Goal: Task Accomplishment & Management: Complete application form

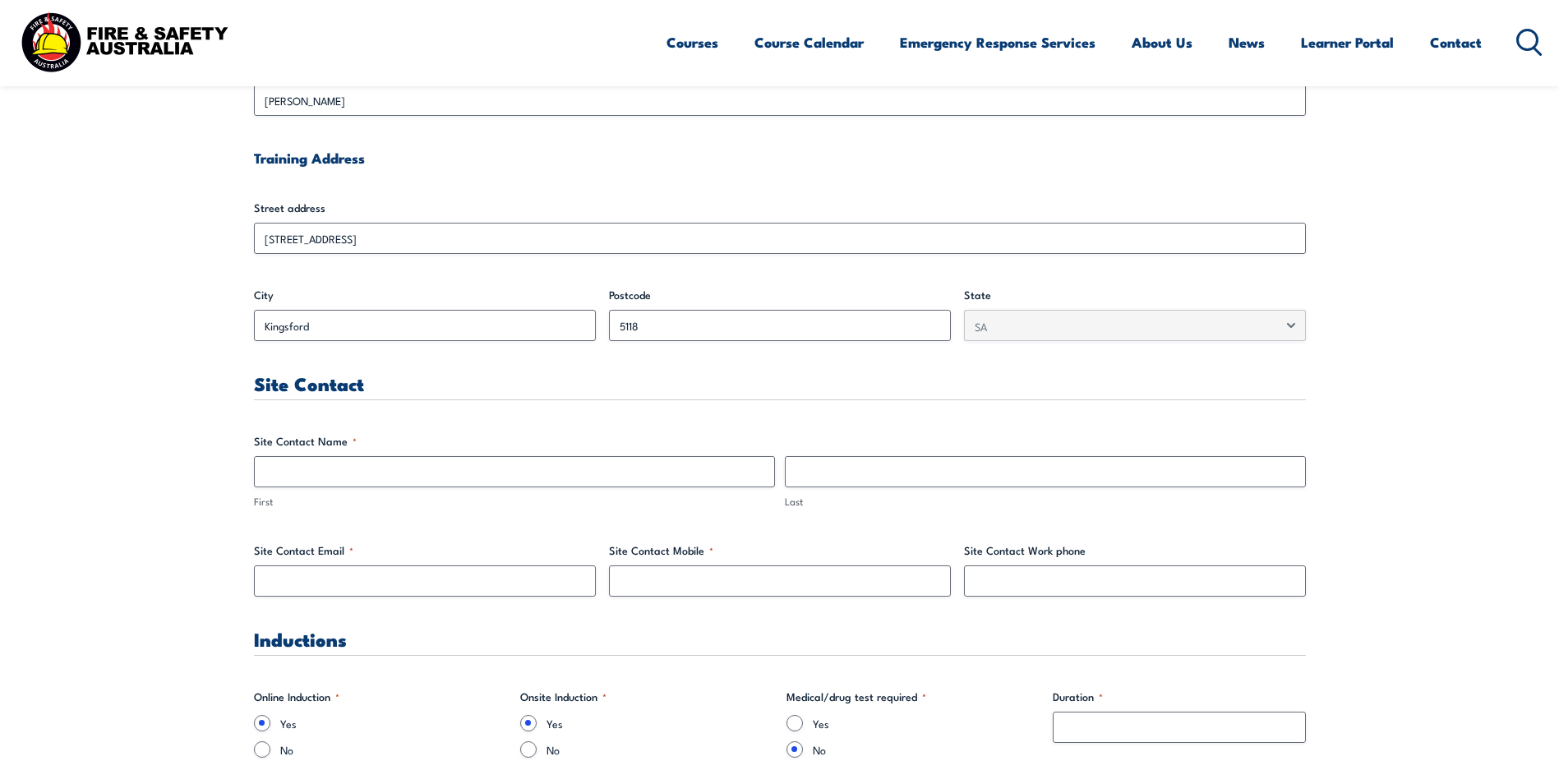
type input "[PERSON_NAME]"
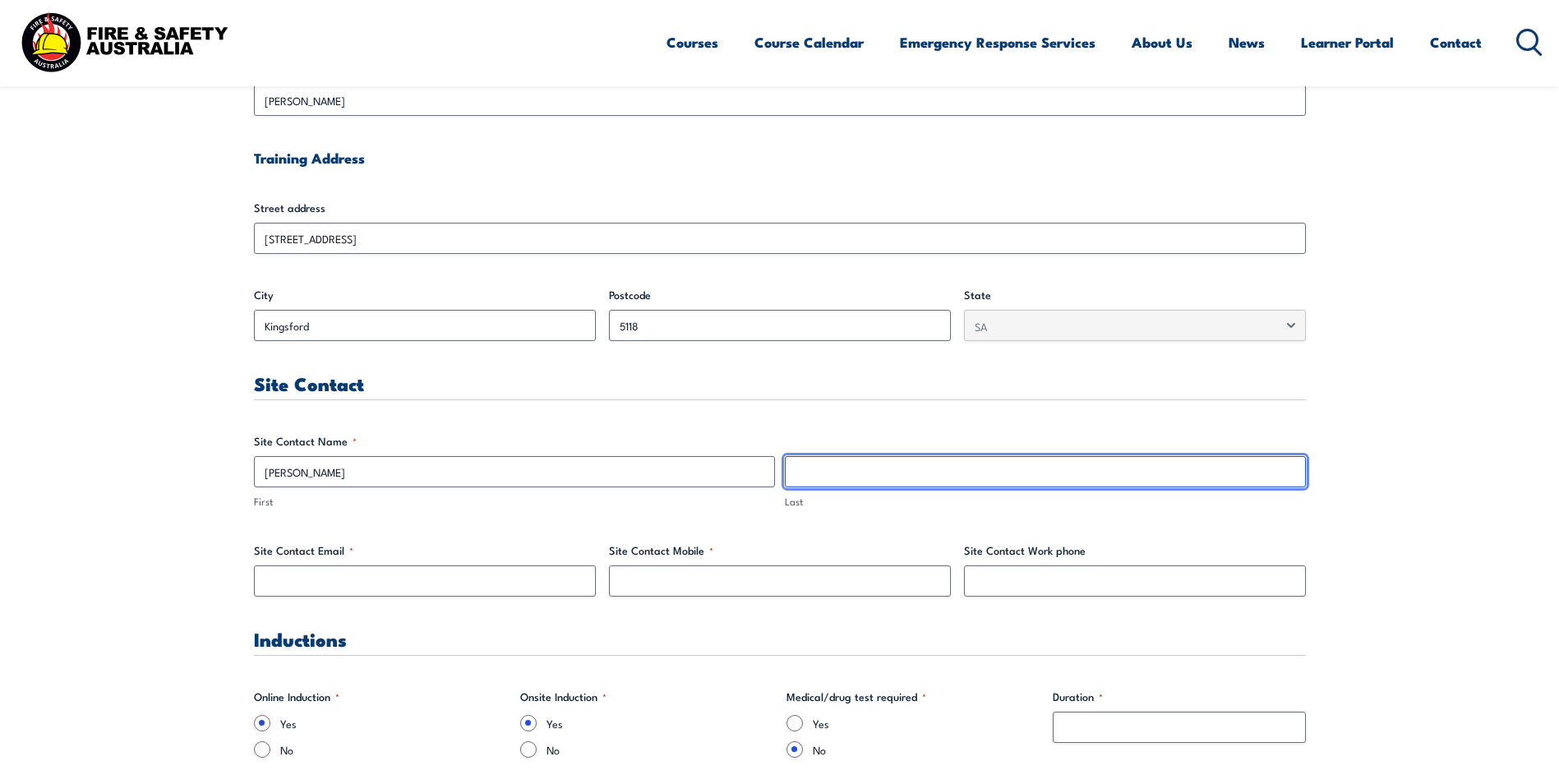
type input "[PERSON_NAME]"
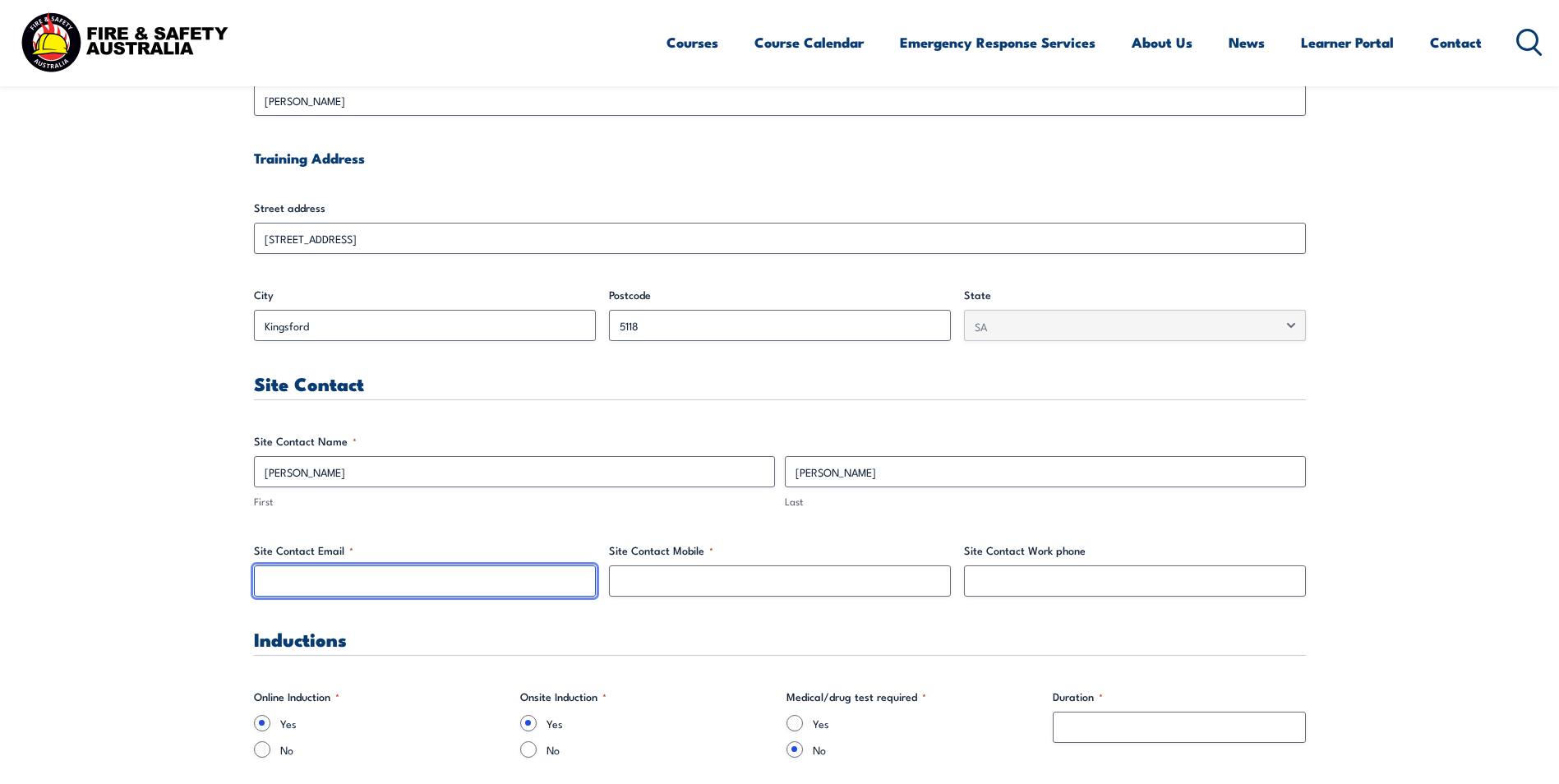
type input "[EMAIL_ADDRESS][PERSON_NAME][DOMAIN_NAME]"
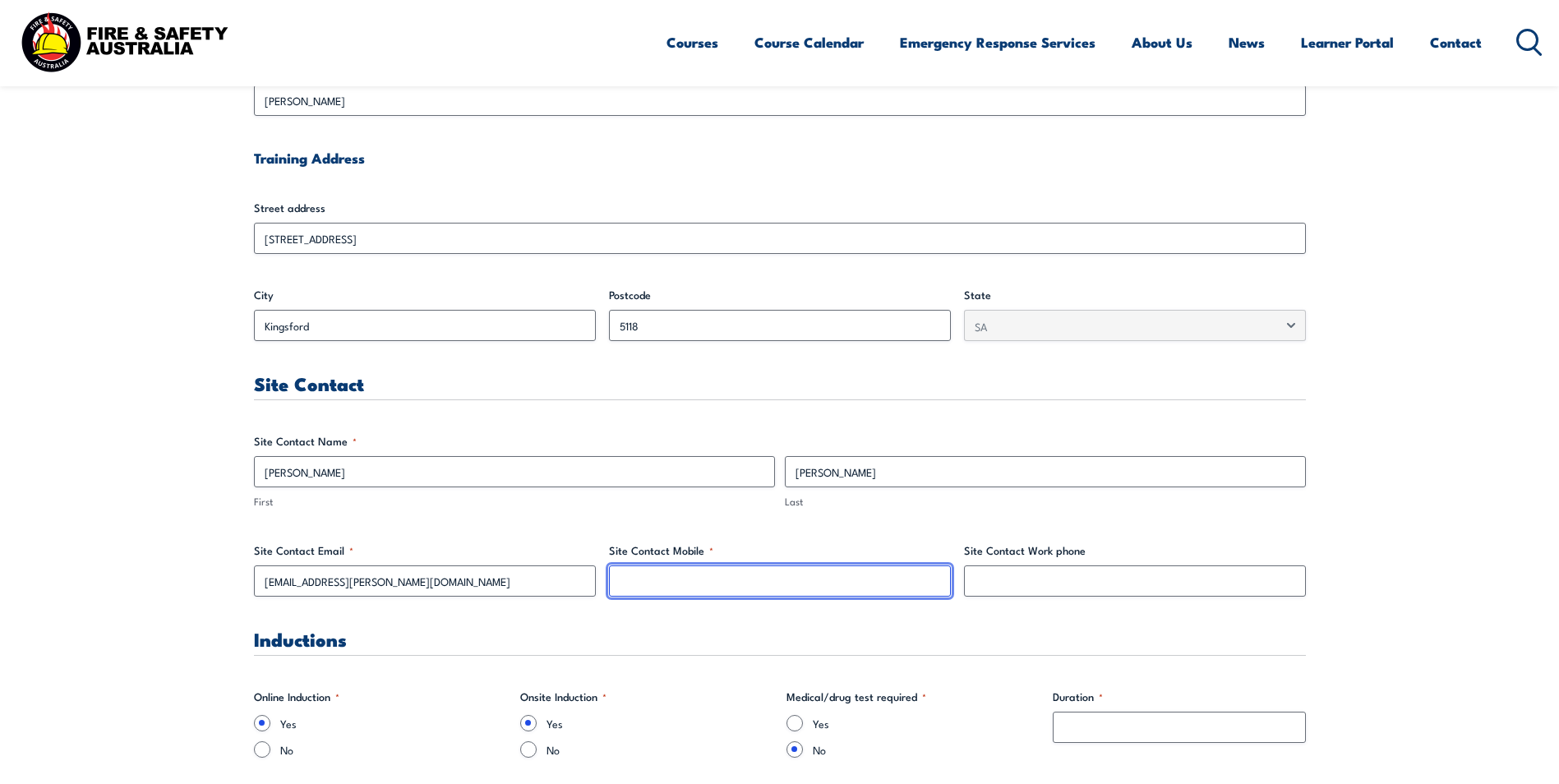
type input "0449298815"
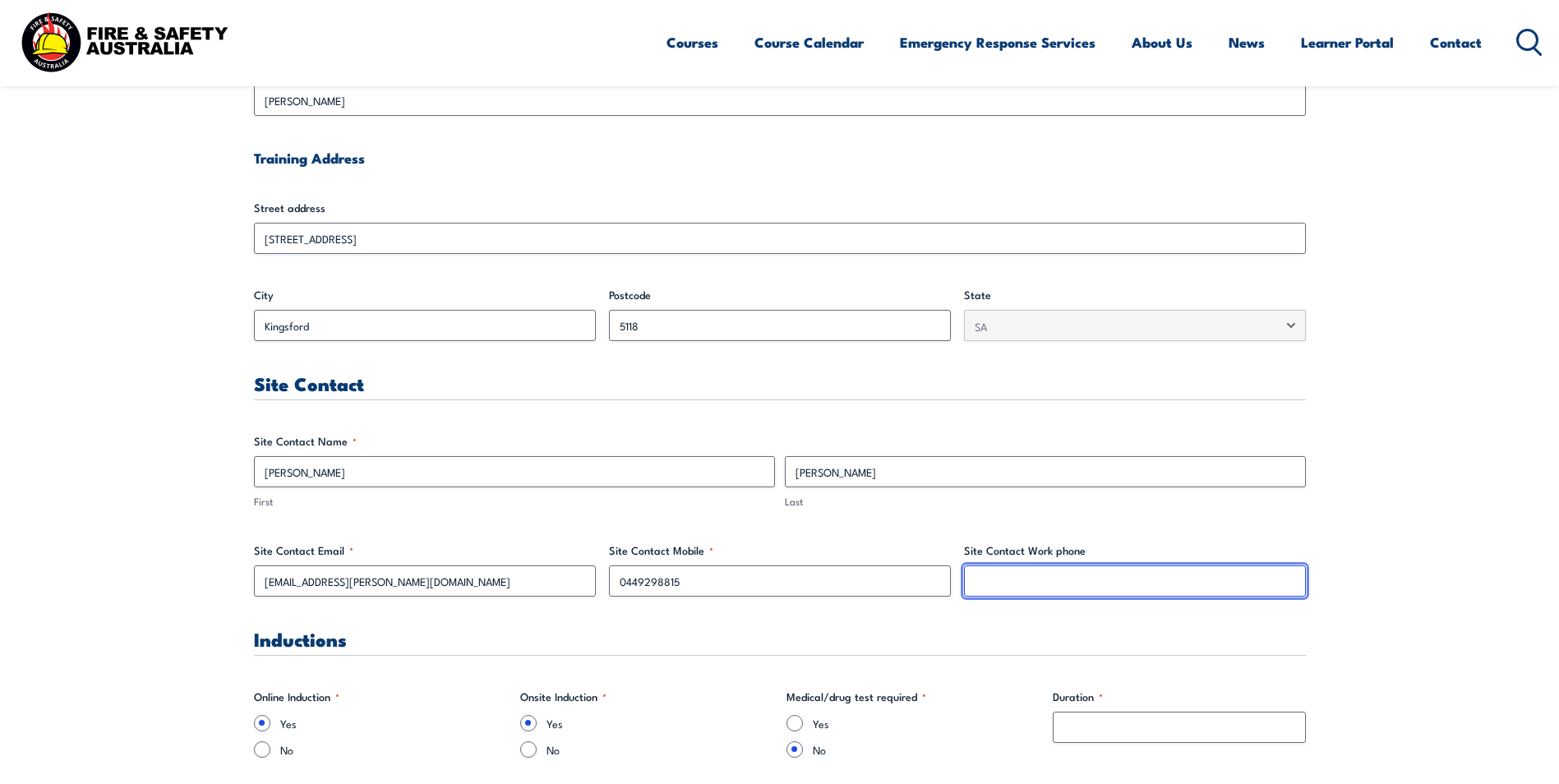
click at [987, 581] on input "Site Contact Work phone" at bounding box center [1134, 581] width 342 height 31
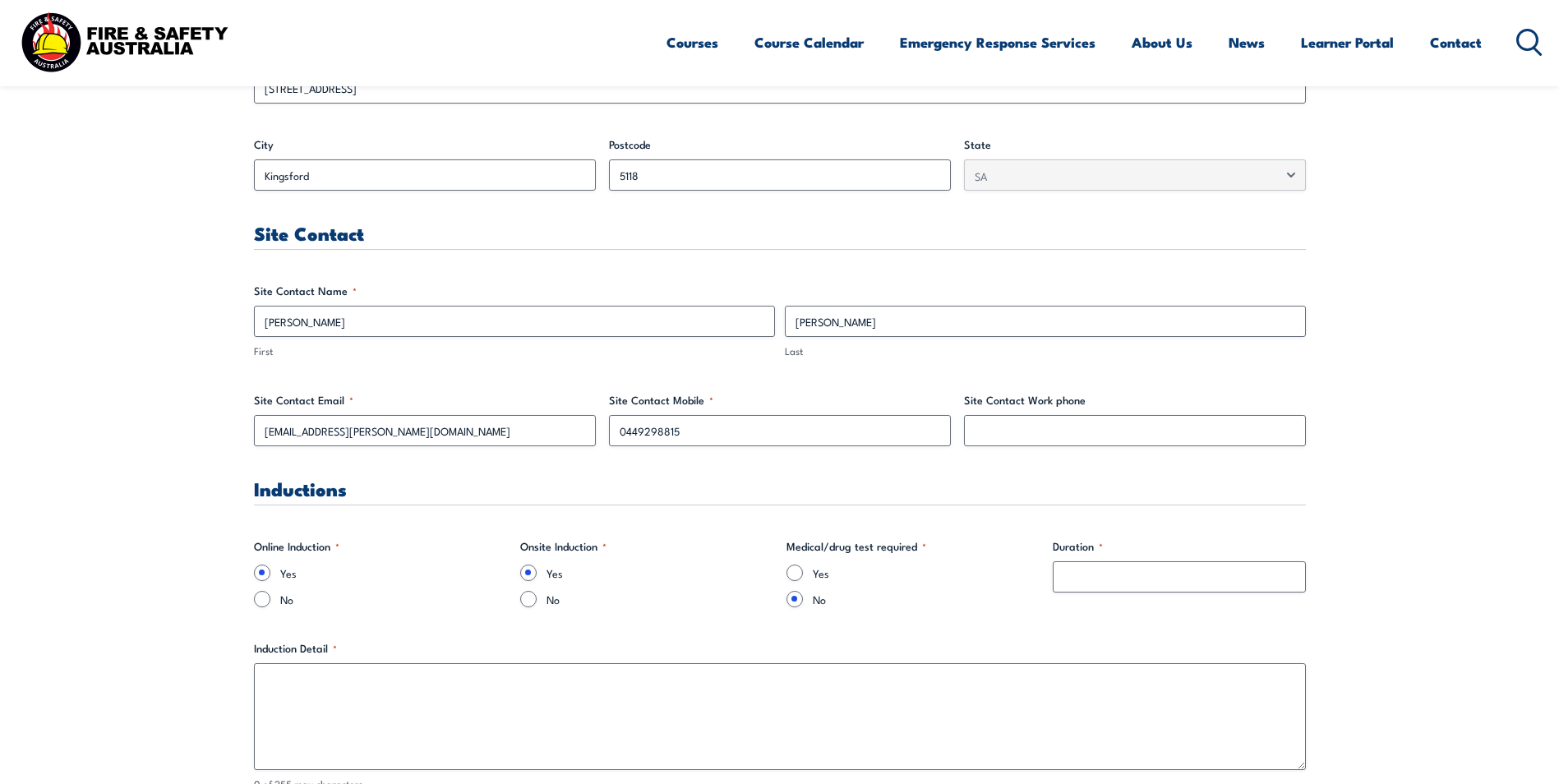
scroll to position [739, 0]
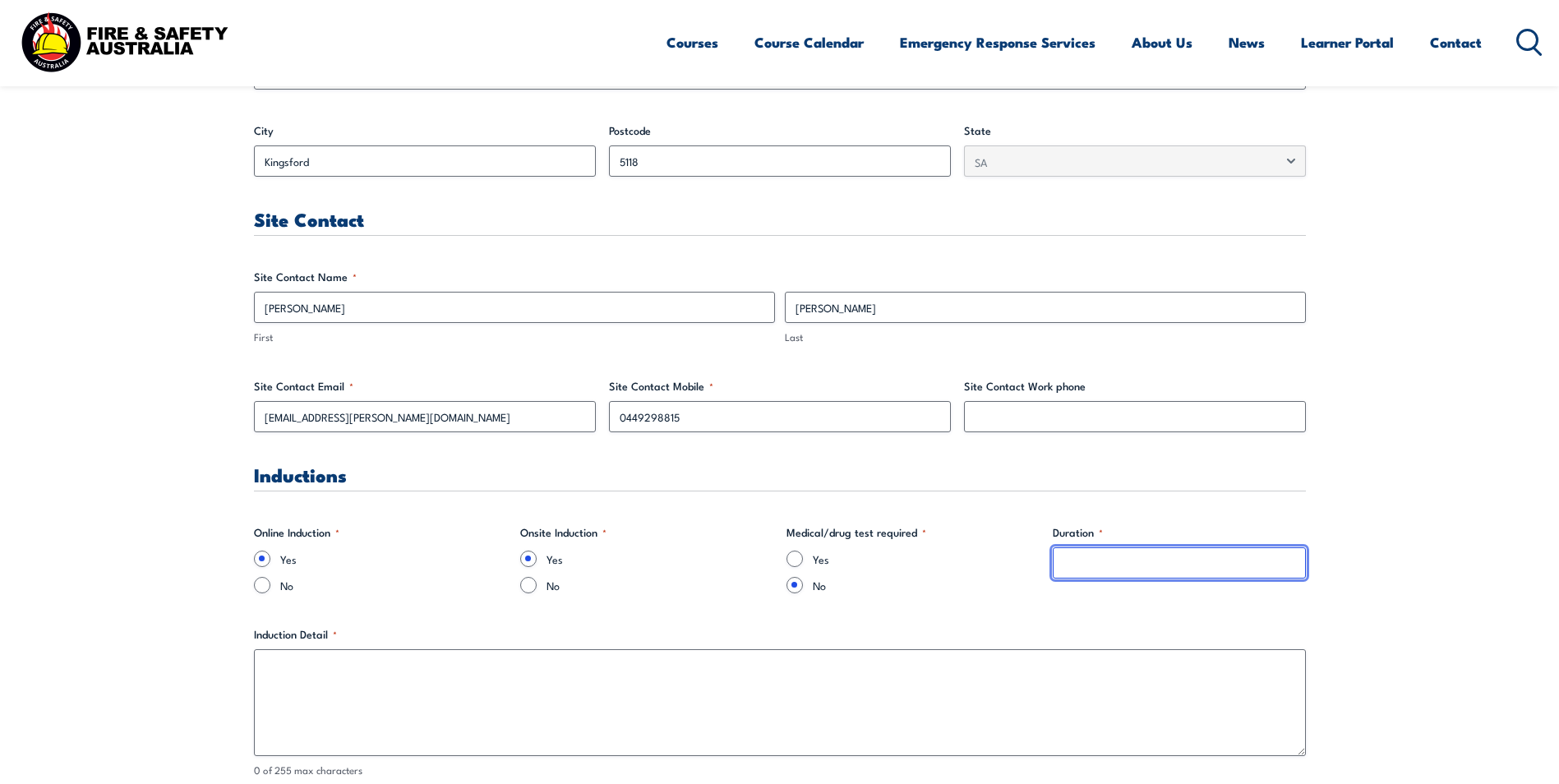
click at [1072, 565] on input "Duration *" at bounding box center [1179, 563] width 253 height 31
click at [1078, 566] on input "Duration *" at bounding box center [1179, 563] width 253 height 31
type input "1"
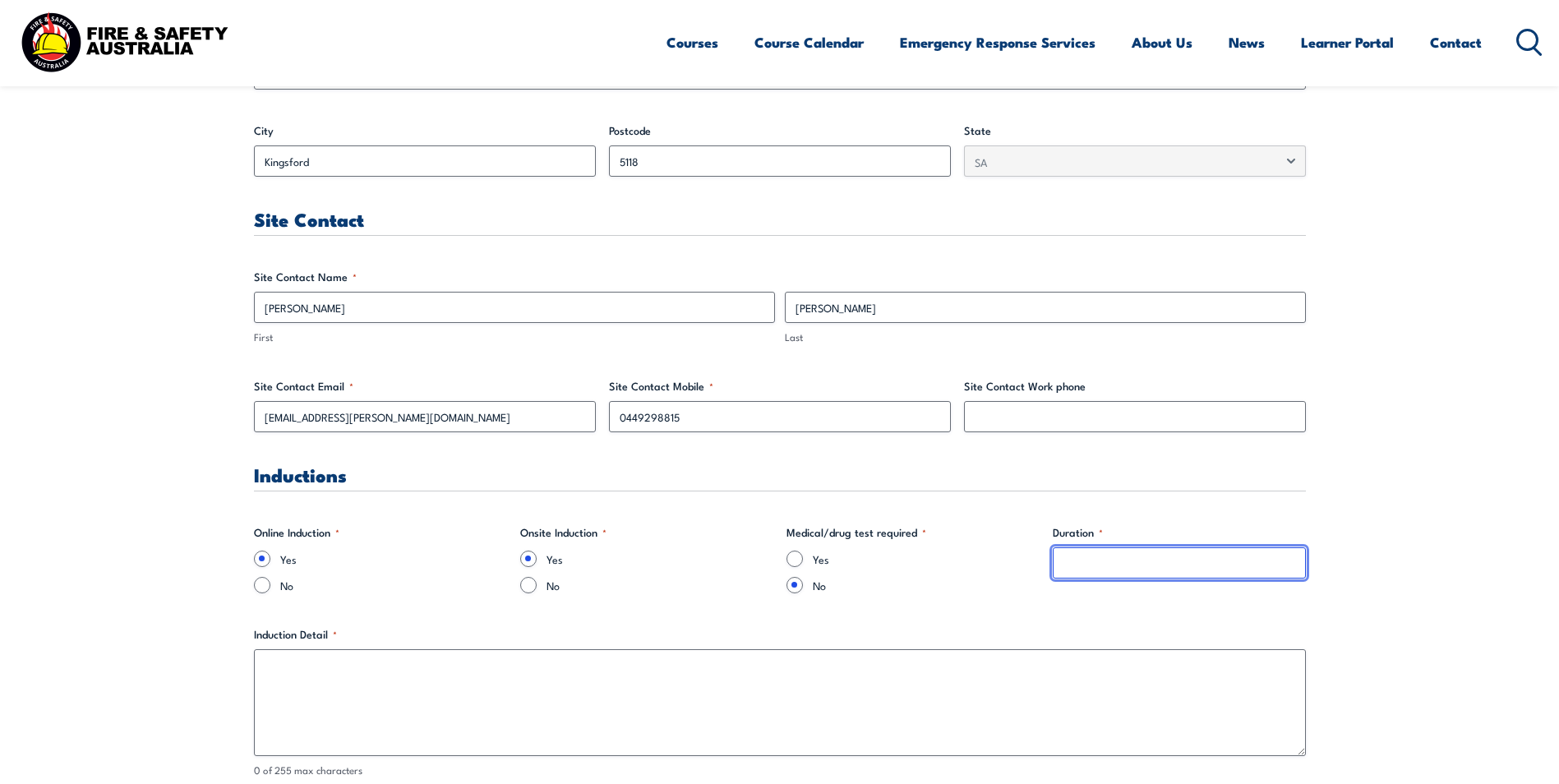
scroll to position [986, 0]
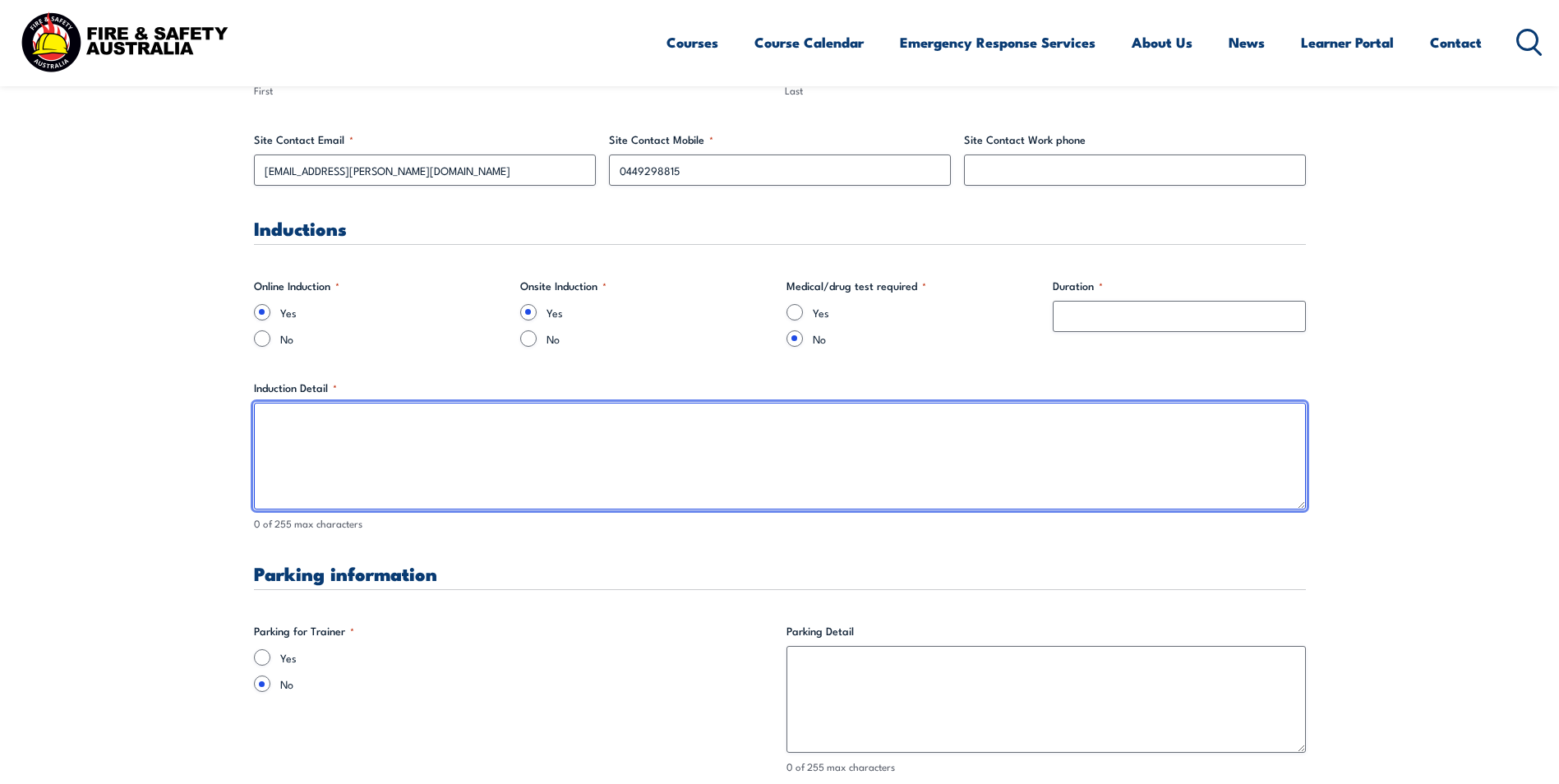
drag, startPoint x: 405, startPoint y: 462, endPoint x: 388, endPoint y: 473, distance: 20.2
click at [391, 477] on textarea "Induction Detail *" at bounding box center [780, 456] width 1053 height 107
type textarea "Site requirements- will need a full name and email address of trainer coming on…"
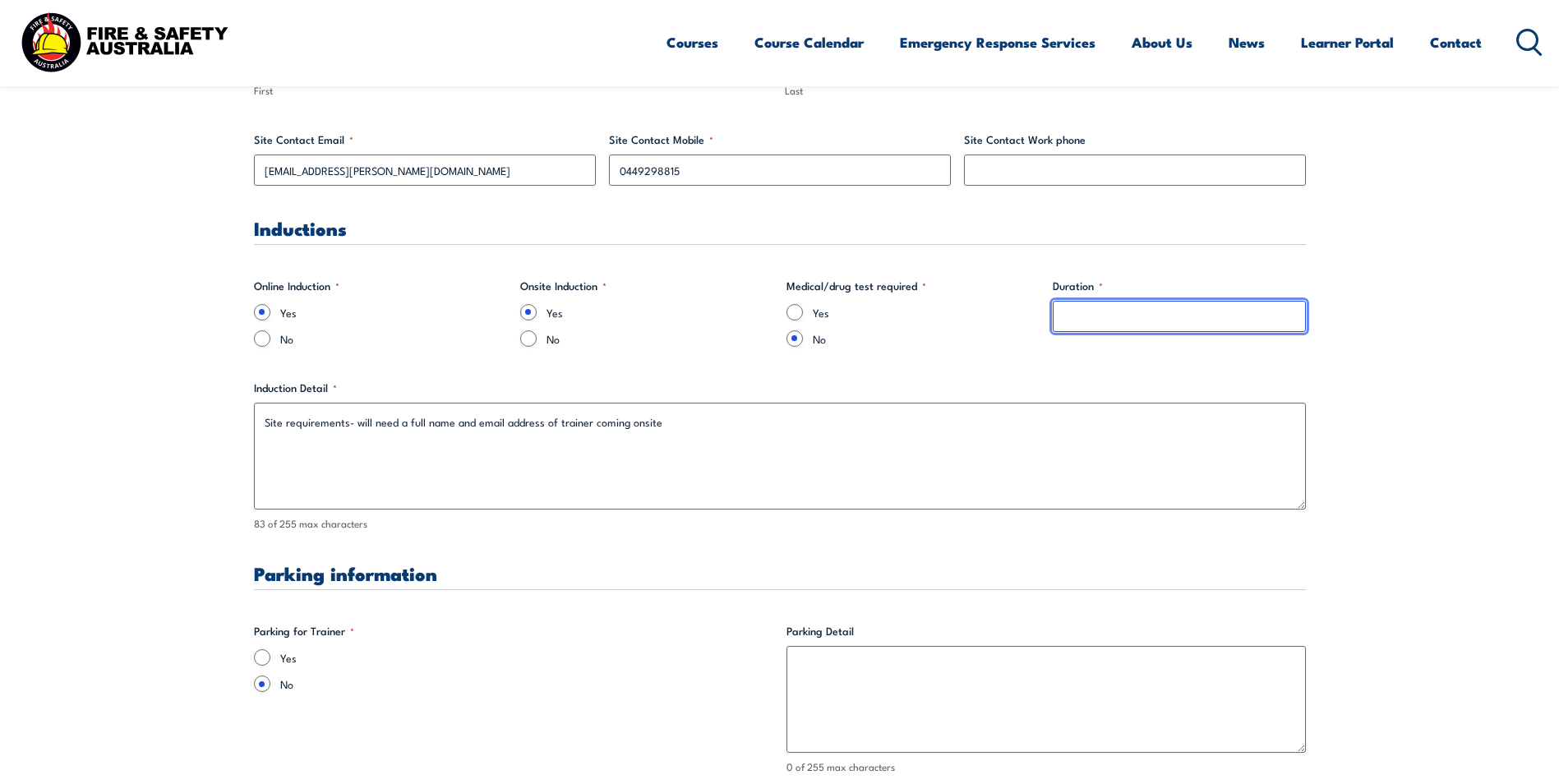
click at [1145, 304] on input "Duration *" at bounding box center [1179, 317] width 253 height 31
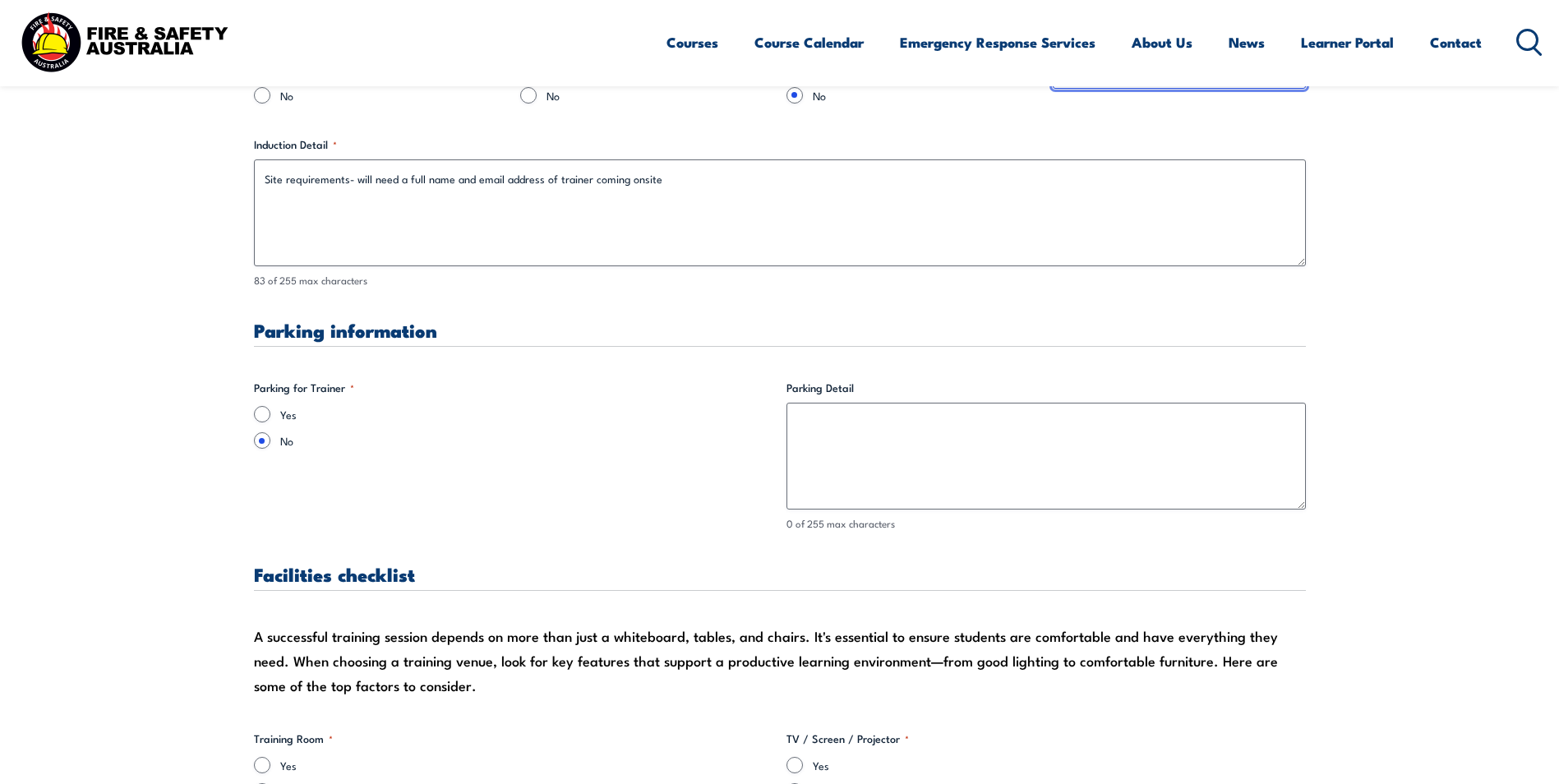
scroll to position [1232, 0]
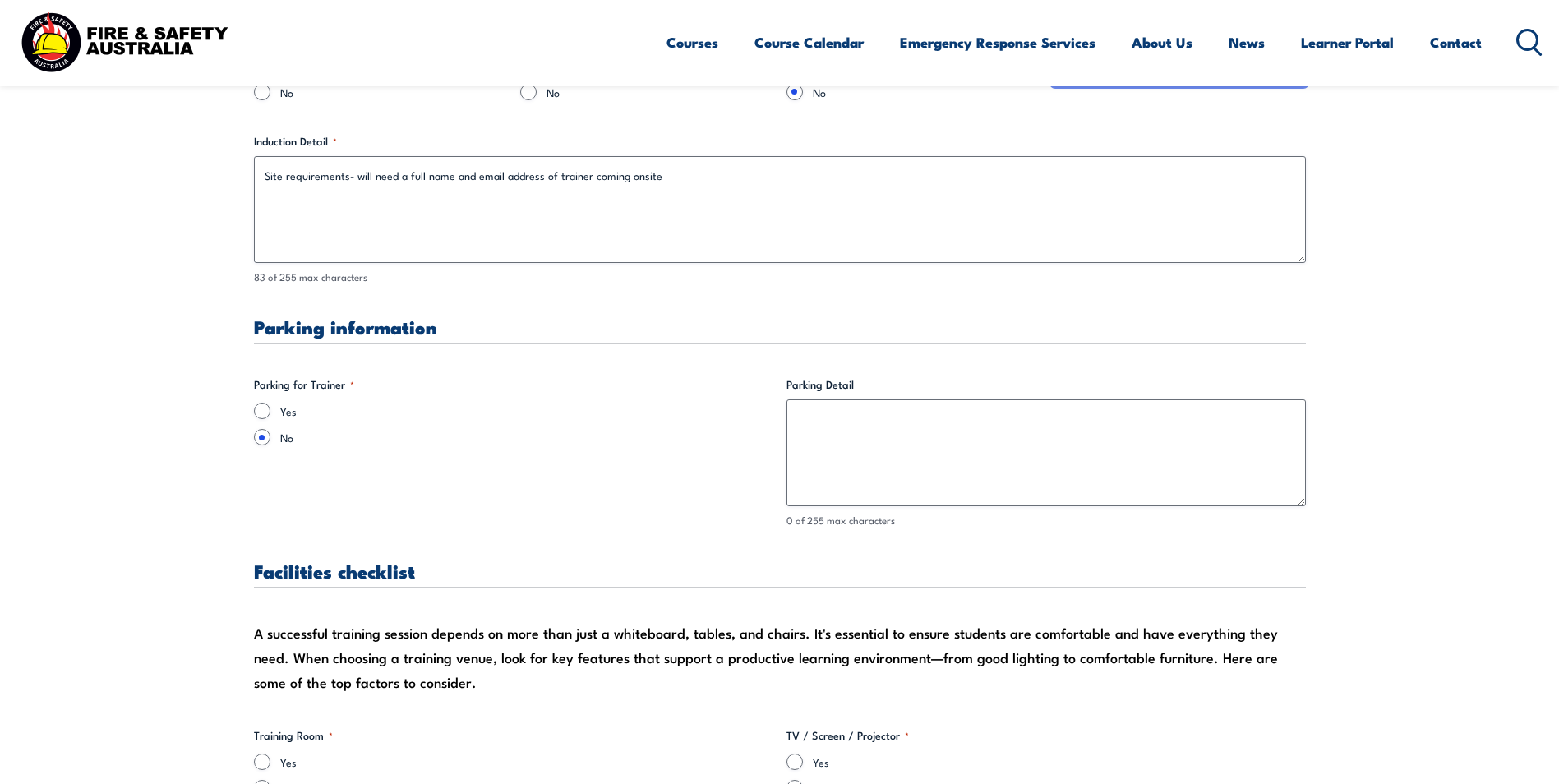
type input "1 day"
click at [348, 382] on legend "Parking for Trainer *" at bounding box center [304, 385] width 100 height 17
click at [351, 380] on span "*" at bounding box center [352, 385] width 4 height 13
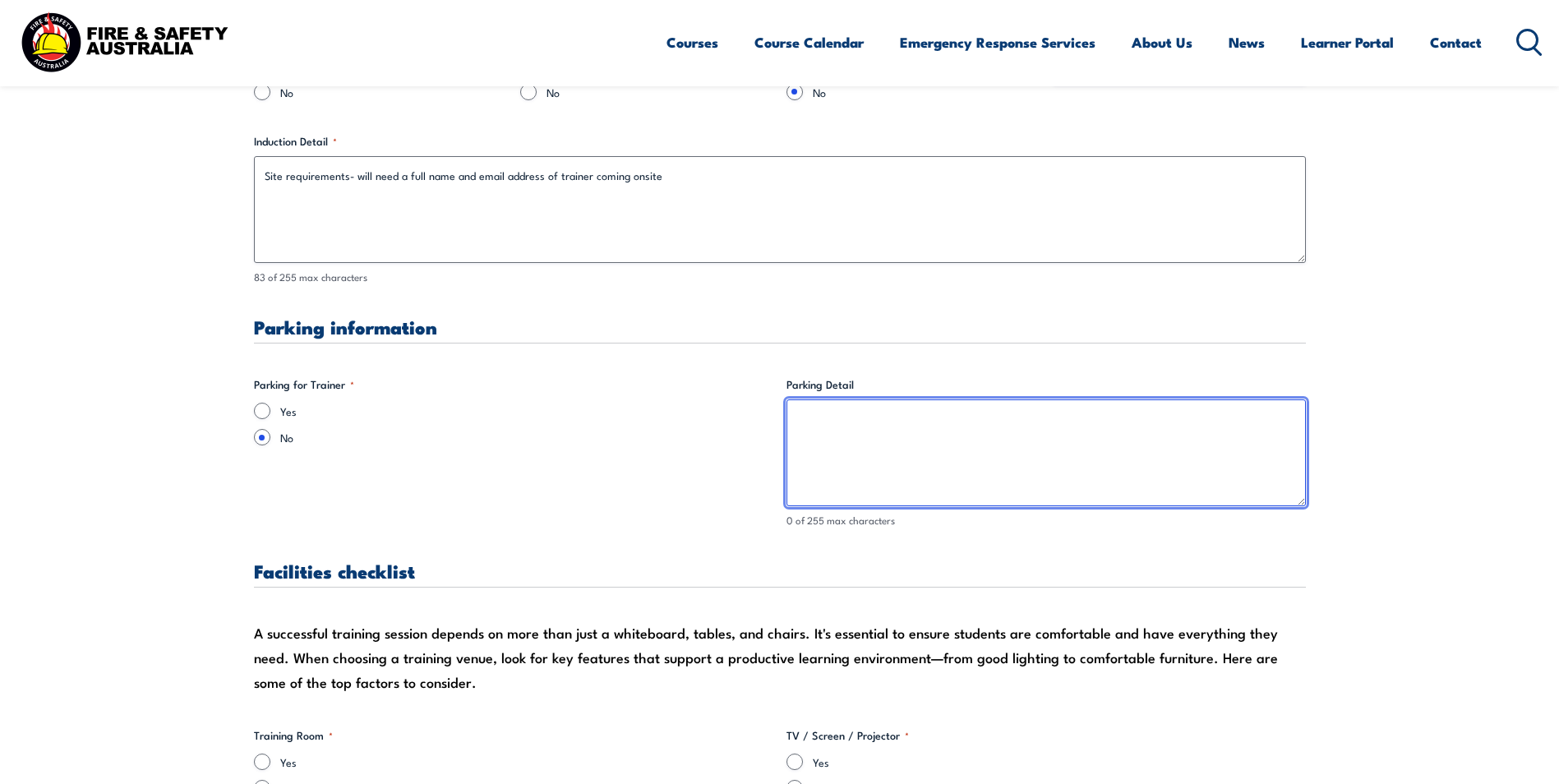
click at [927, 414] on textarea "Parking Detail" at bounding box center [1047, 452] width 520 height 107
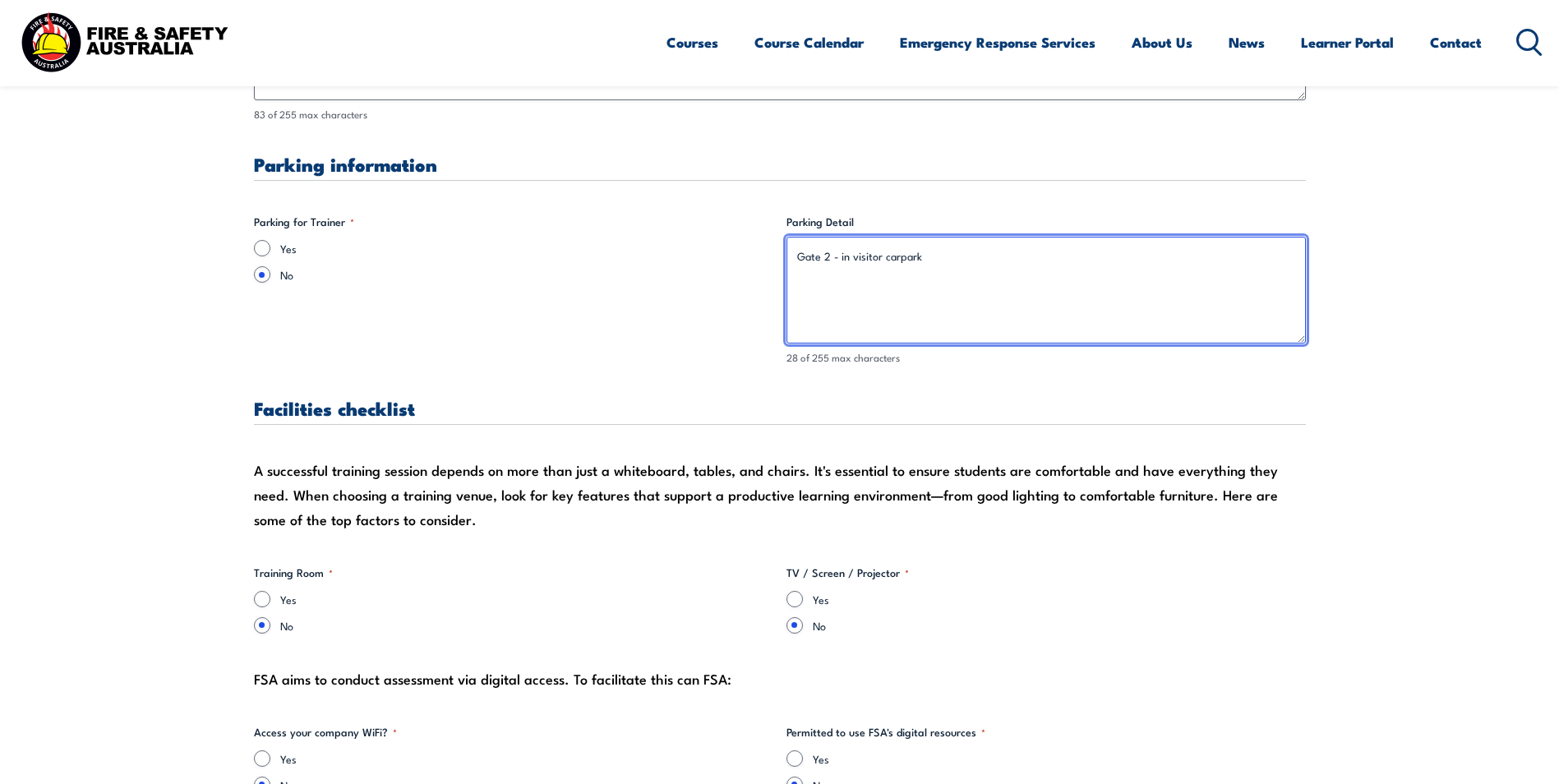
scroll to position [1397, 0]
type textarea "Gate 2 - in visitor carpark"
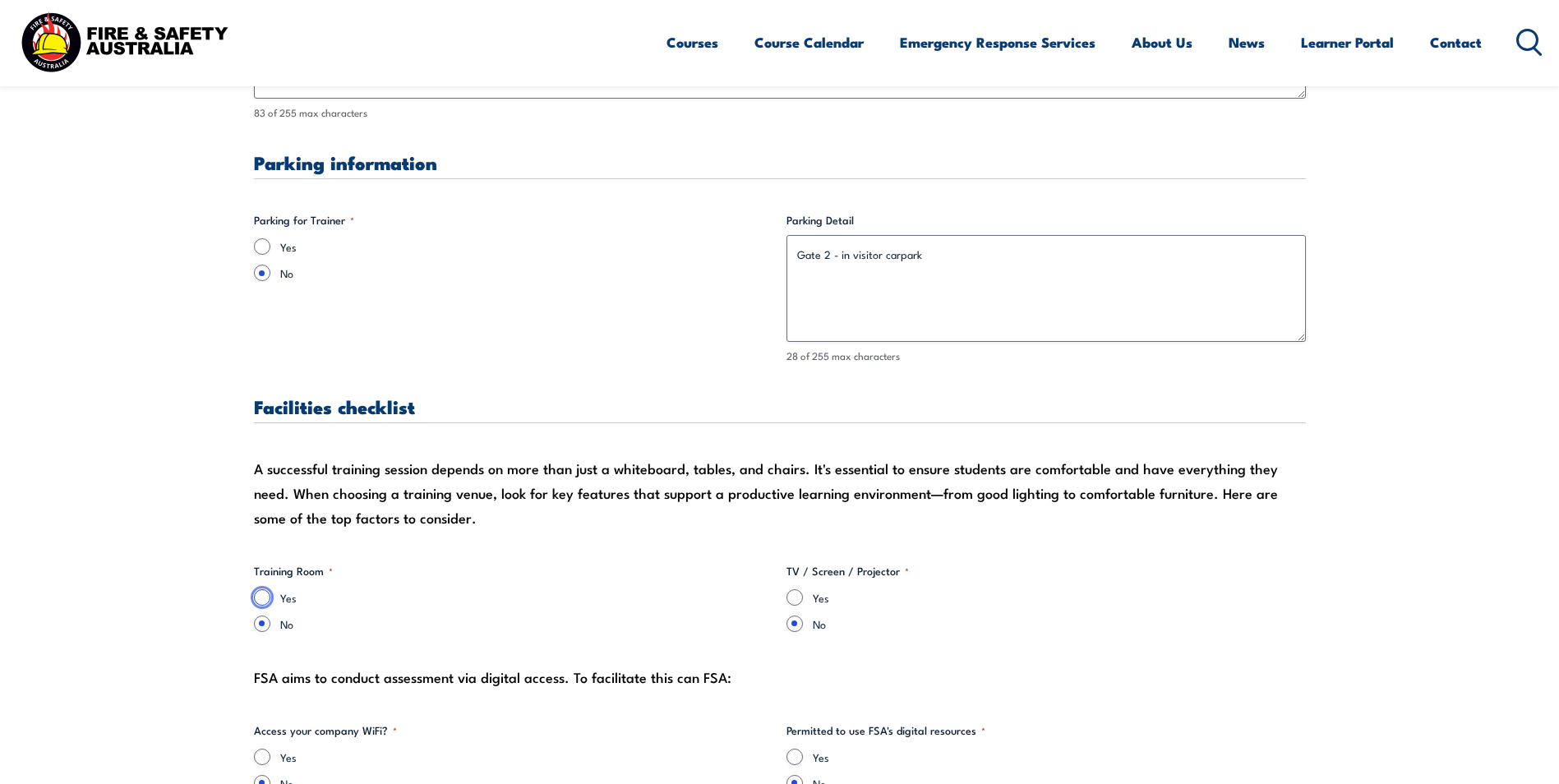
click at [257, 590] on input "Yes" at bounding box center [262, 597] width 17 height 17
radio input "true"
click at [797, 598] on input "Yes" at bounding box center [795, 597] width 17 height 17
radio input "true"
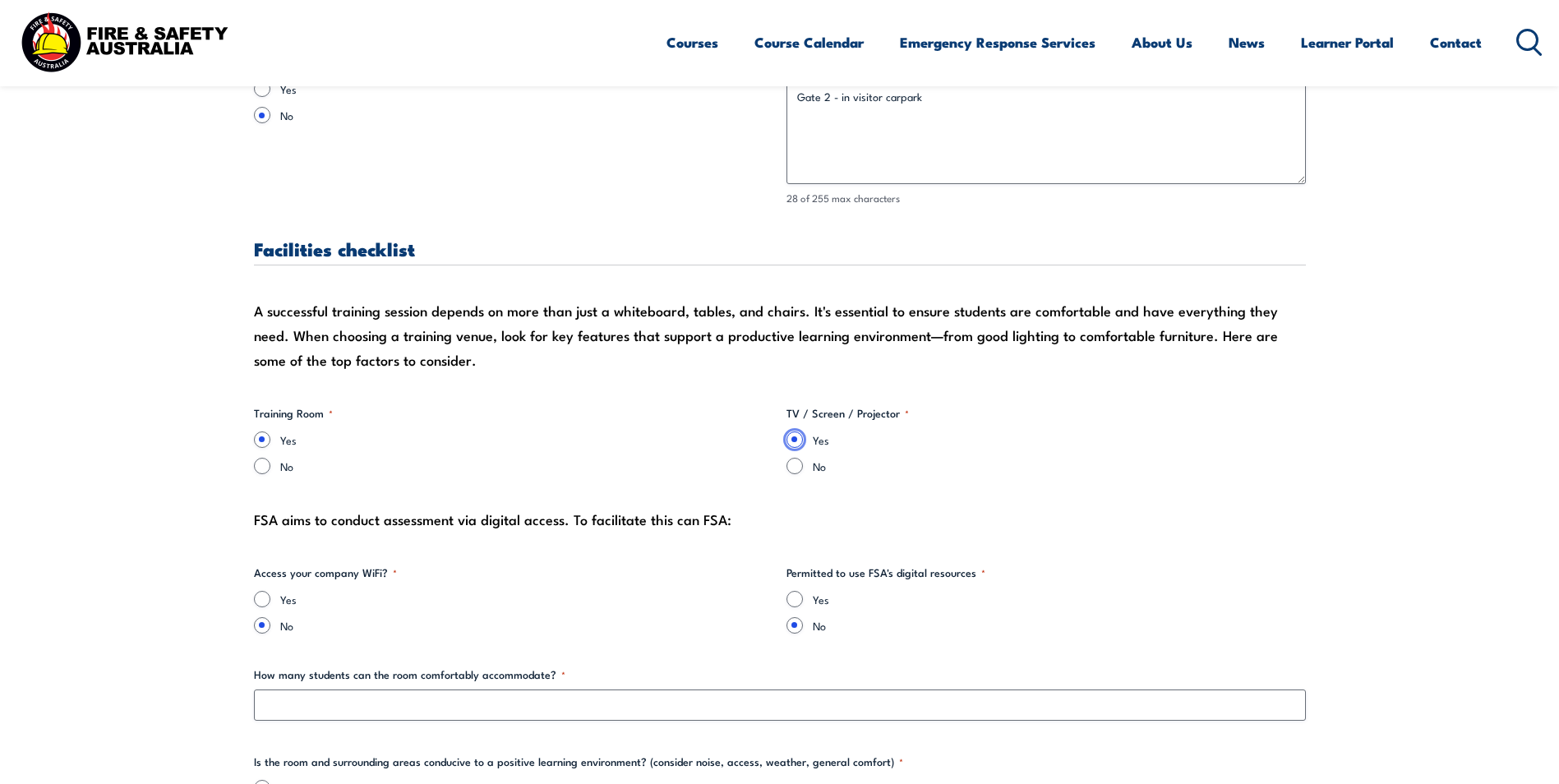
scroll to position [1561, 0]
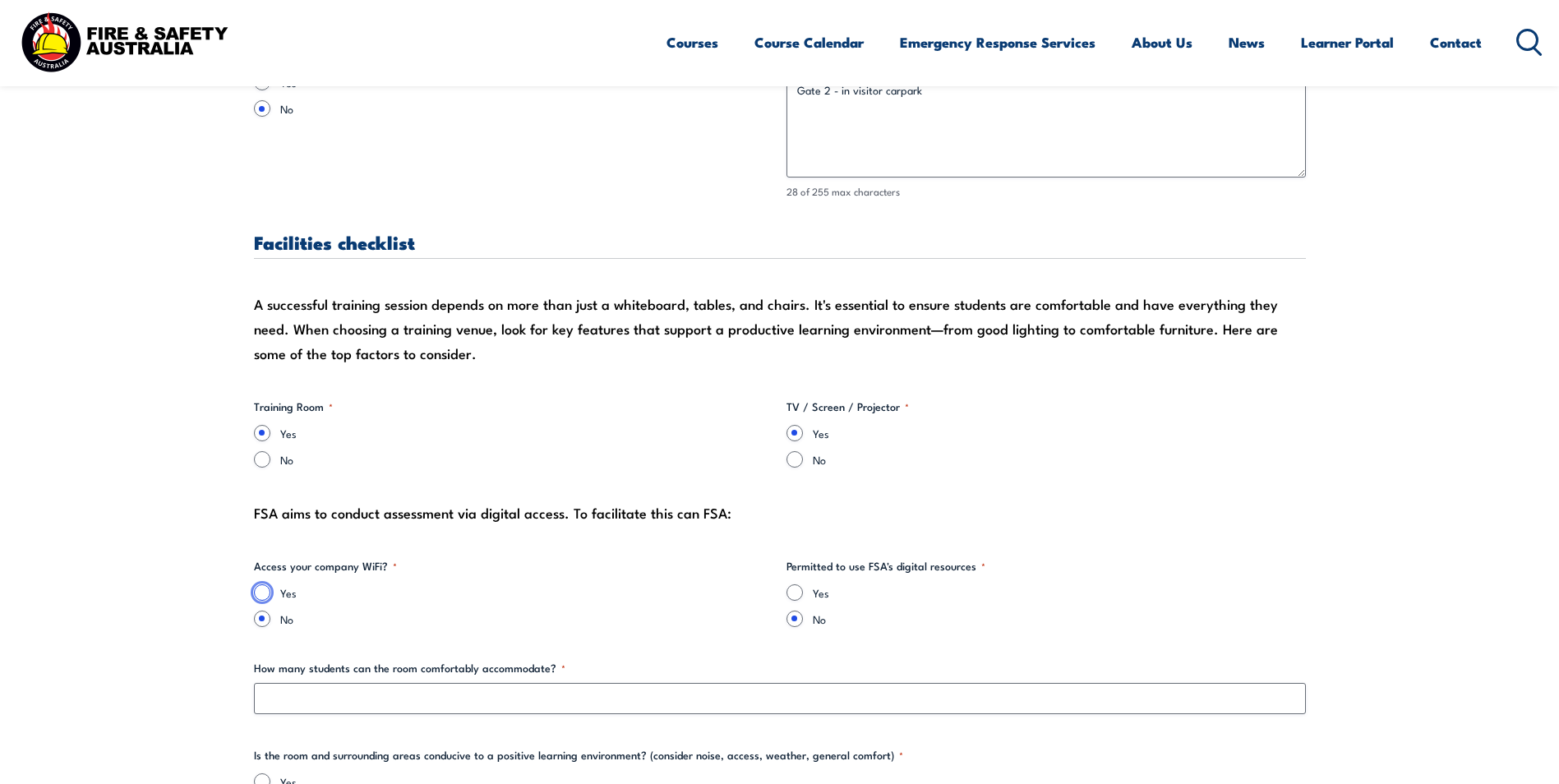
click at [263, 591] on input "Yes" at bounding box center [262, 592] width 17 height 17
radio input "true"
click at [796, 589] on input "Yes" at bounding box center [795, 592] width 17 height 17
radio input "true"
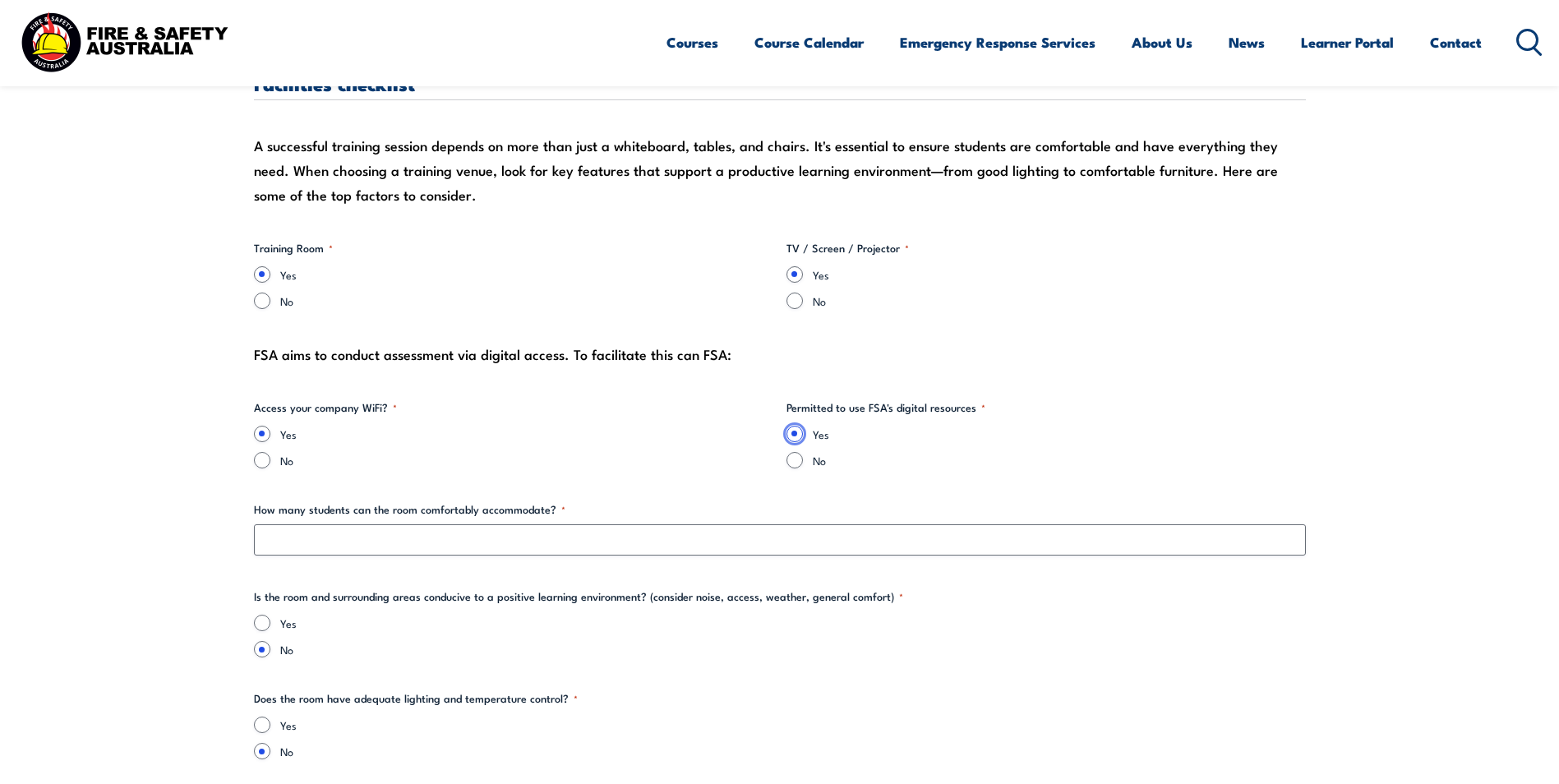
scroll to position [1725, 0]
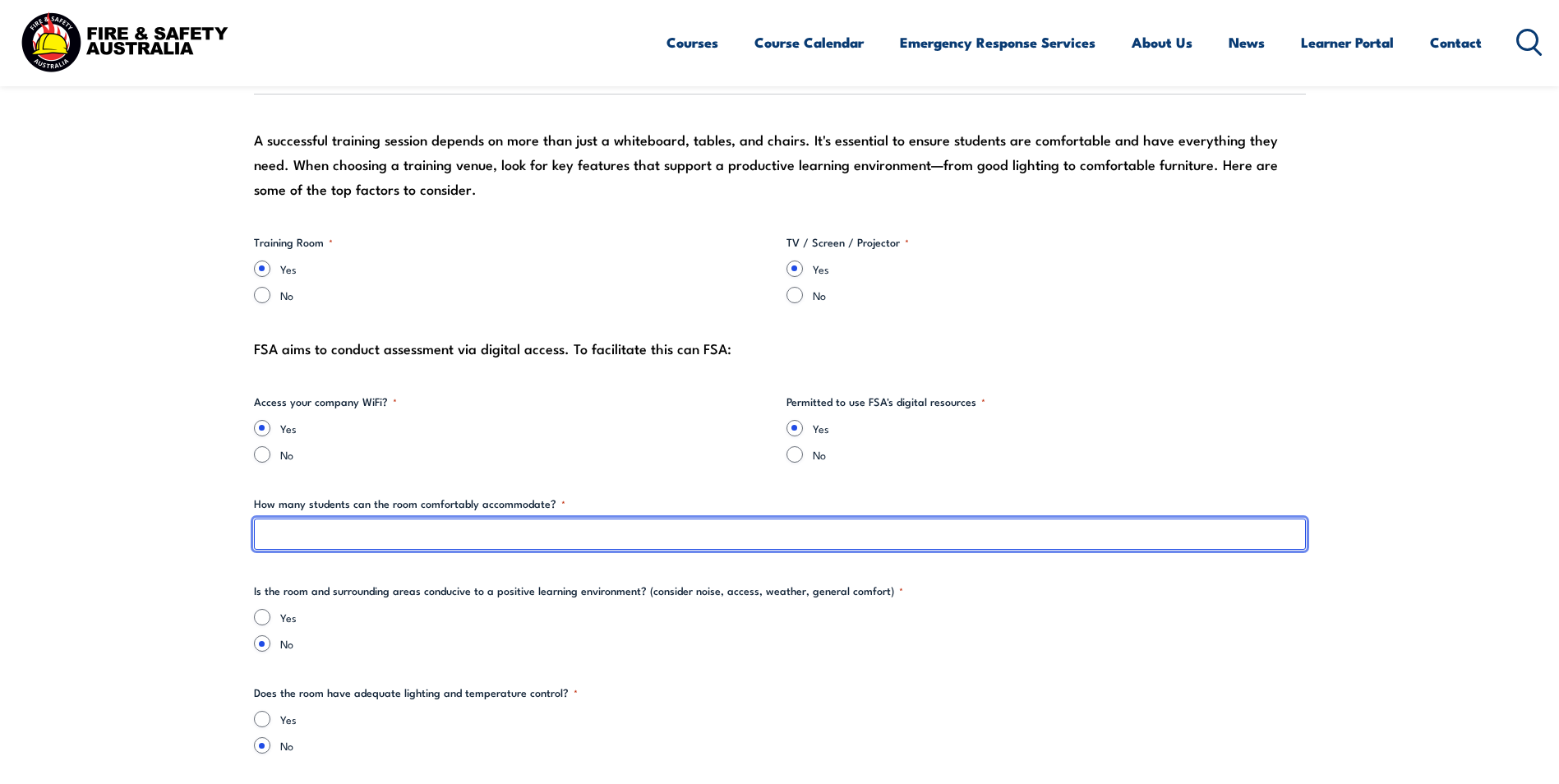
click at [337, 527] on input "How many students can the room comfortably accommodate? *" at bounding box center [780, 534] width 1053 height 31
type input "20 +"
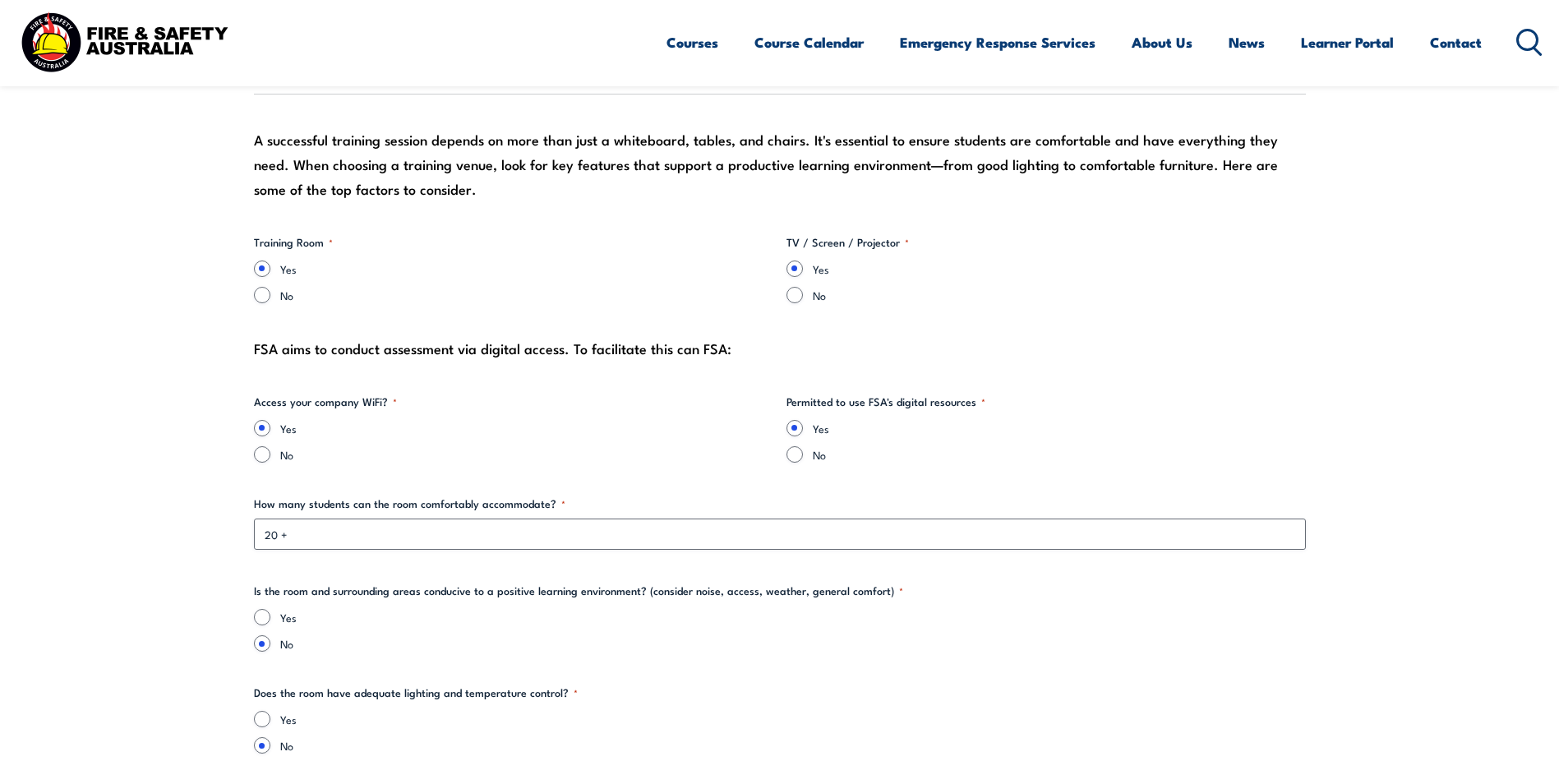
click at [271, 613] on div "Yes" at bounding box center [780, 617] width 1053 height 17
click at [267, 622] on input "Yes" at bounding box center [262, 617] width 17 height 17
radio input "true"
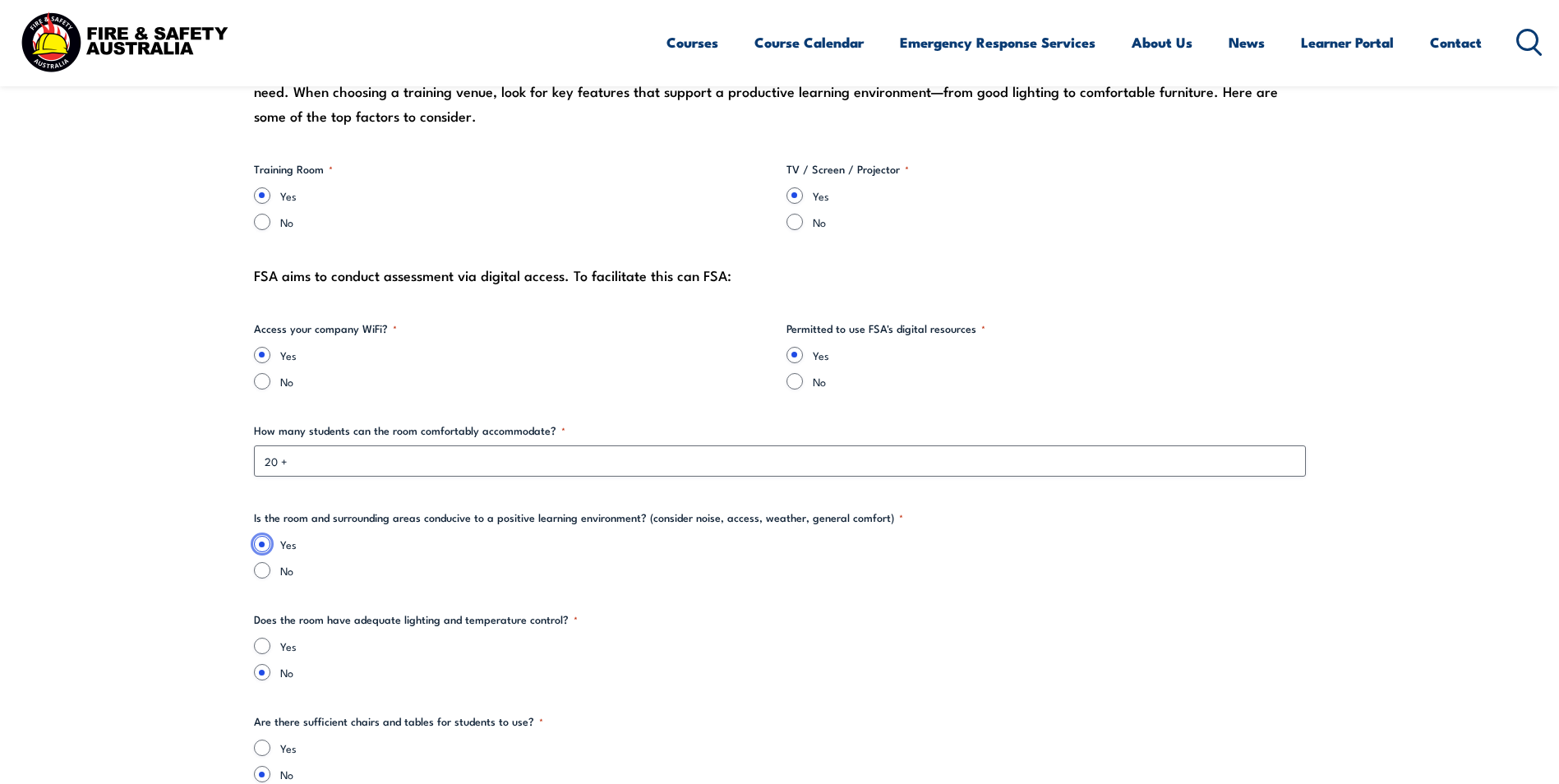
scroll to position [1890, 0]
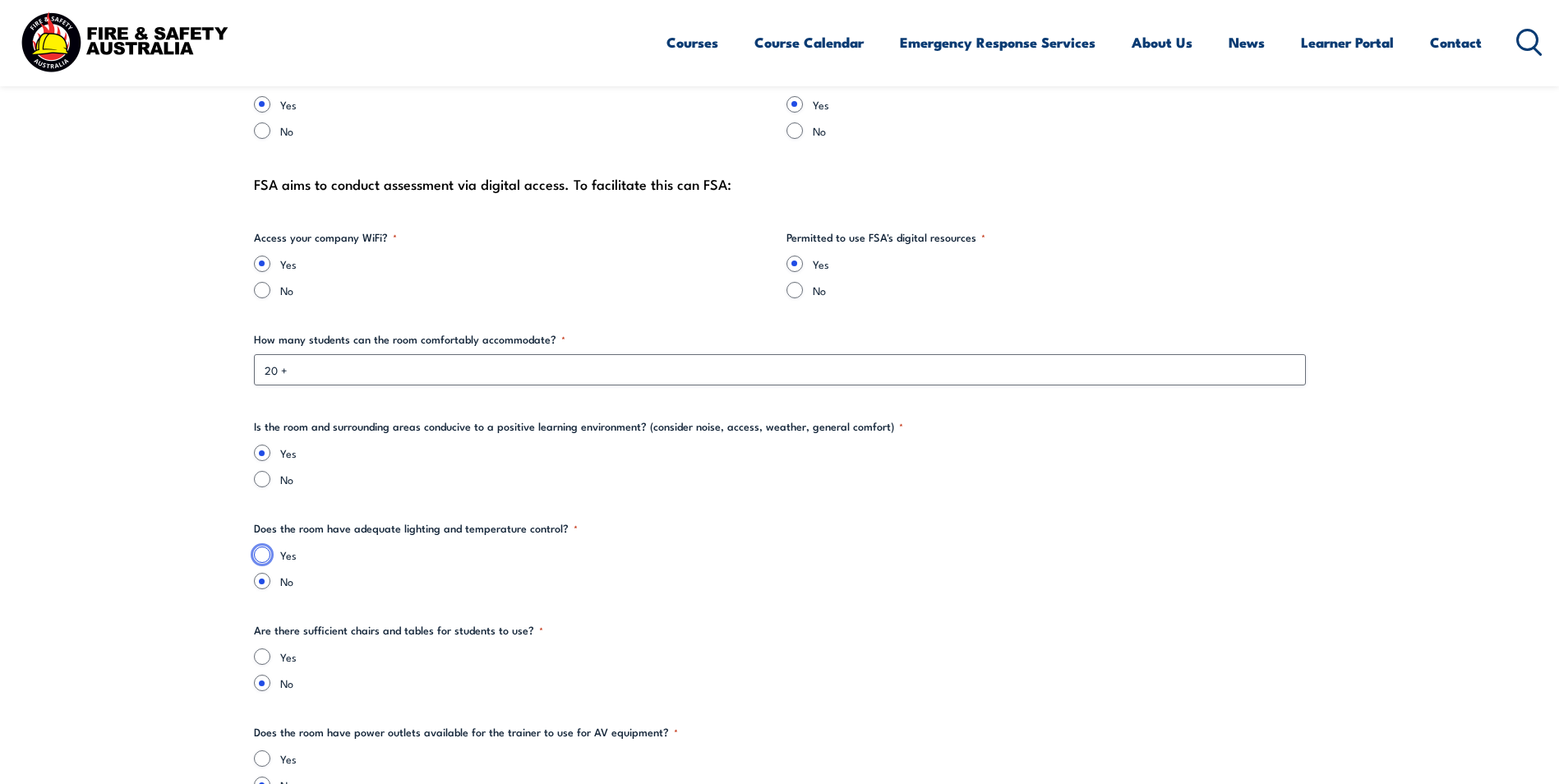
click at [260, 557] on input "Yes" at bounding box center [262, 555] width 17 height 17
radio input "true"
click at [266, 651] on input "Yes" at bounding box center [262, 657] width 17 height 17
radio input "true"
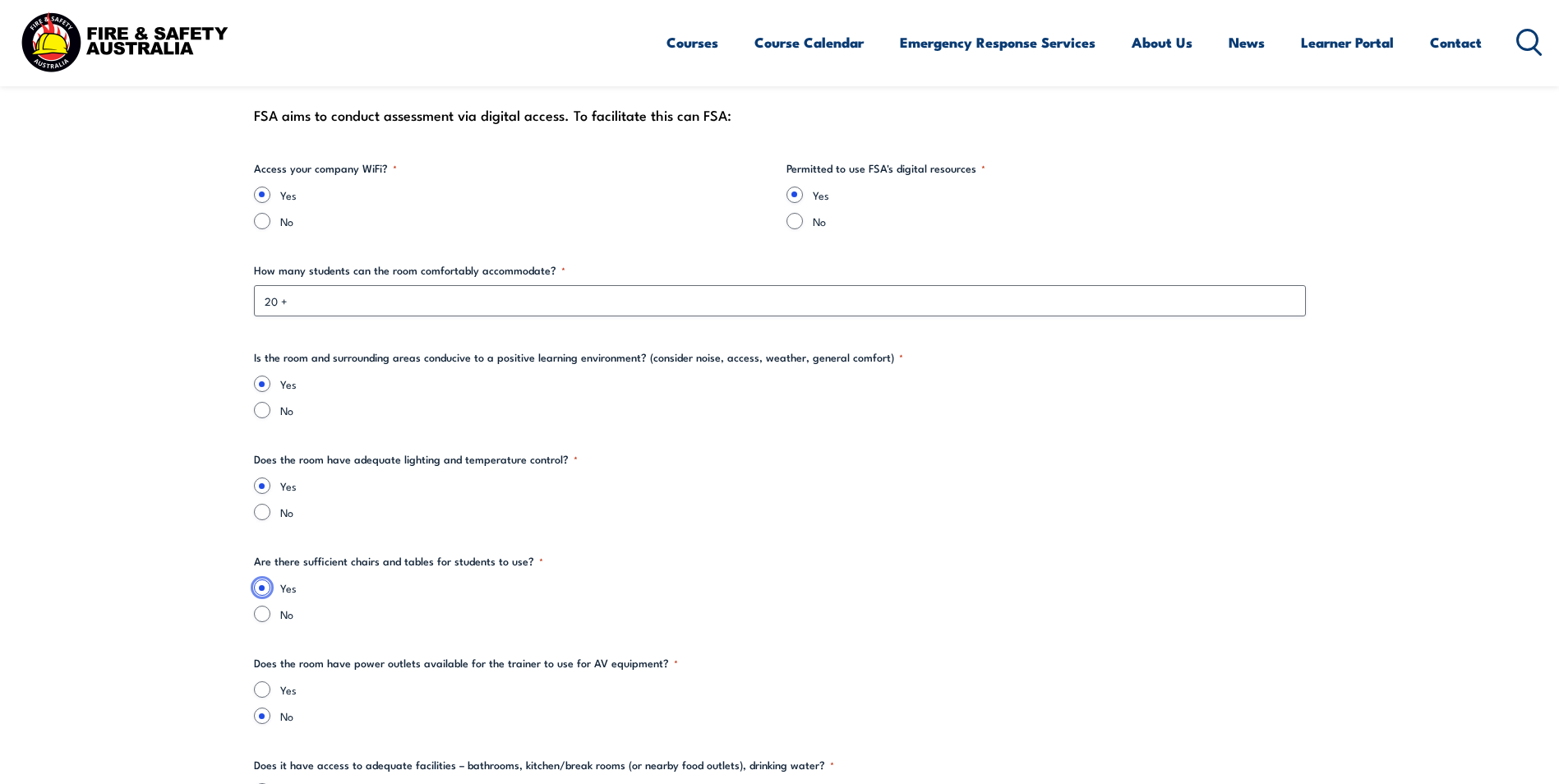
scroll to position [2053, 0]
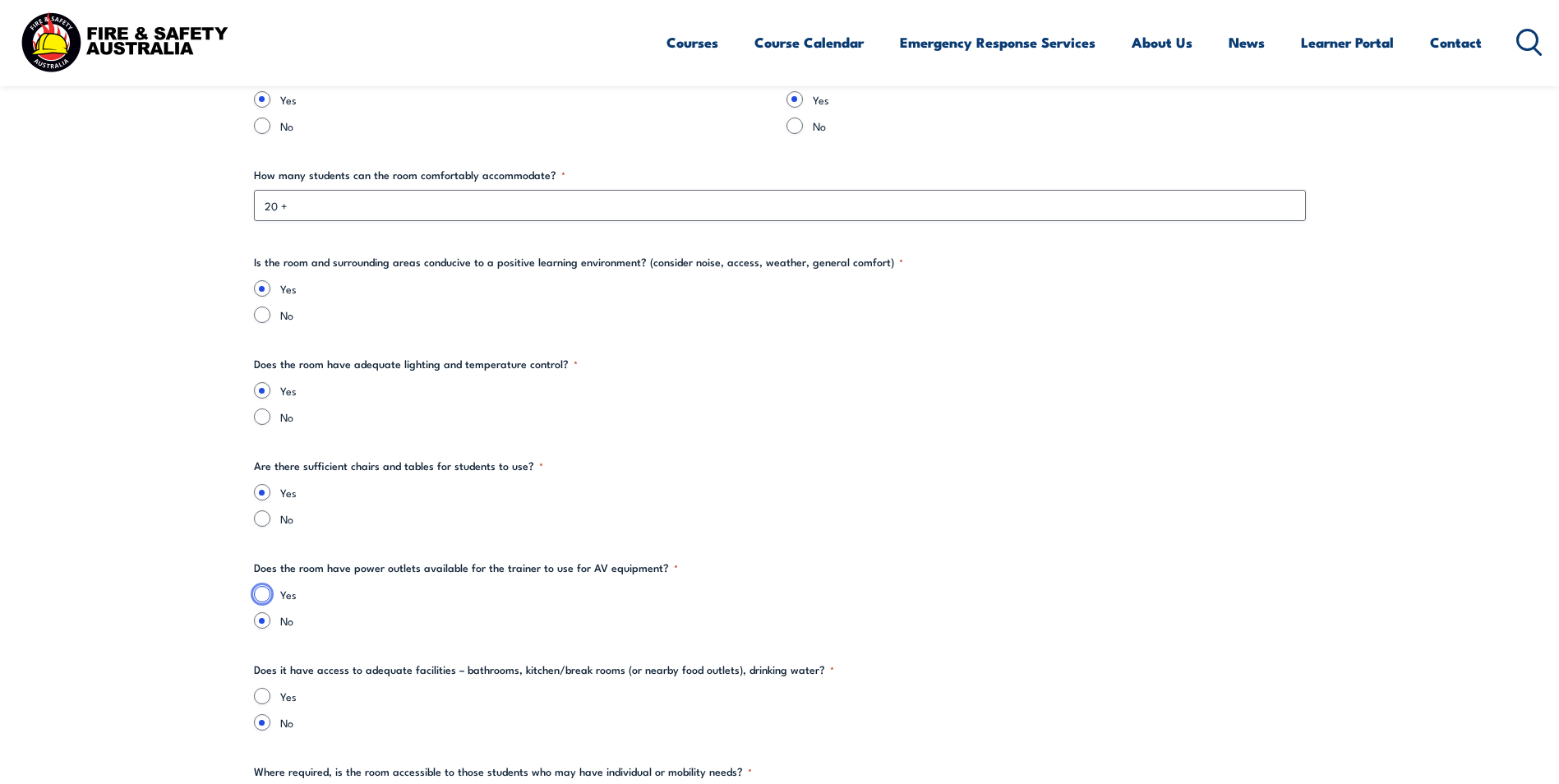
click at [261, 592] on input "Yes" at bounding box center [262, 594] width 17 height 17
radio input "true"
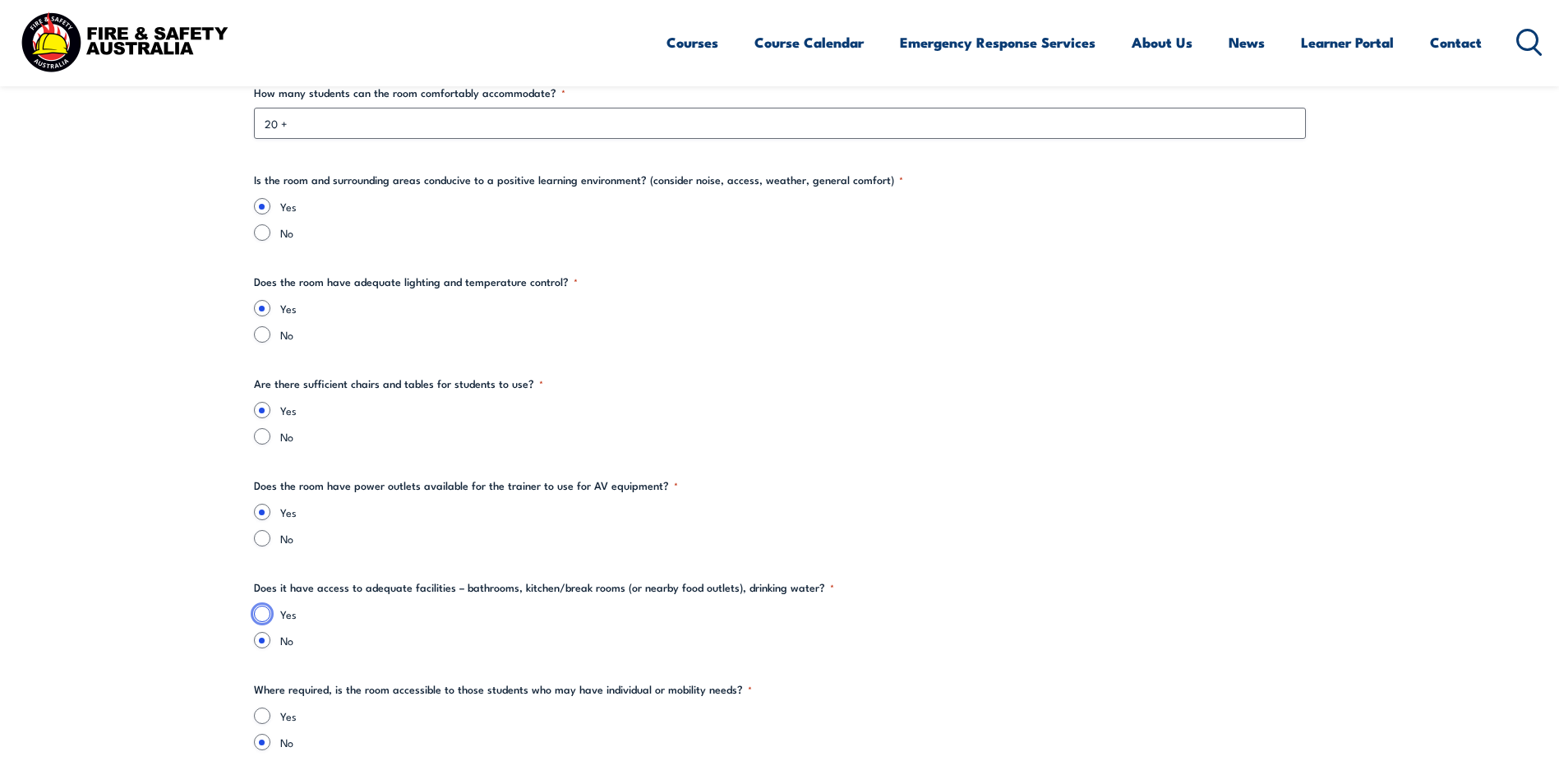
click at [261, 609] on input "Yes" at bounding box center [262, 614] width 17 height 17
radio input "true"
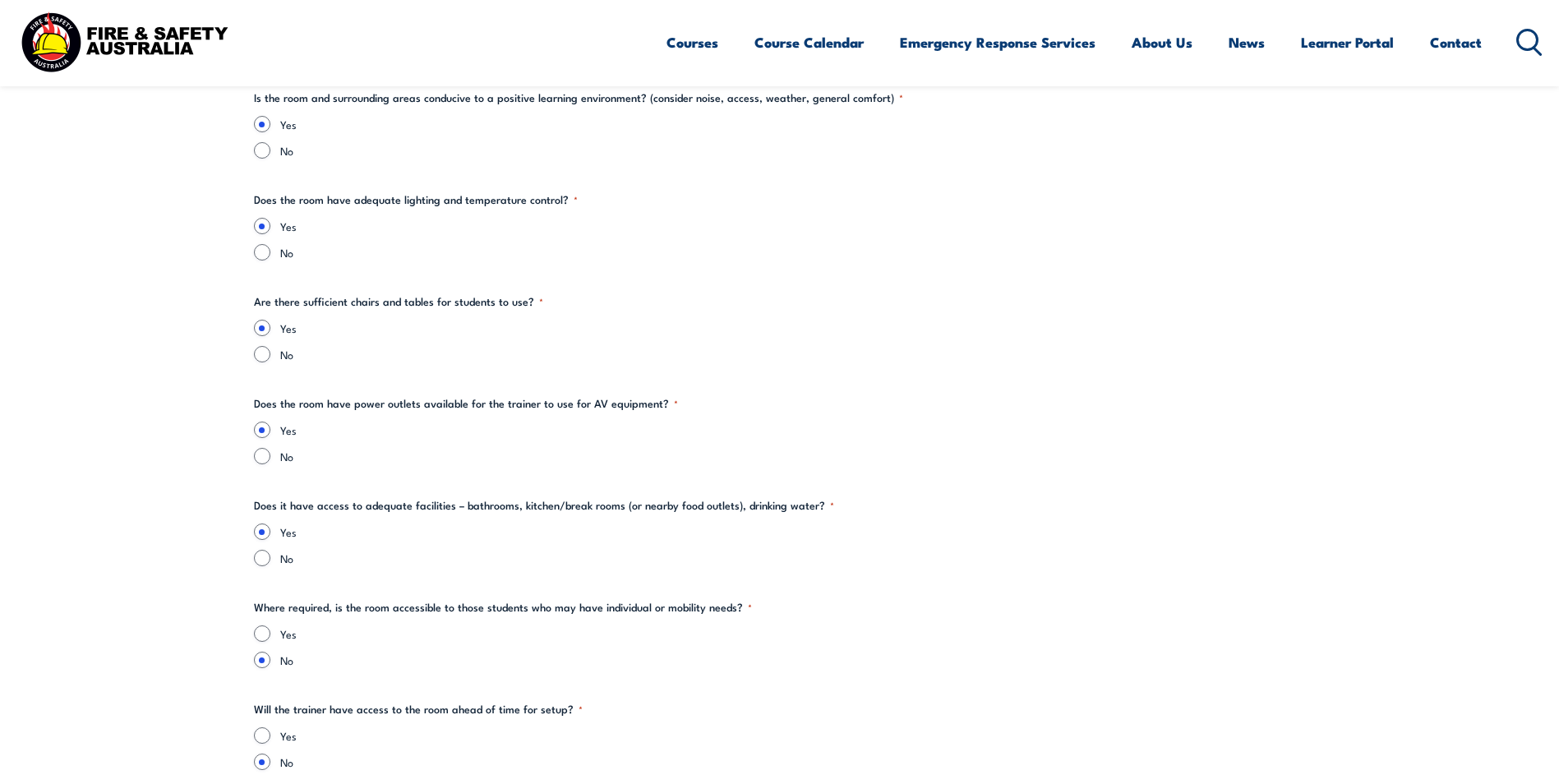
click at [264, 623] on fieldset "Where required, is the room accessible to those students who may have individua…" at bounding box center [780, 633] width 1053 height 69
click at [263, 629] on input "Yes" at bounding box center [262, 633] width 17 height 17
radio input "true"
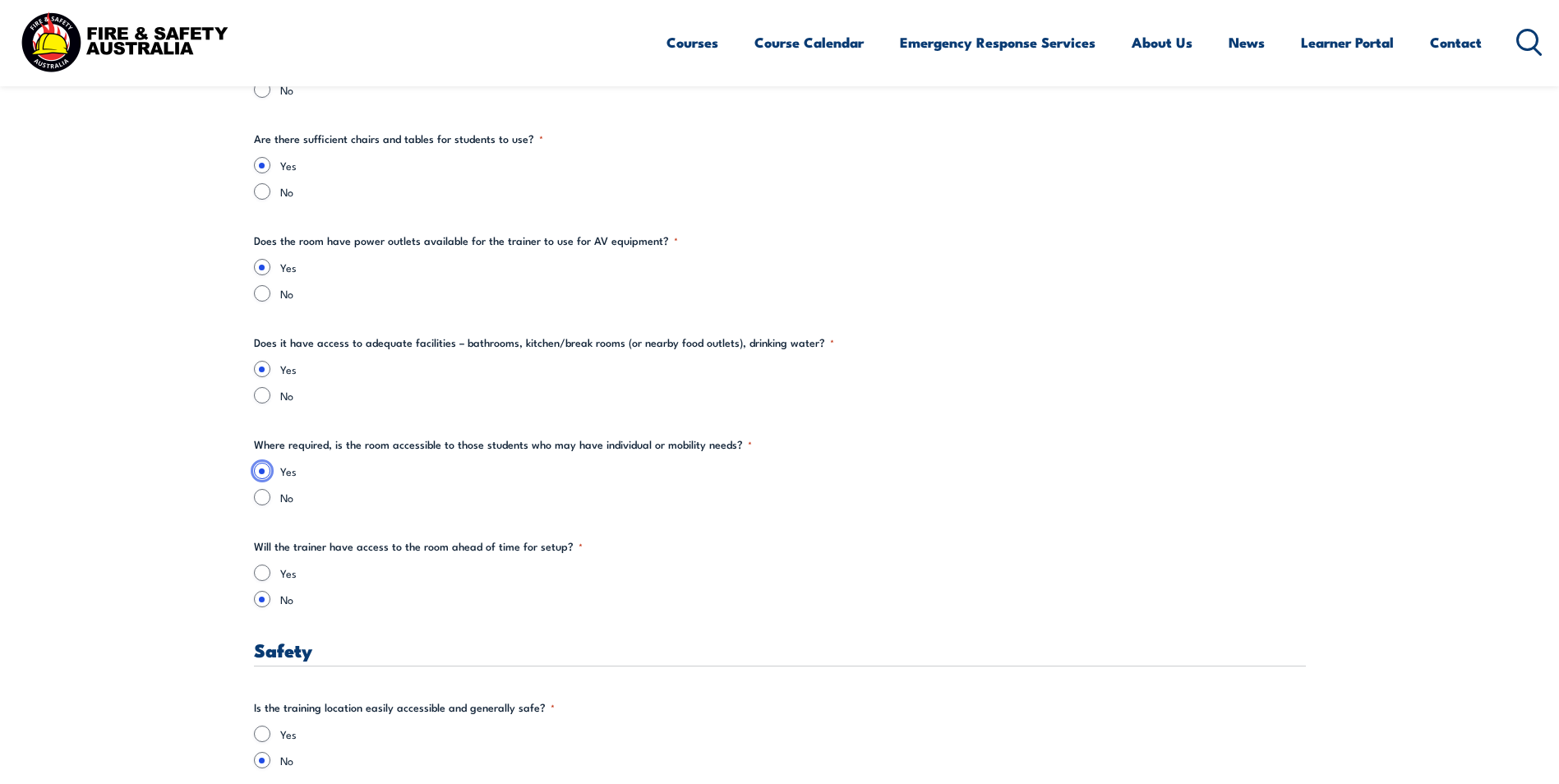
scroll to position [2383, 0]
click at [270, 569] on input "Yes" at bounding box center [262, 571] width 17 height 17
radio input "true"
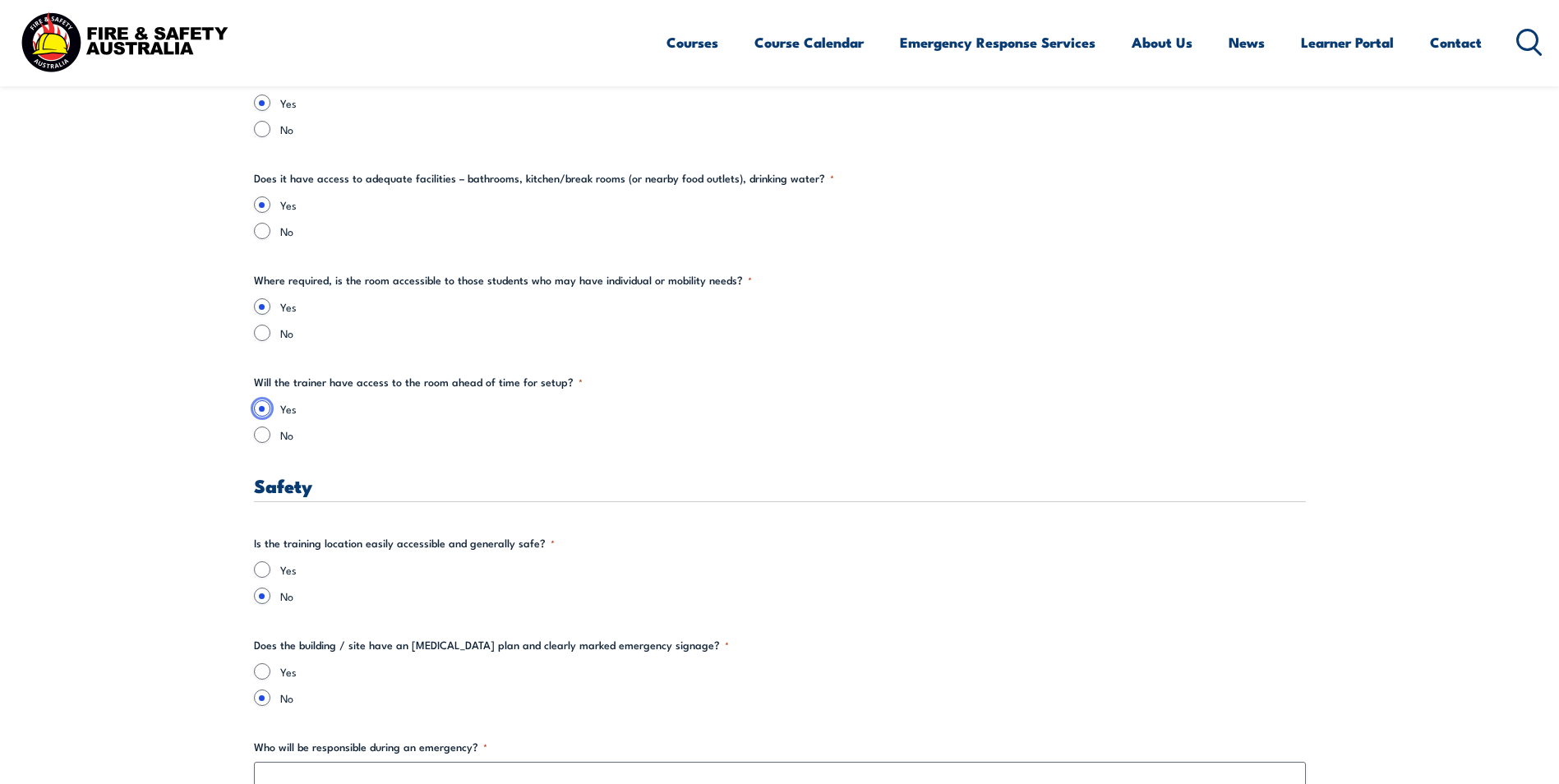
scroll to position [2546, 0]
click at [264, 564] on input "Yes" at bounding box center [262, 567] width 17 height 17
radio input "true"
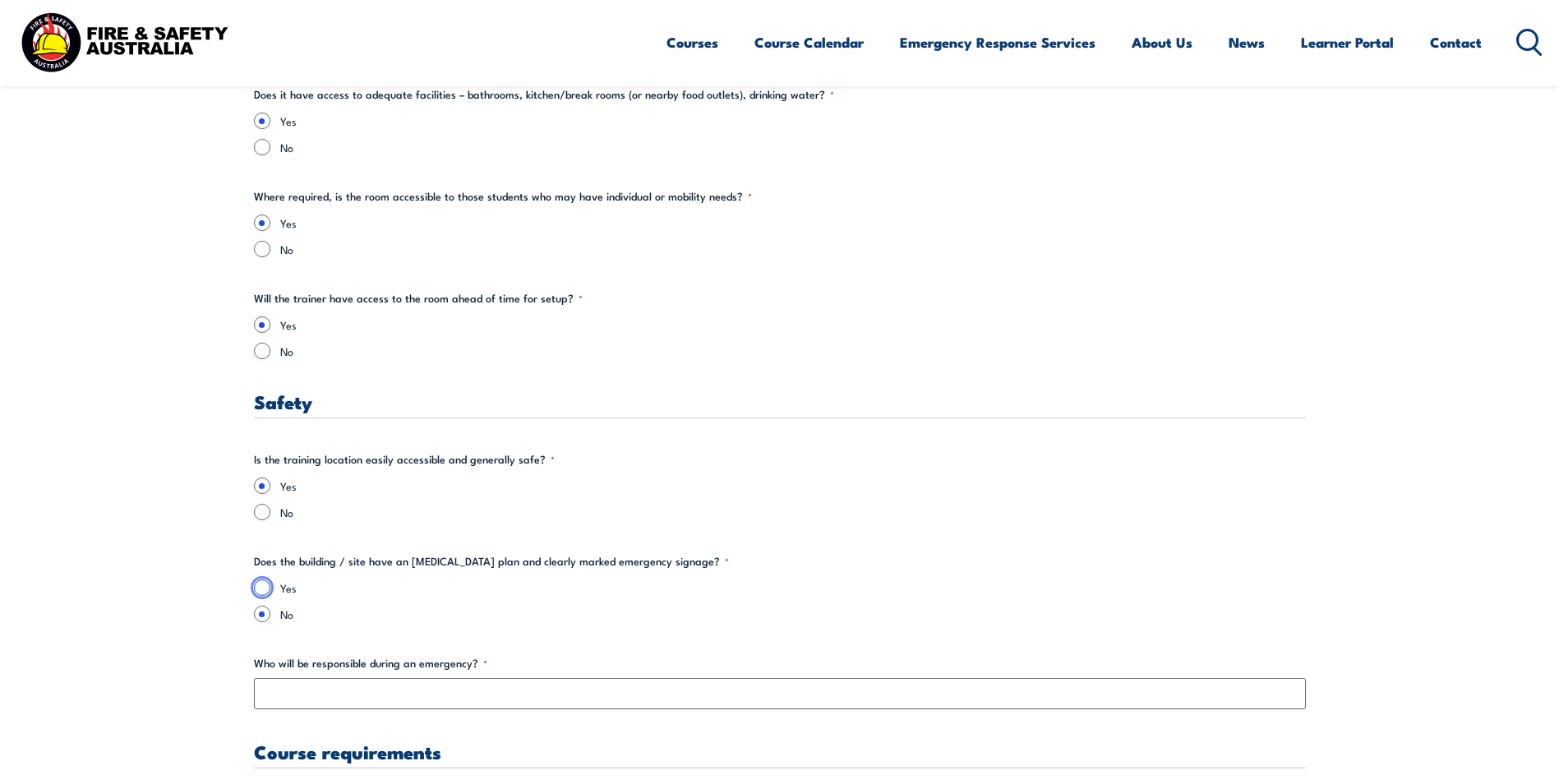
click at [264, 584] on input "Yes" at bounding box center [262, 587] width 17 height 17
radio input "true"
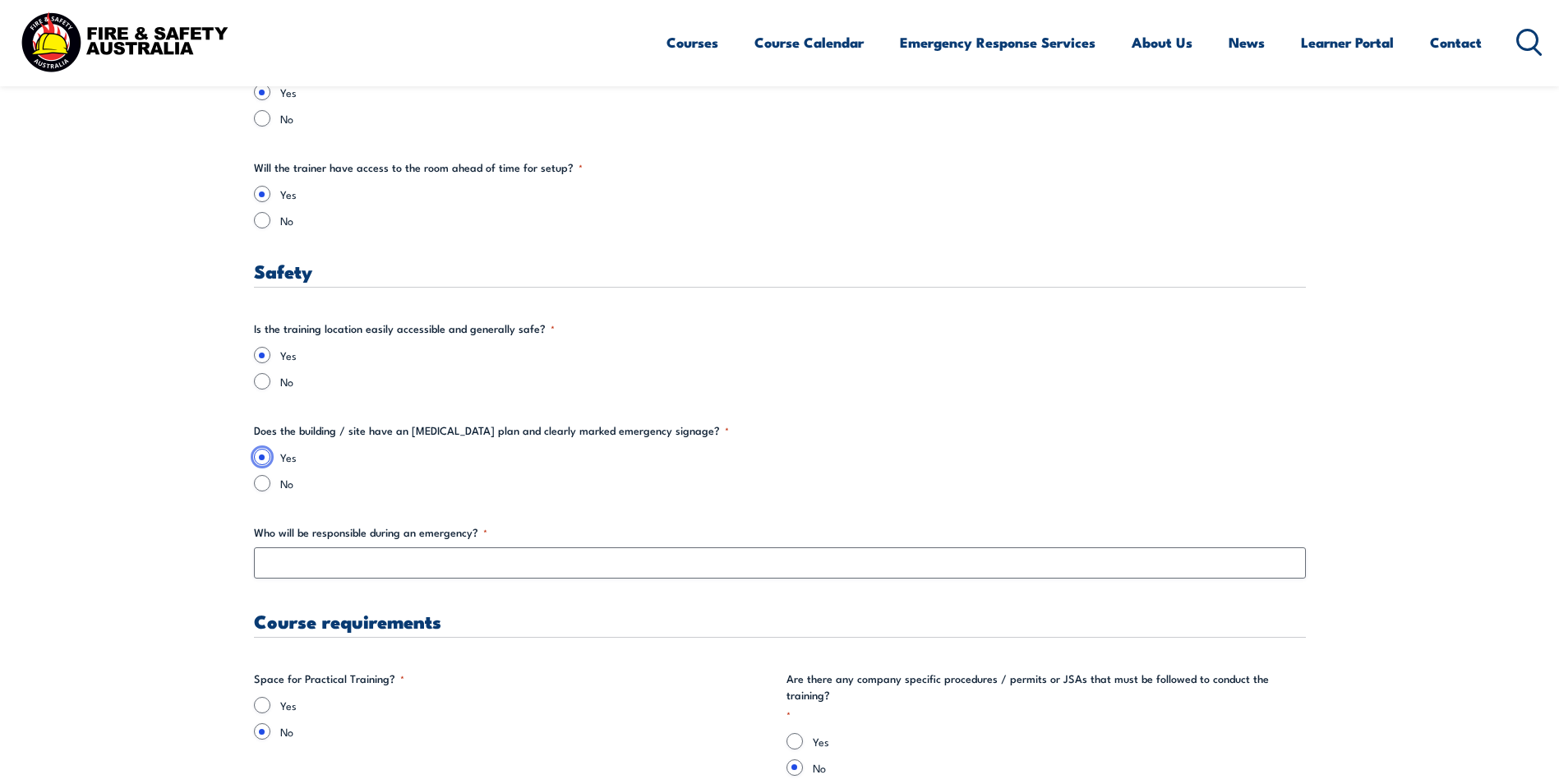
scroll to position [2793, 0]
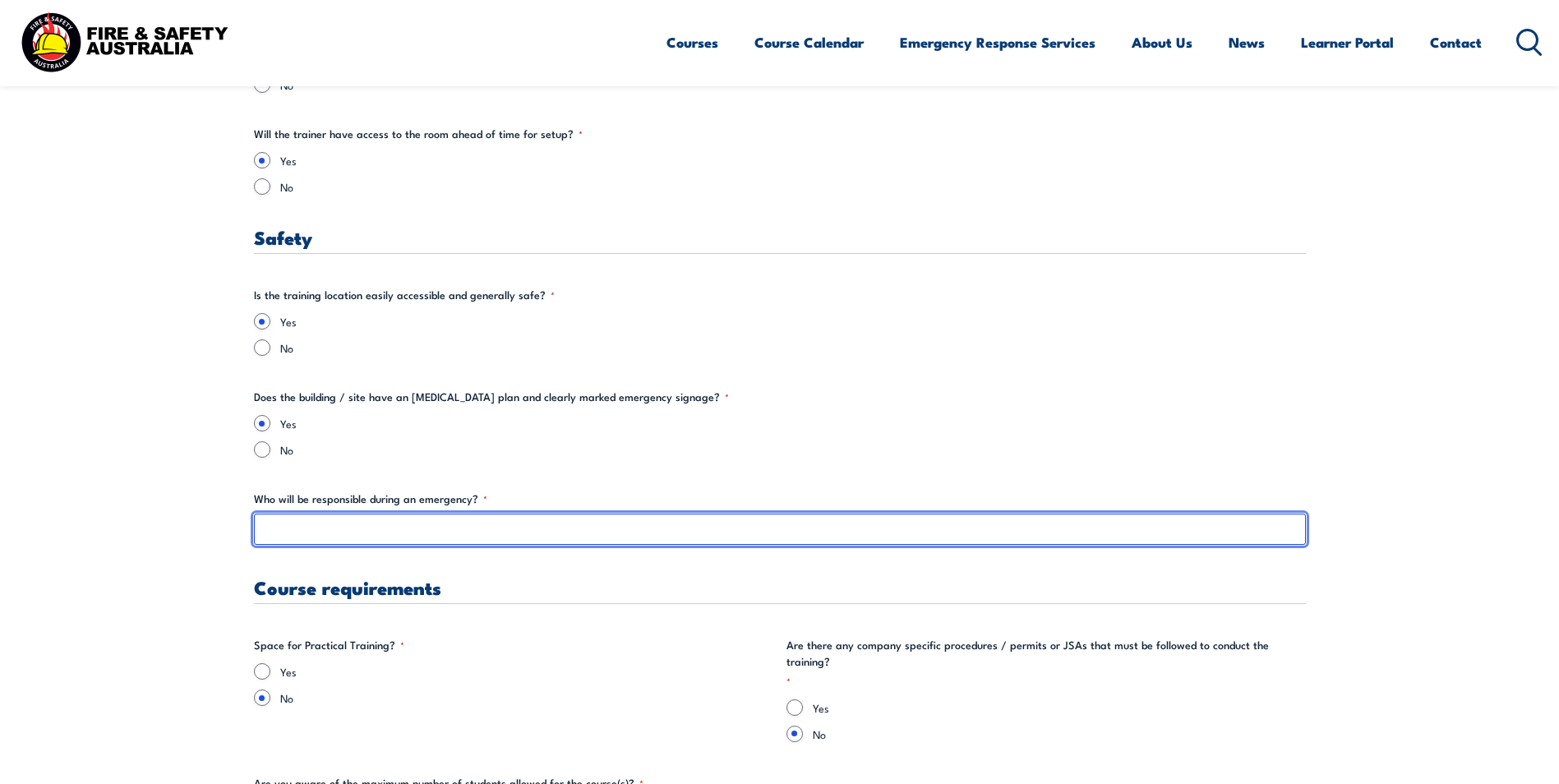
click at [296, 534] on input "Who will be responsible during an emergency? *" at bounding box center [780, 529] width 1053 height 31
type input "[PERSON_NAME]"
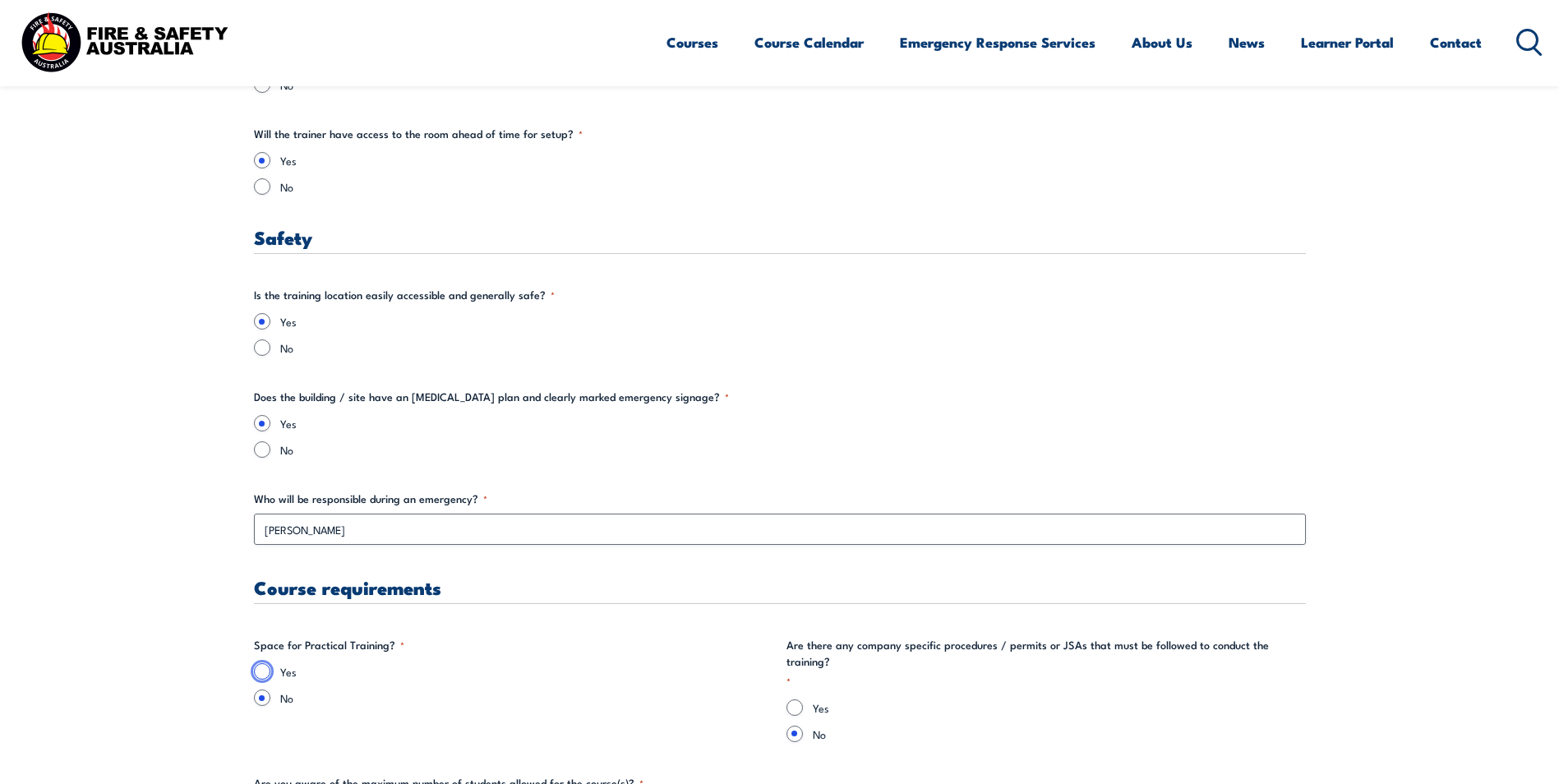
click at [261, 668] on input "Yes" at bounding box center [262, 672] width 17 height 17
radio input "true"
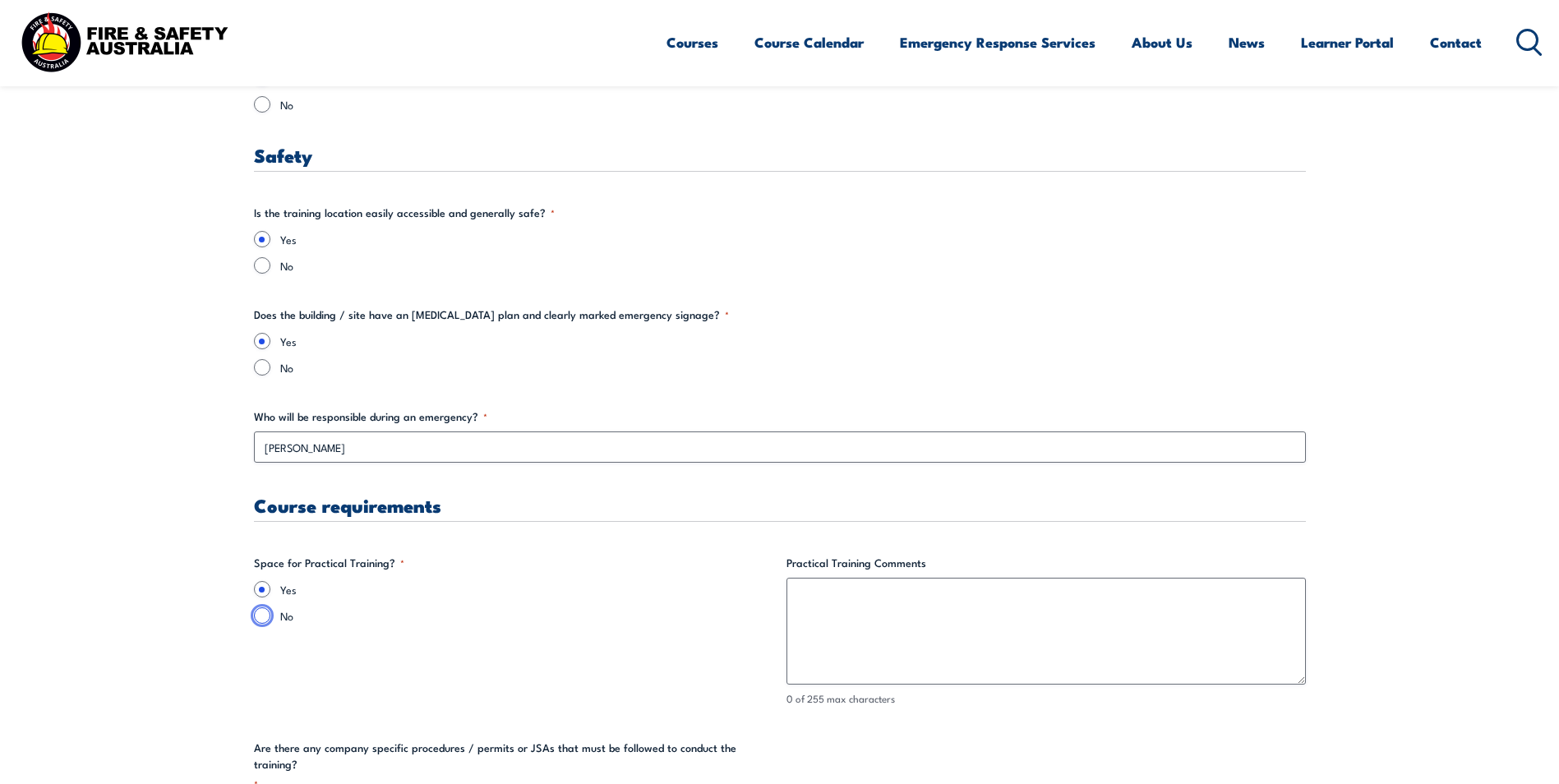
click at [261, 610] on input "No" at bounding box center [262, 615] width 17 height 17
radio input "true"
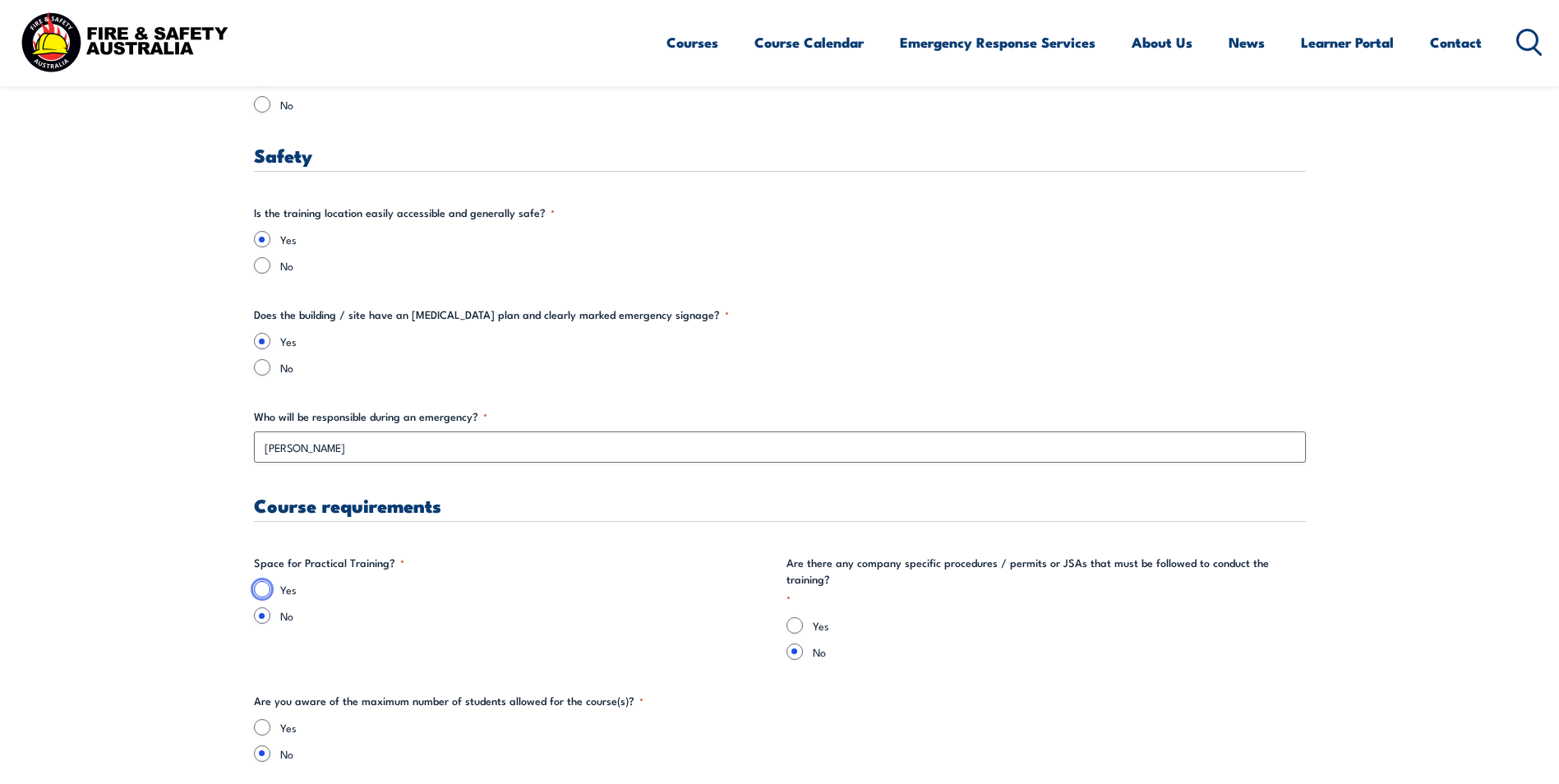
click at [264, 590] on input "Yes" at bounding box center [262, 589] width 17 height 17
radio input "true"
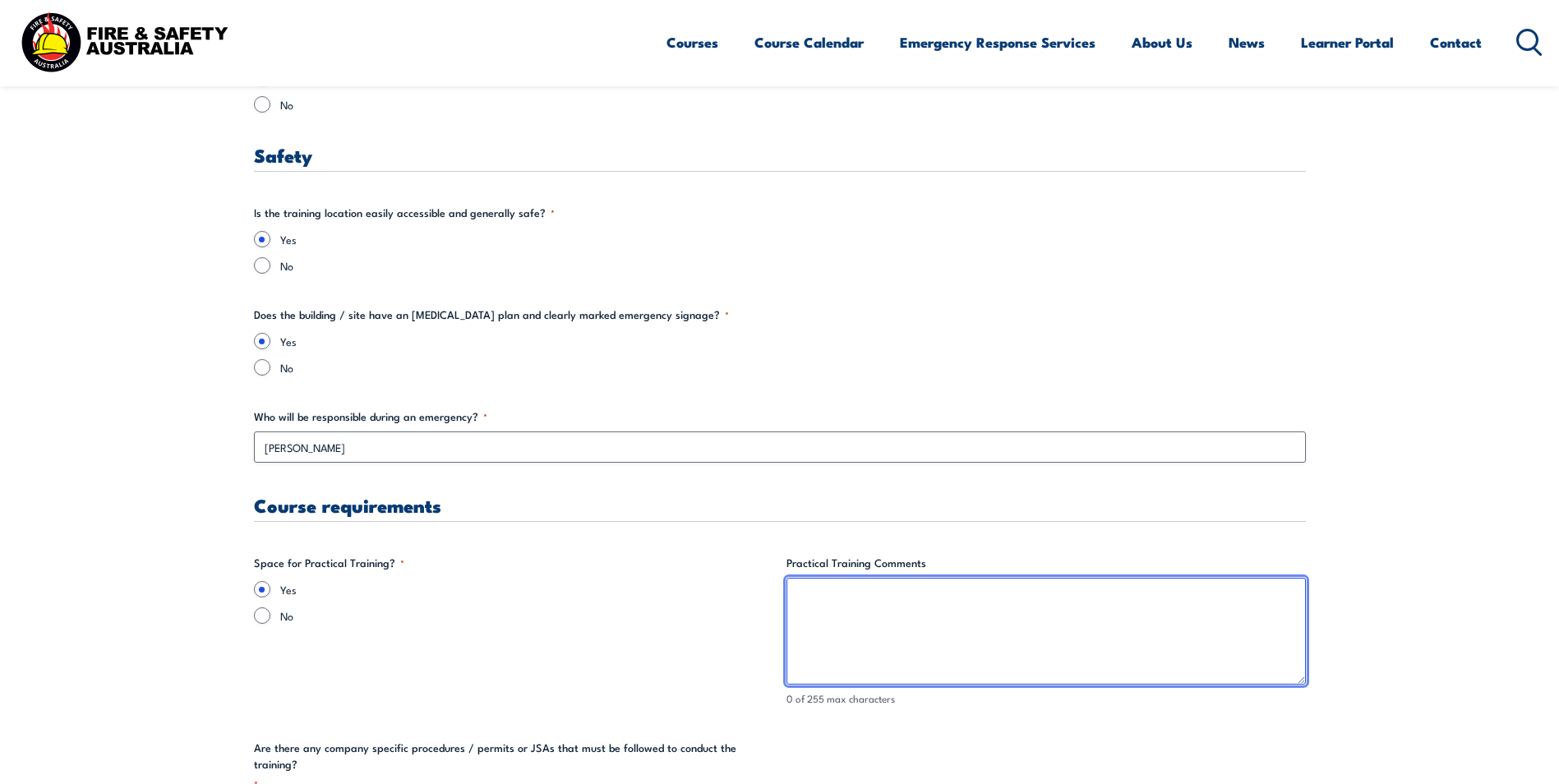
click at [864, 605] on textarea "Practical Training Comments" at bounding box center [1047, 630] width 520 height 107
type textarea "O"
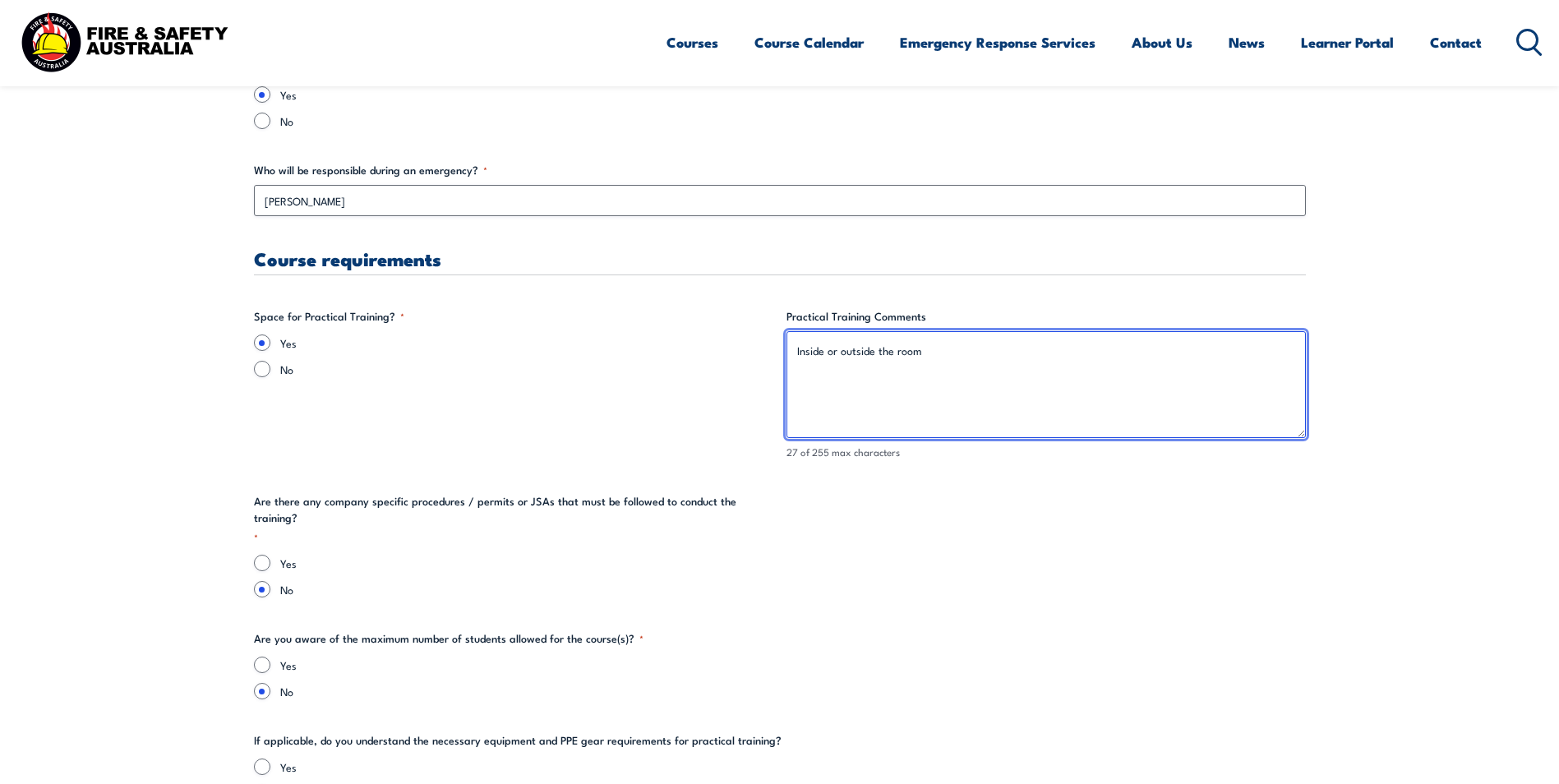
scroll to position [3204, 0]
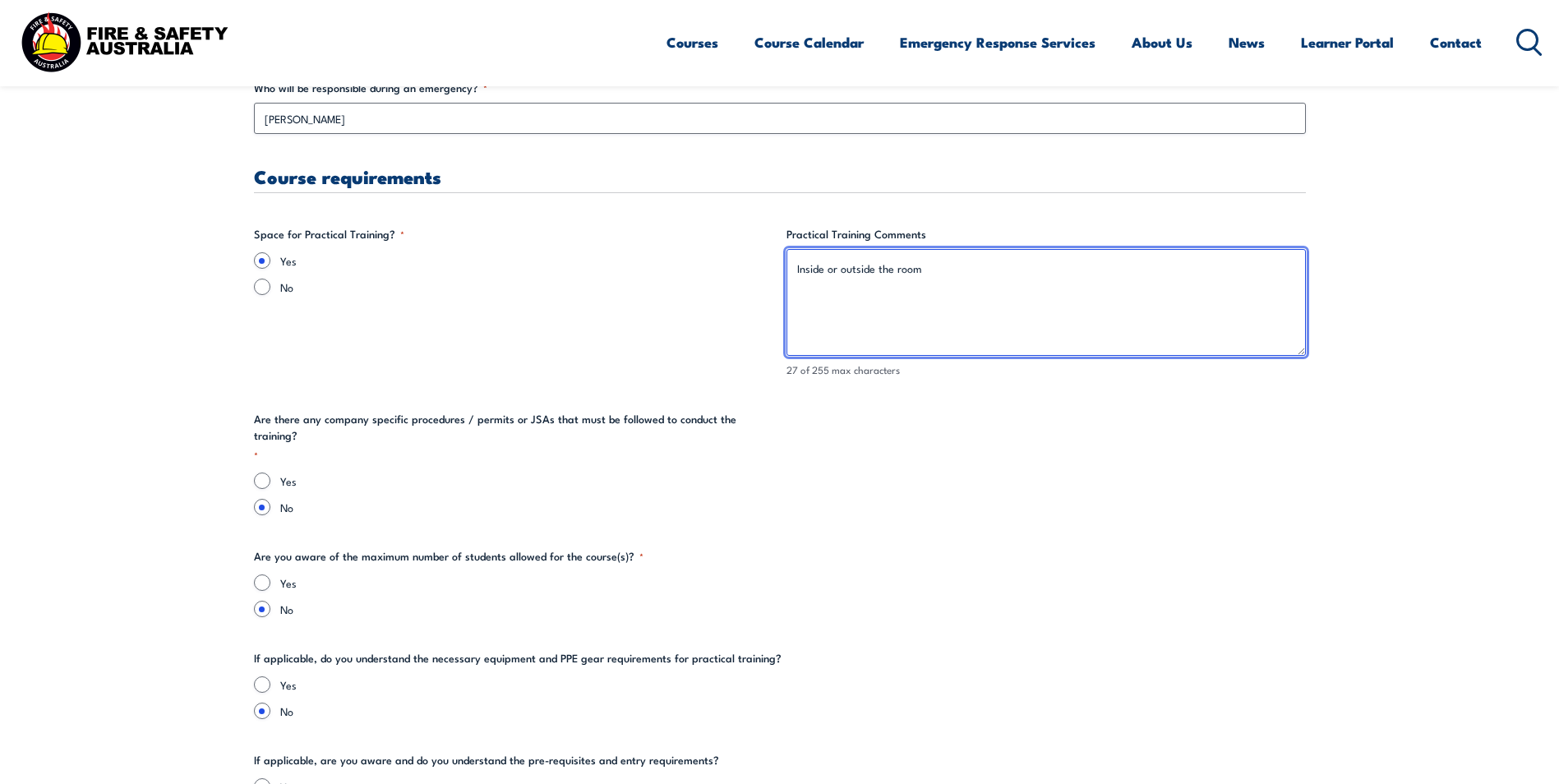
type textarea "Inside or outside the room"
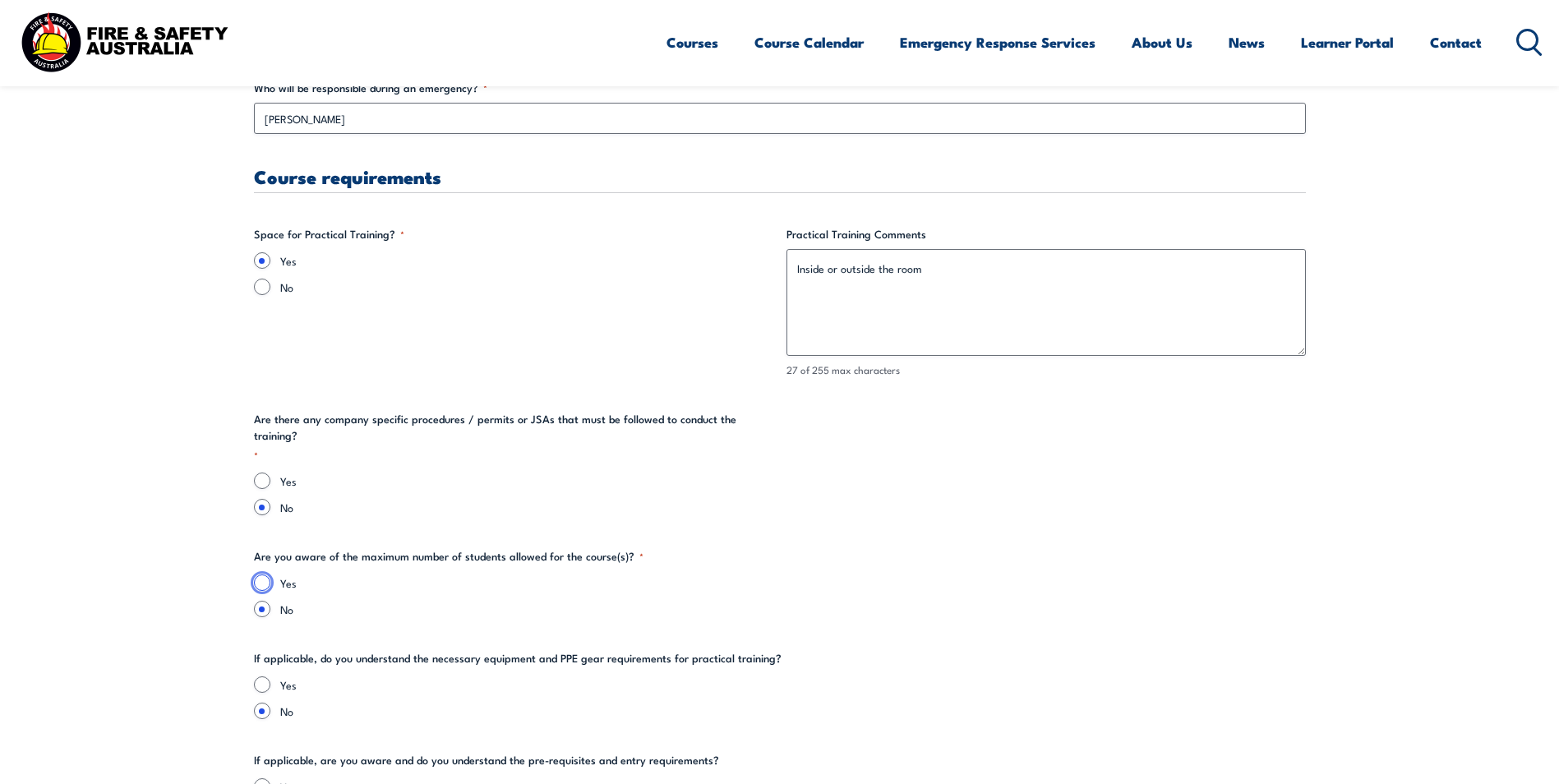
click at [261, 574] on input "Yes" at bounding box center [262, 582] width 17 height 17
radio input "true"
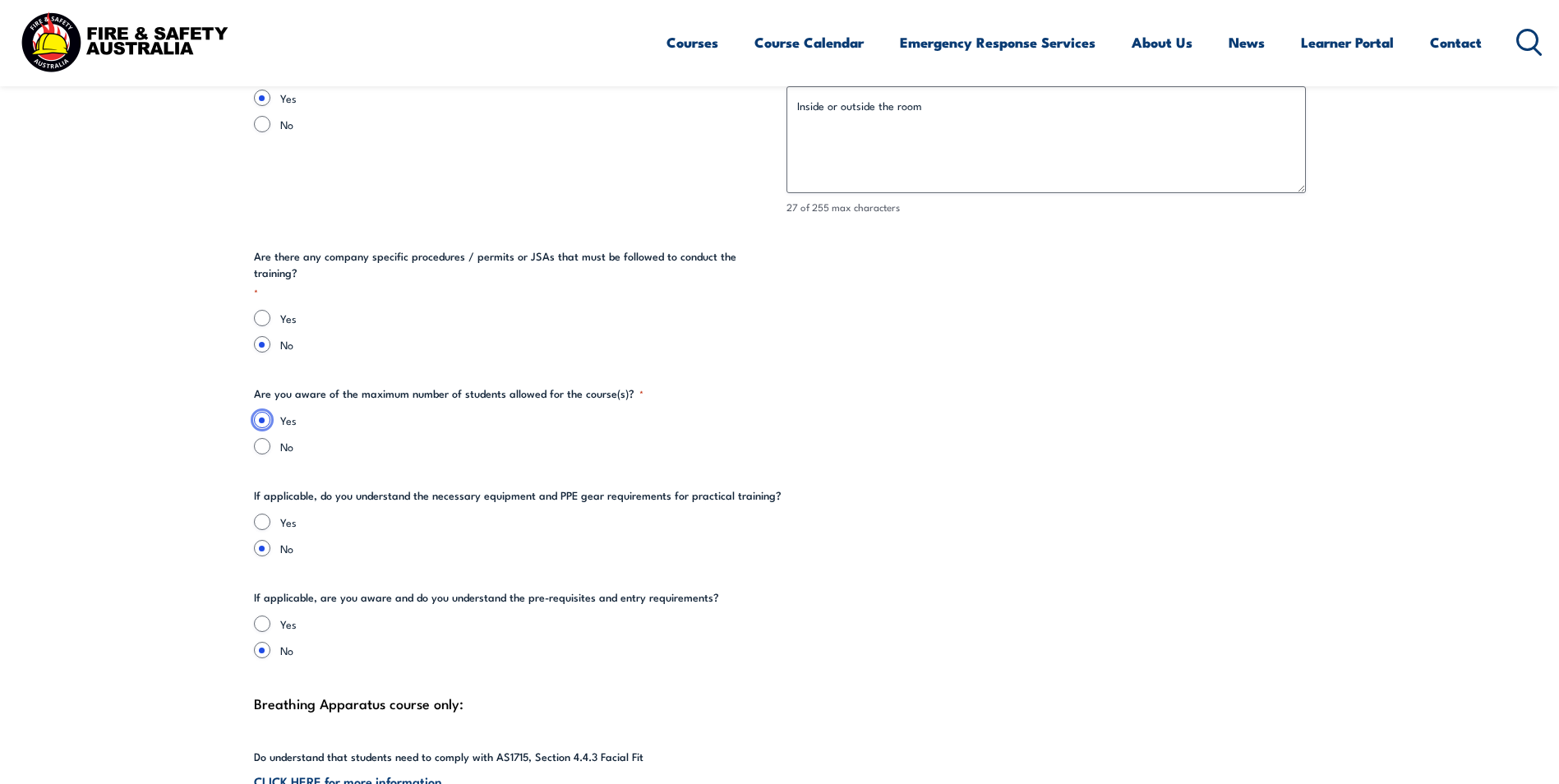
scroll to position [3368, 0]
click at [264, 512] on input "Yes" at bounding box center [262, 520] width 17 height 17
radio input "true"
click at [266, 614] on input "Yes" at bounding box center [262, 622] width 17 height 17
radio input "true"
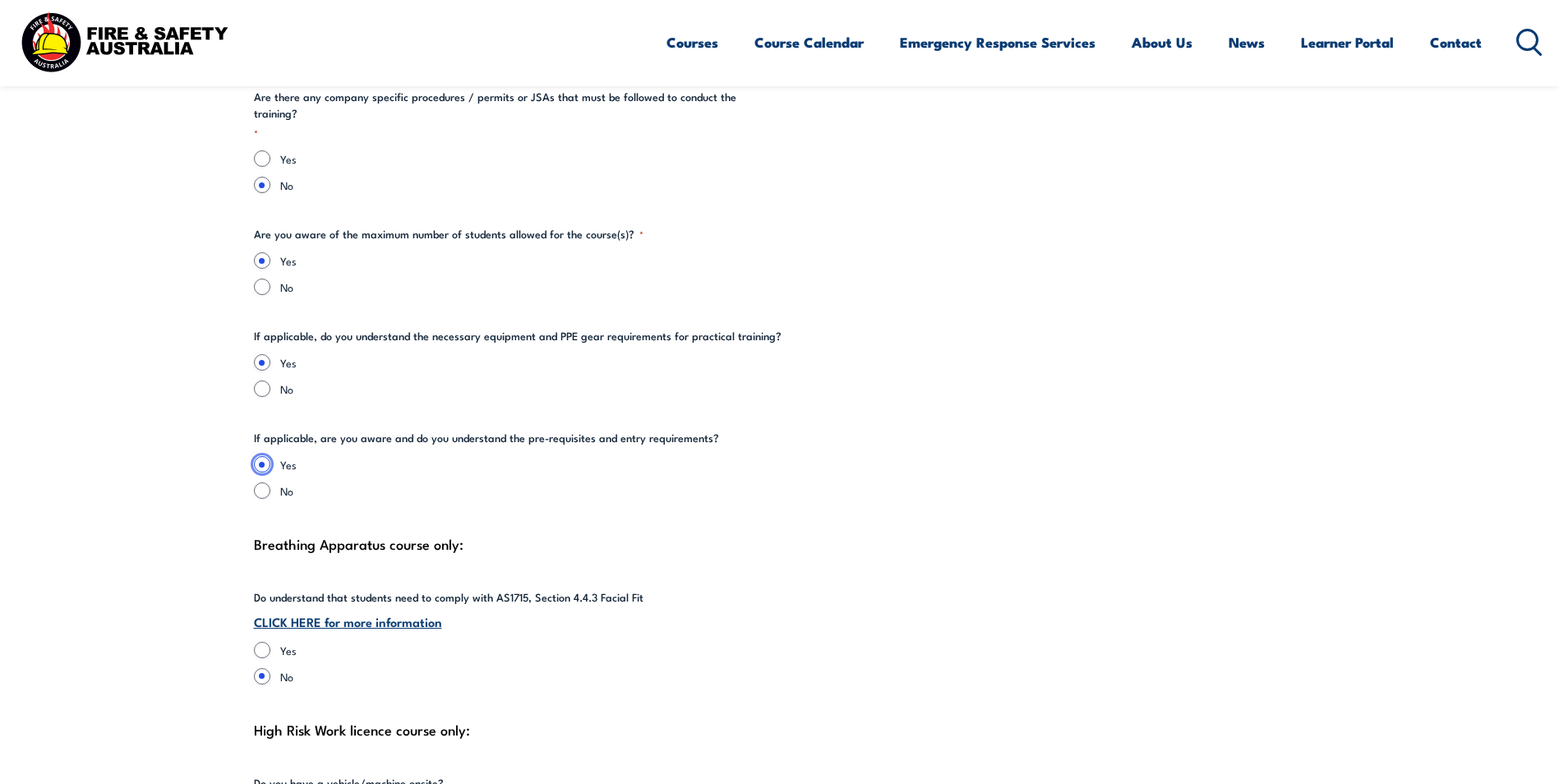
scroll to position [3532, 0]
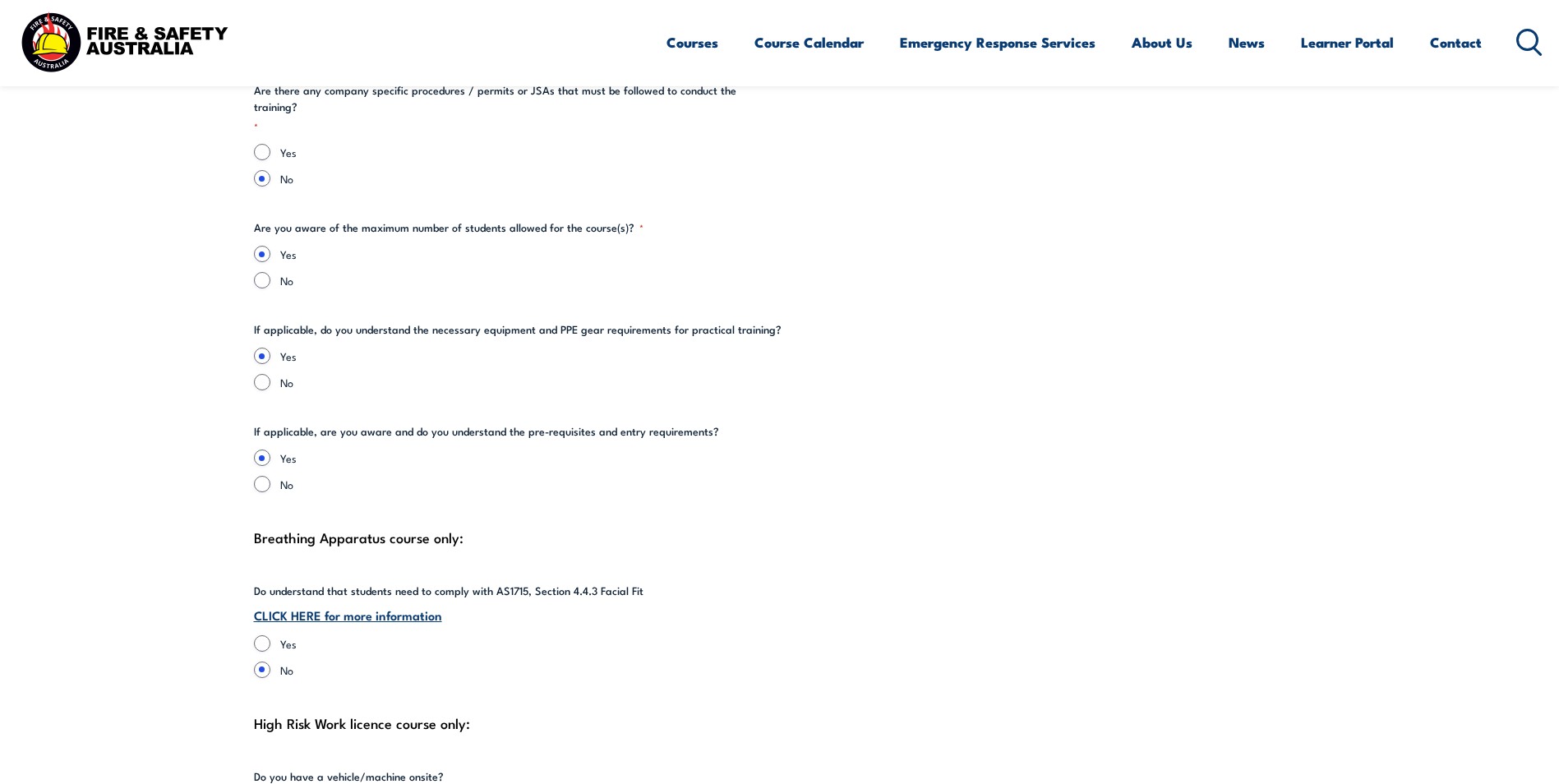
click at [371, 605] on link "CLICK HERE for more information" at bounding box center [348, 614] width 188 height 18
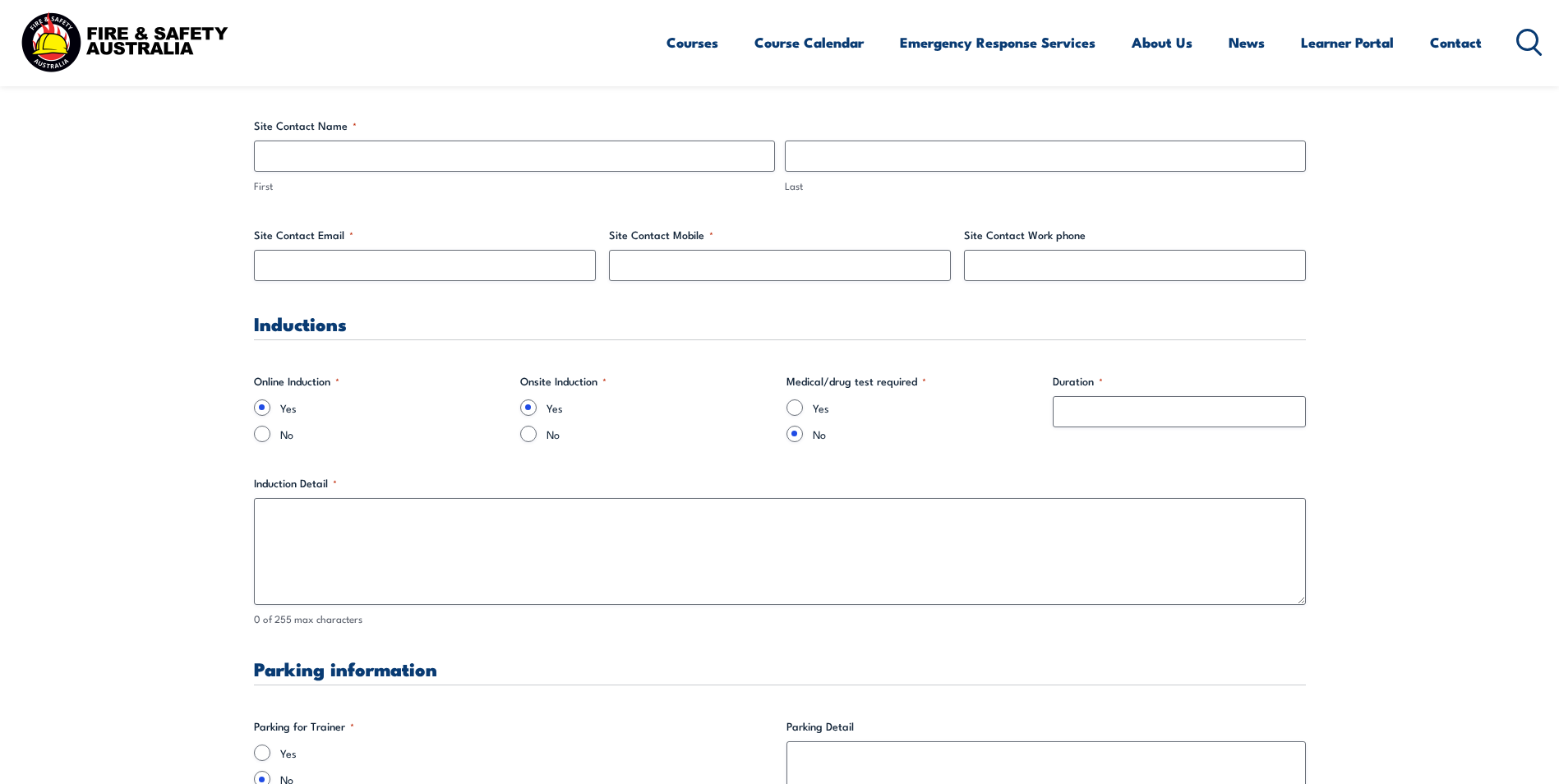
scroll to position [657, 0]
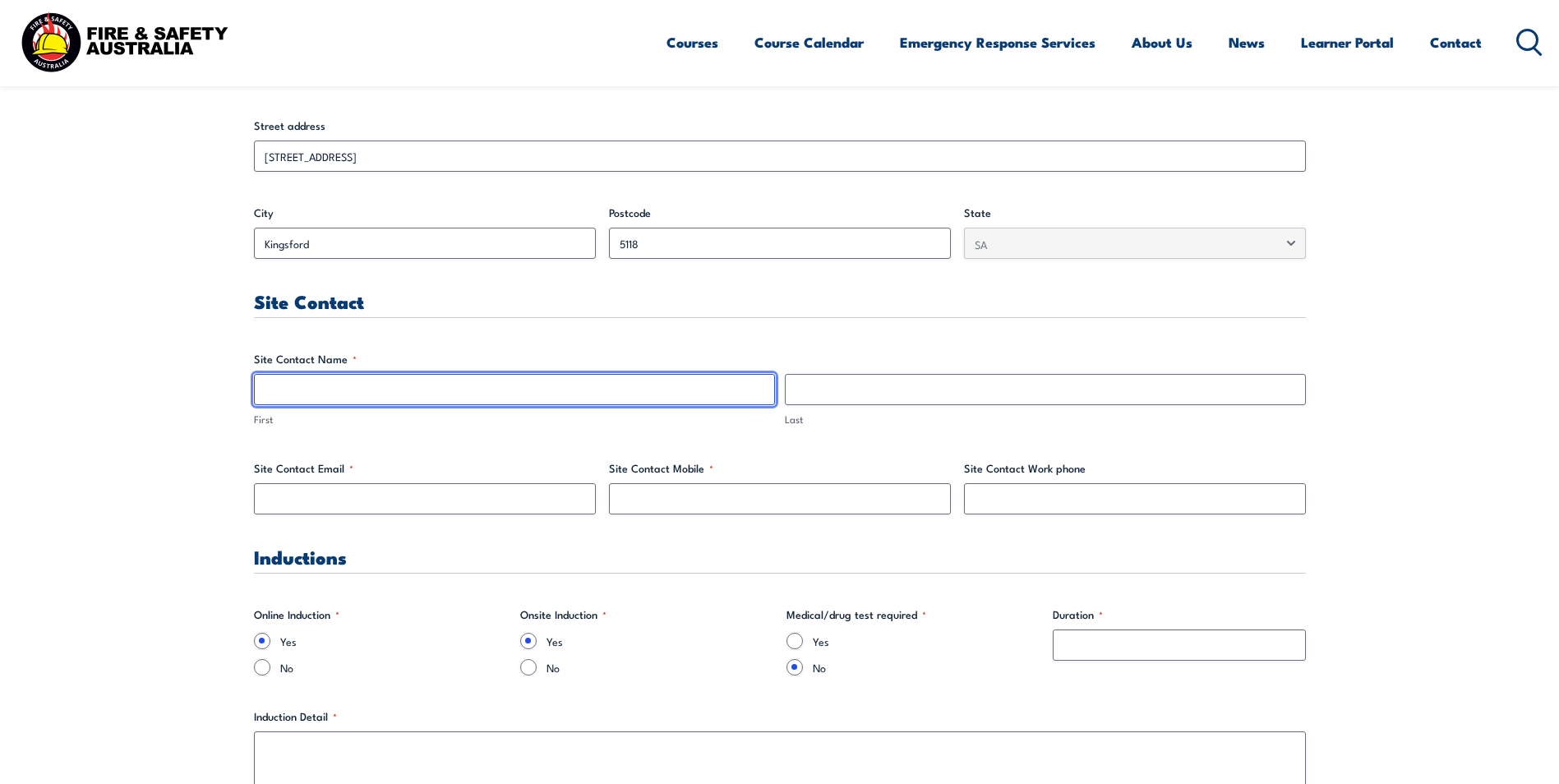
click at [352, 394] on input "First" at bounding box center [515, 390] width 521 height 31
type input "[PERSON_NAME]"
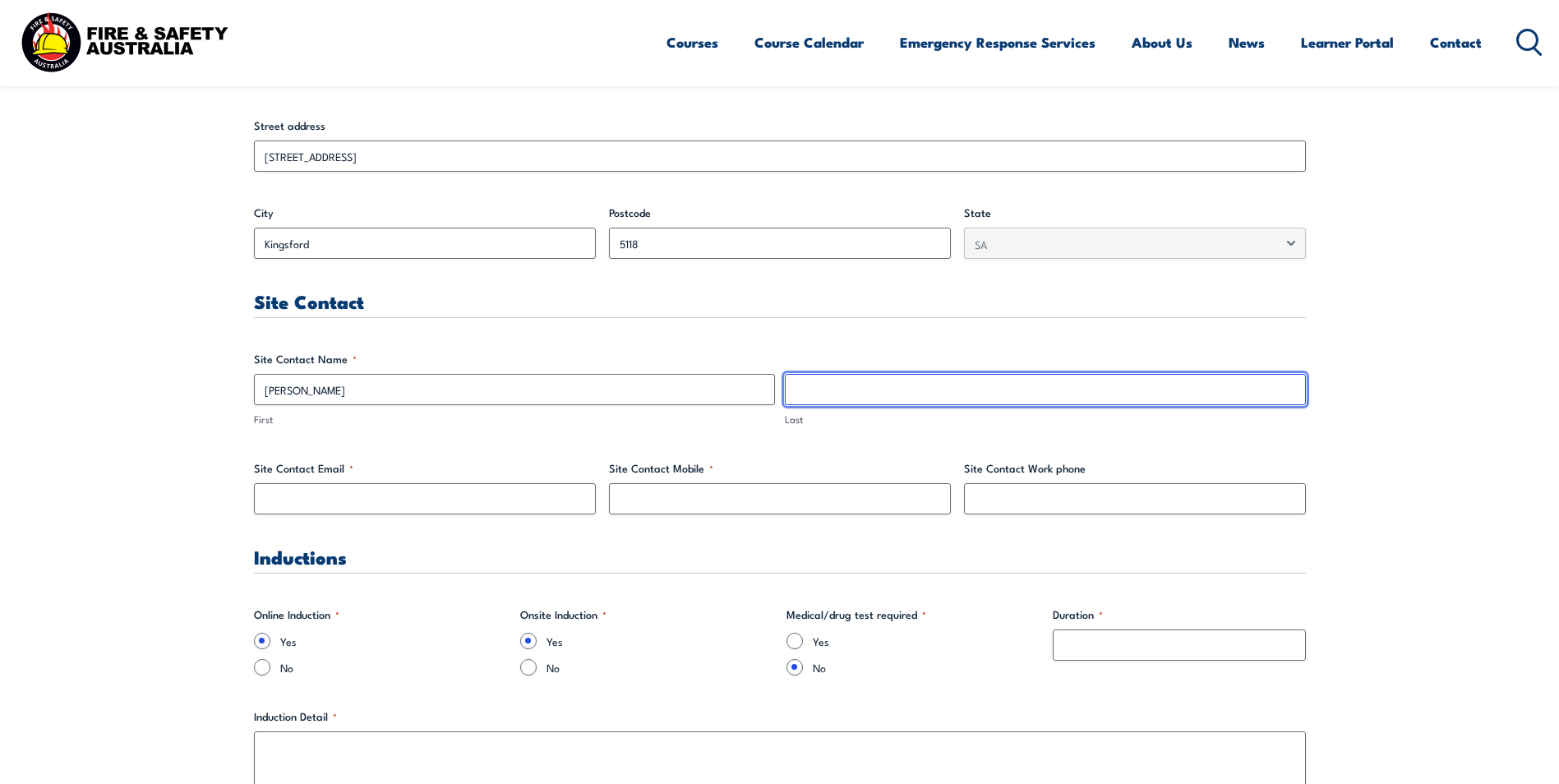
type input "[PERSON_NAME]"
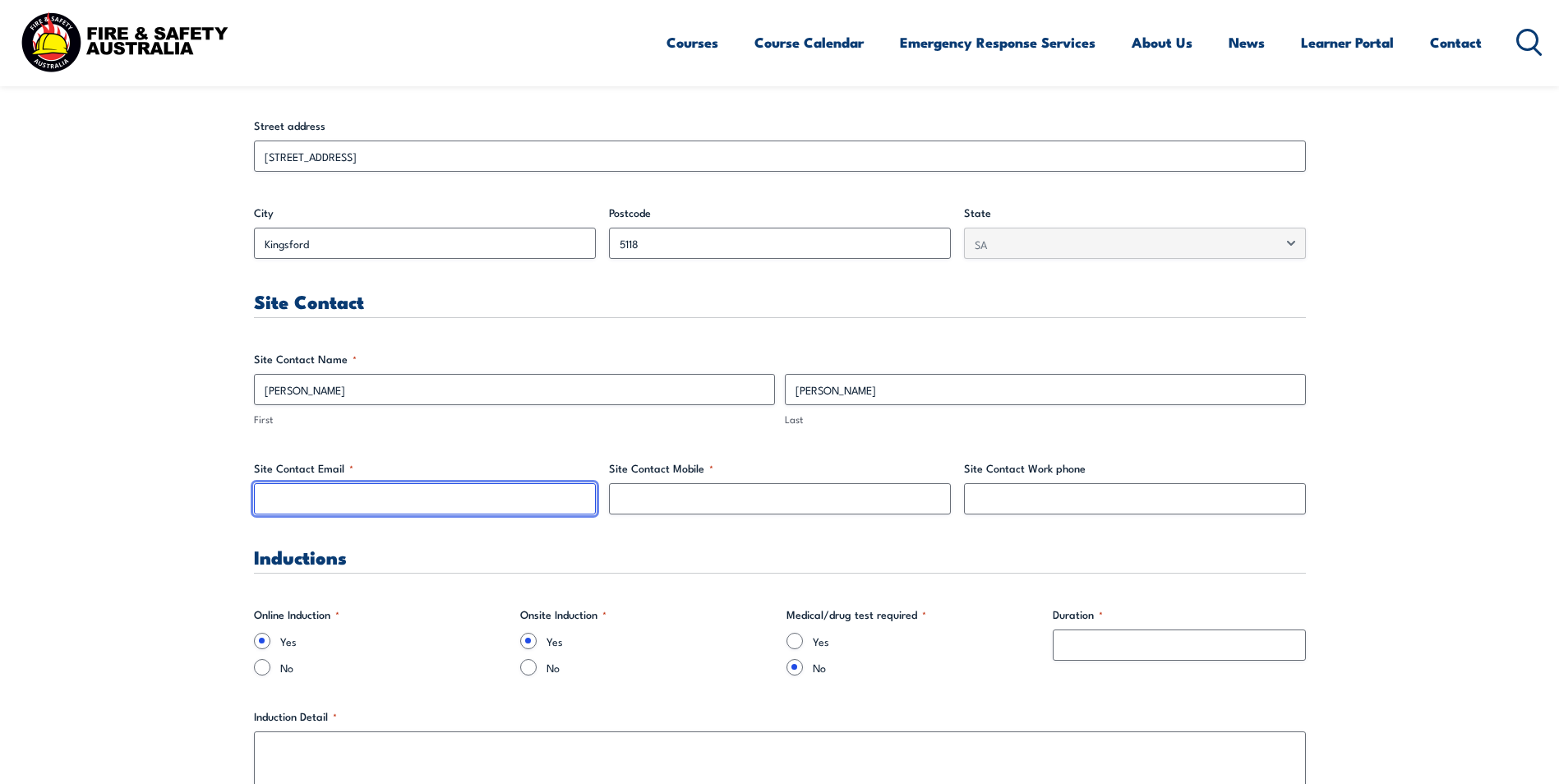
click at [464, 513] on input "Site Contact Email *" at bounding box center [425, 499] width 342 height 31
type input "[EMAIL_ADDRESS][PERSON_NAME][DOMAIN_NAME]"
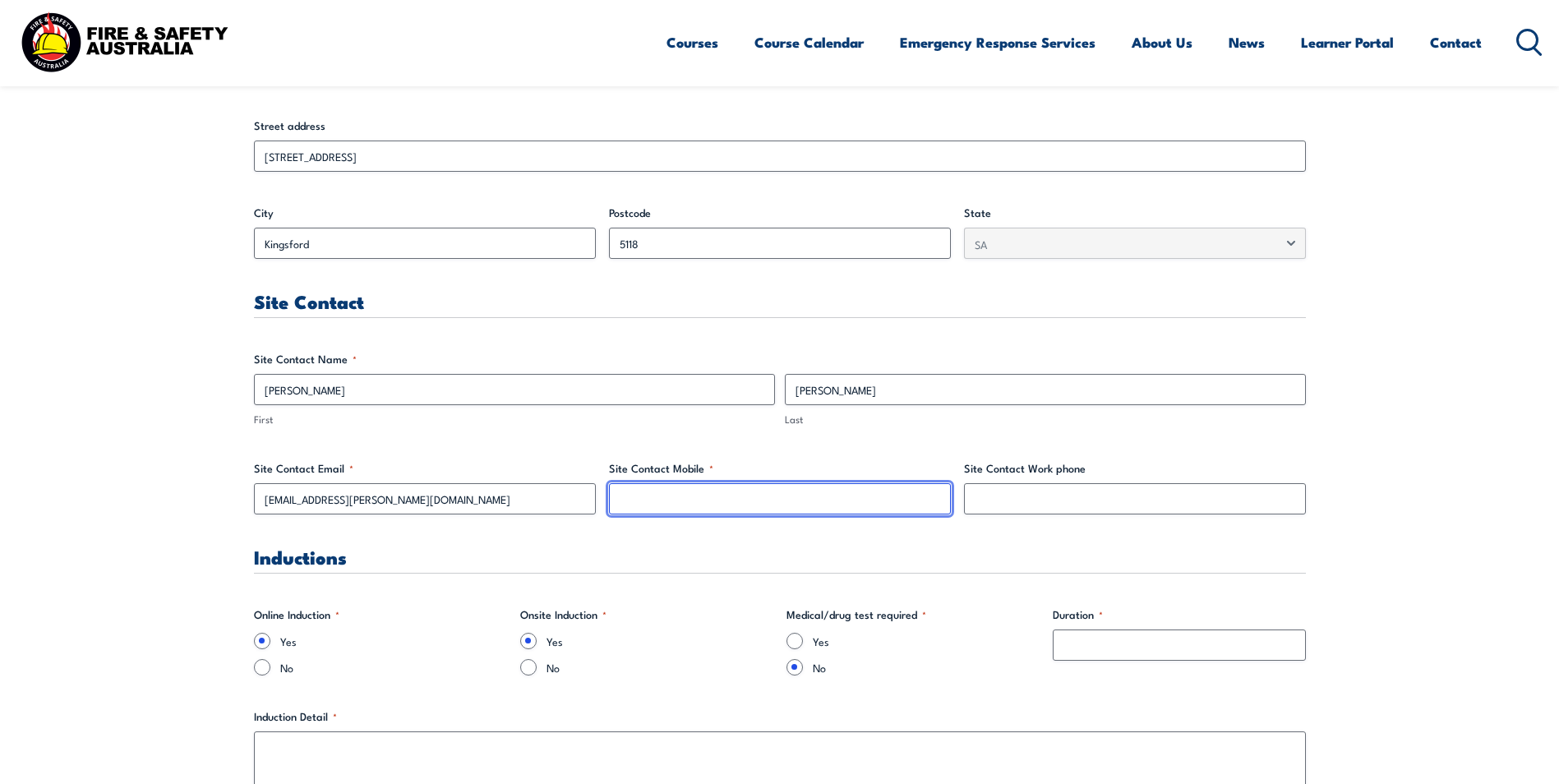
type input "0449298815"
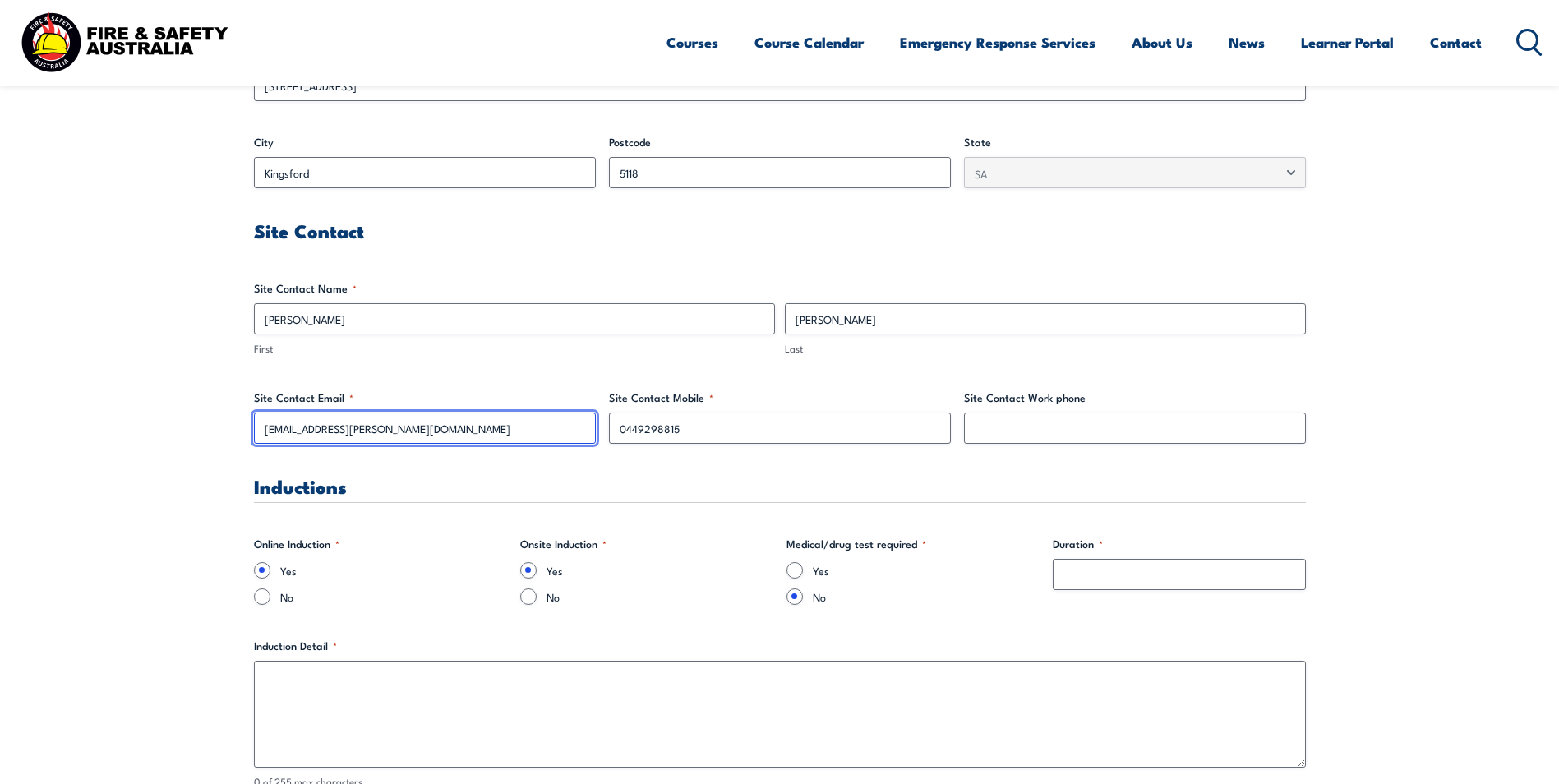
scroll to position [821, 0]
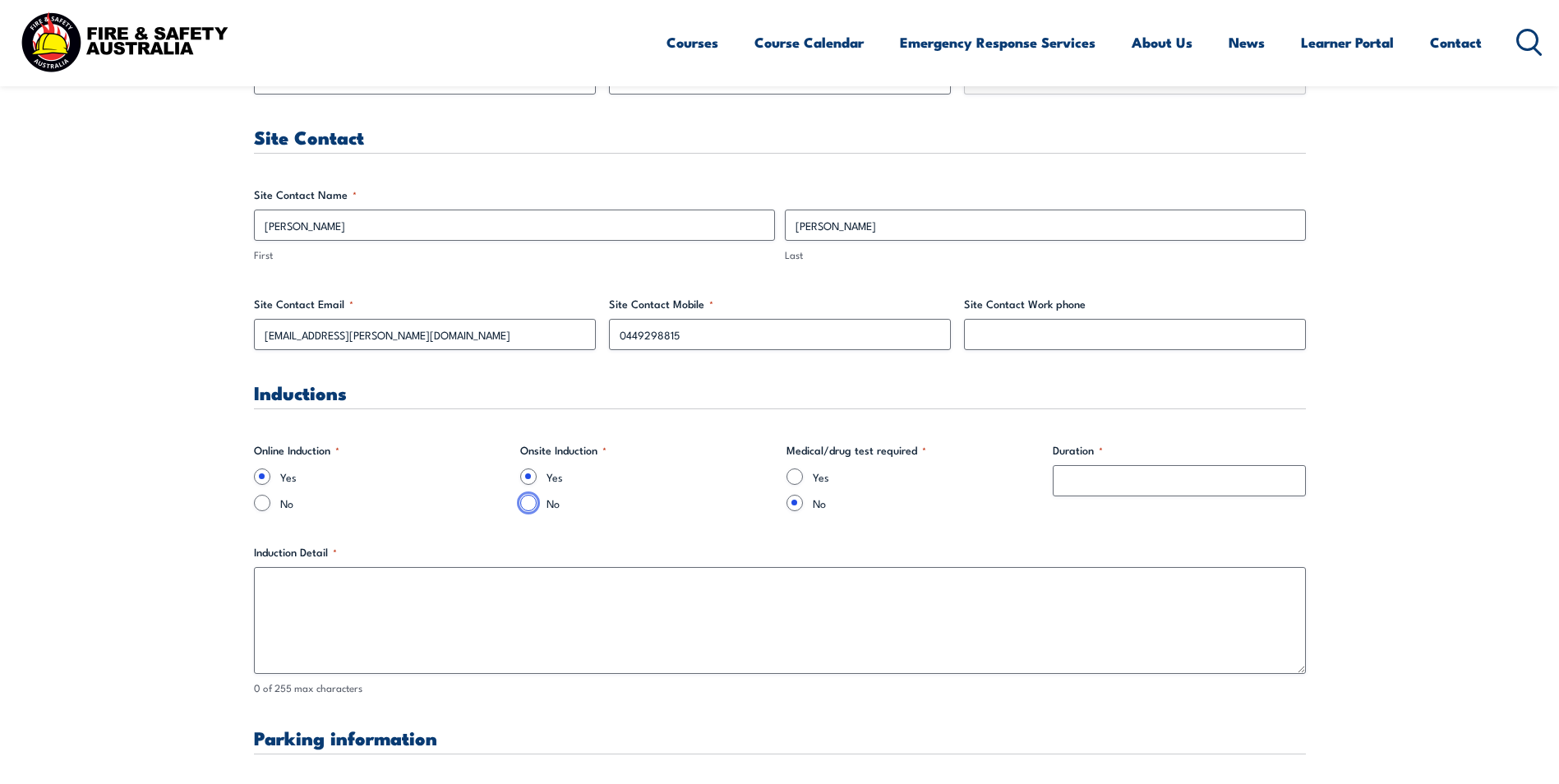
click at [531, 501] on input "No" at bounding box center [529, 503] width 17 height 17
radio input "true"
click at [1091, 476] on input "Duration *" at bounding box center [1179, 480] width 253 height 31
type input "4 hours"
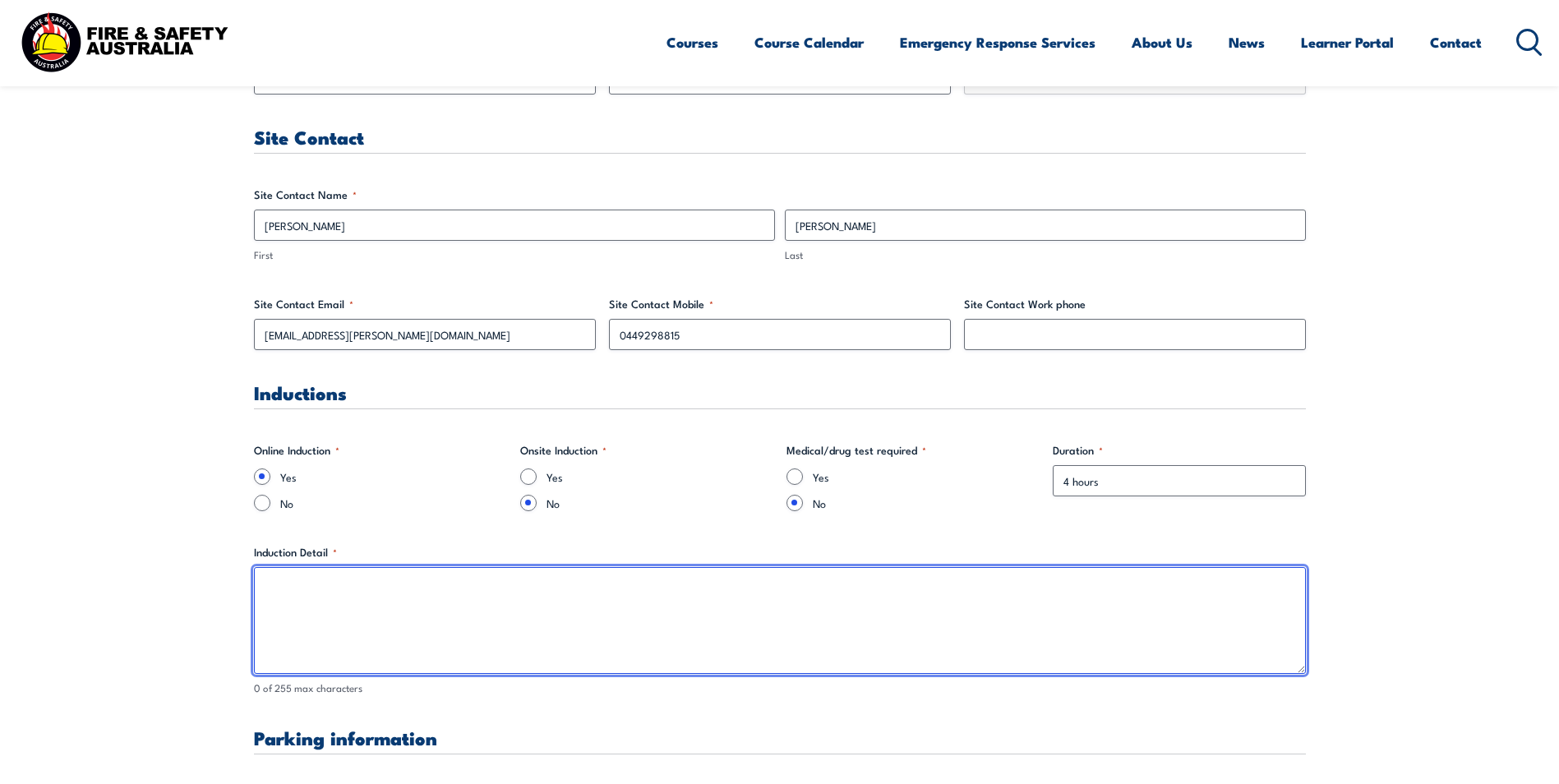
click at [342, 577] on textarea "Induction Detail *" at bounding box center [780, 619] width 1053 height 107
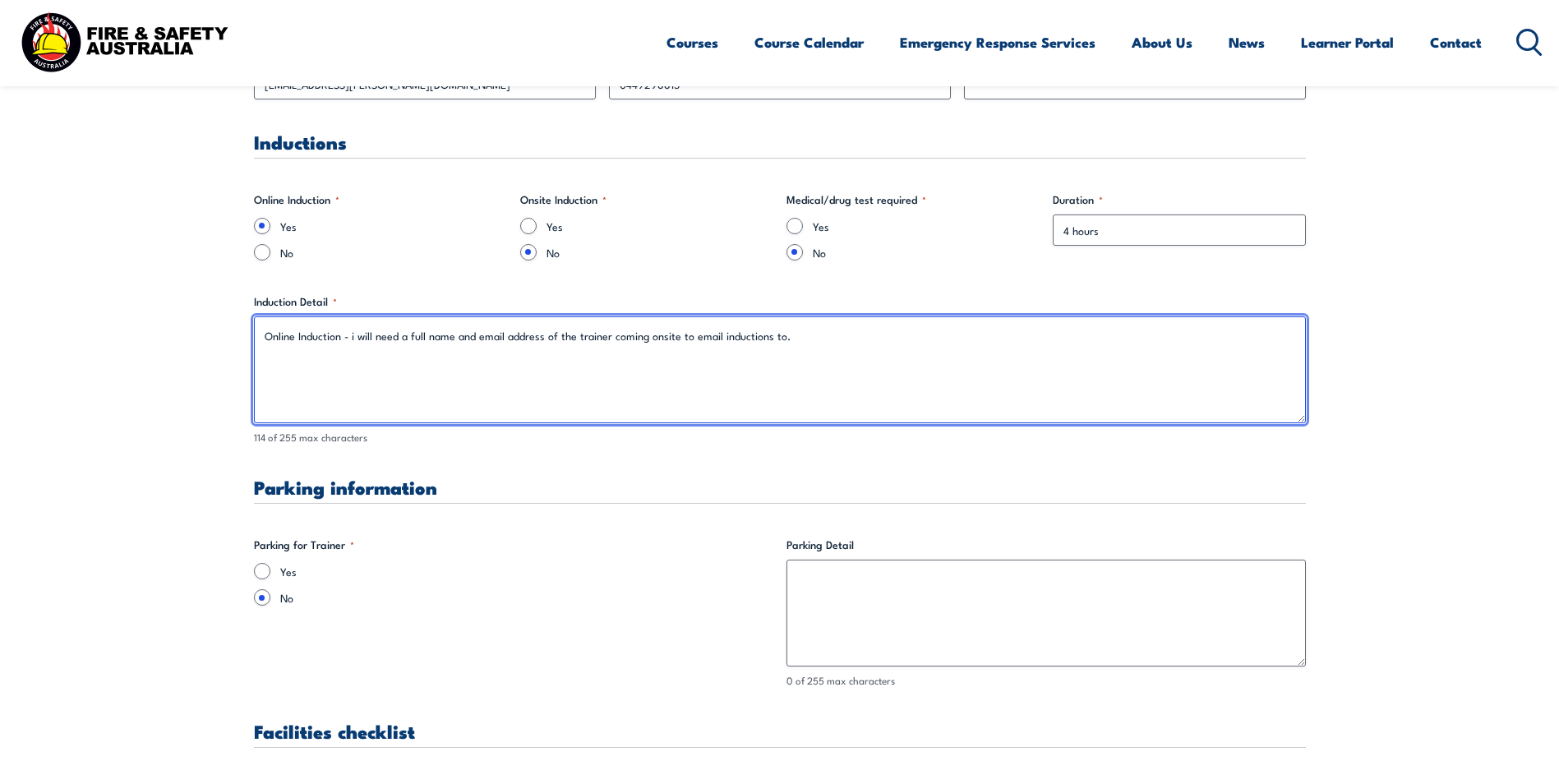
scroll to position [1068, 0]
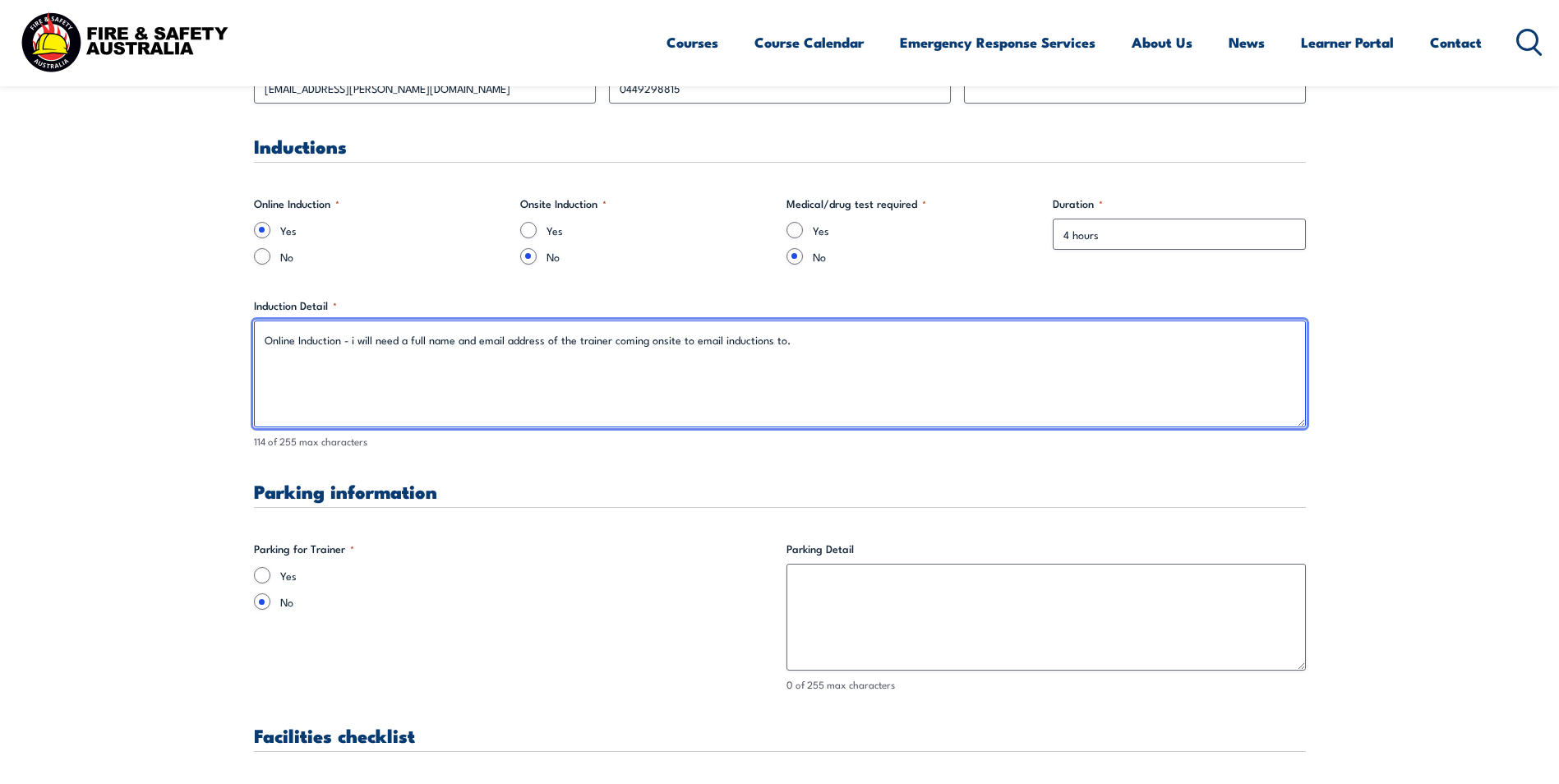
type textarea "Online Induction - i will need a full name and email address of the trainer com…"
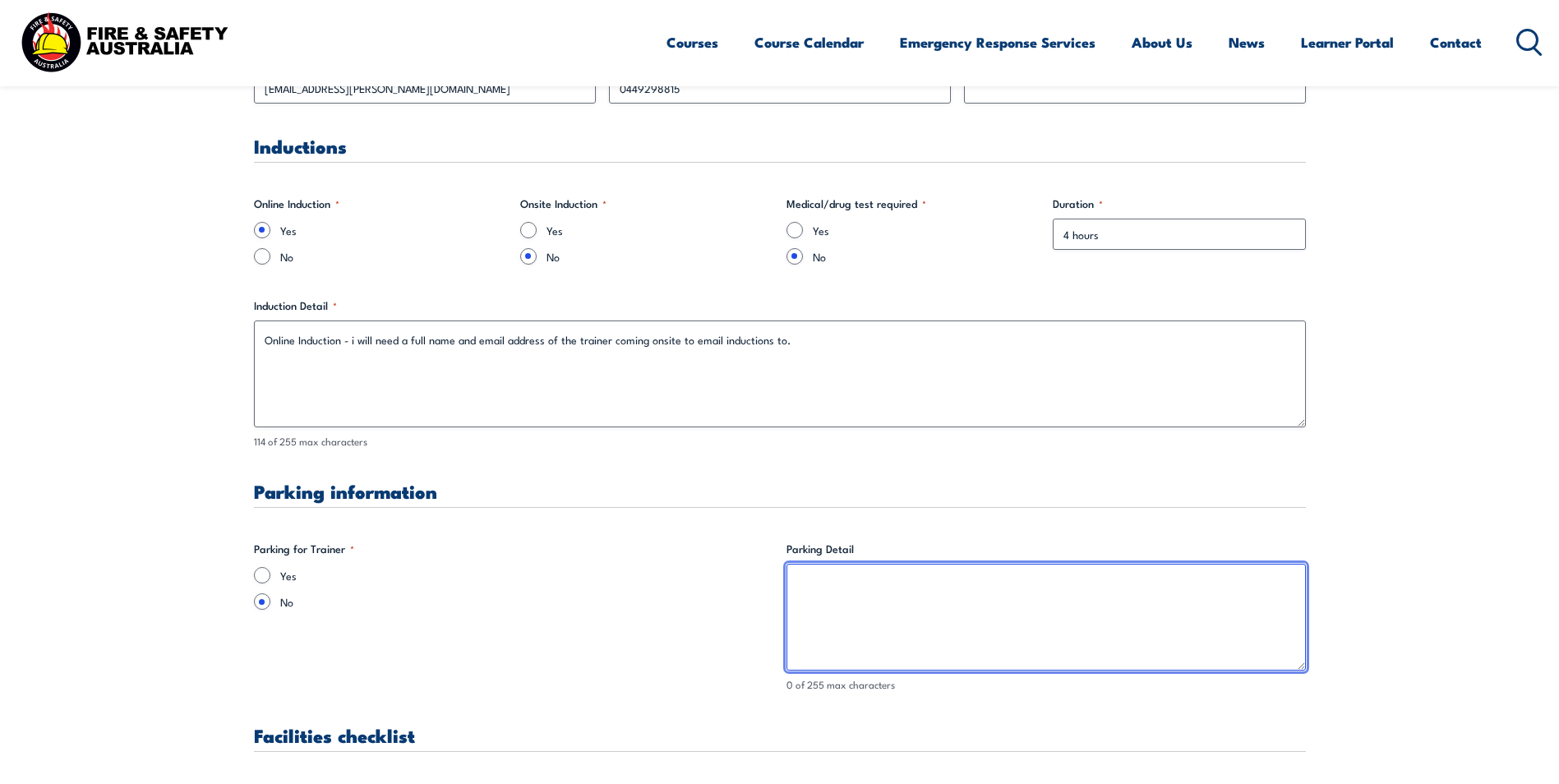
click at [953, 607] on textarea "Parking Detail" at bounding box center [1047, 616] width 520 height 107
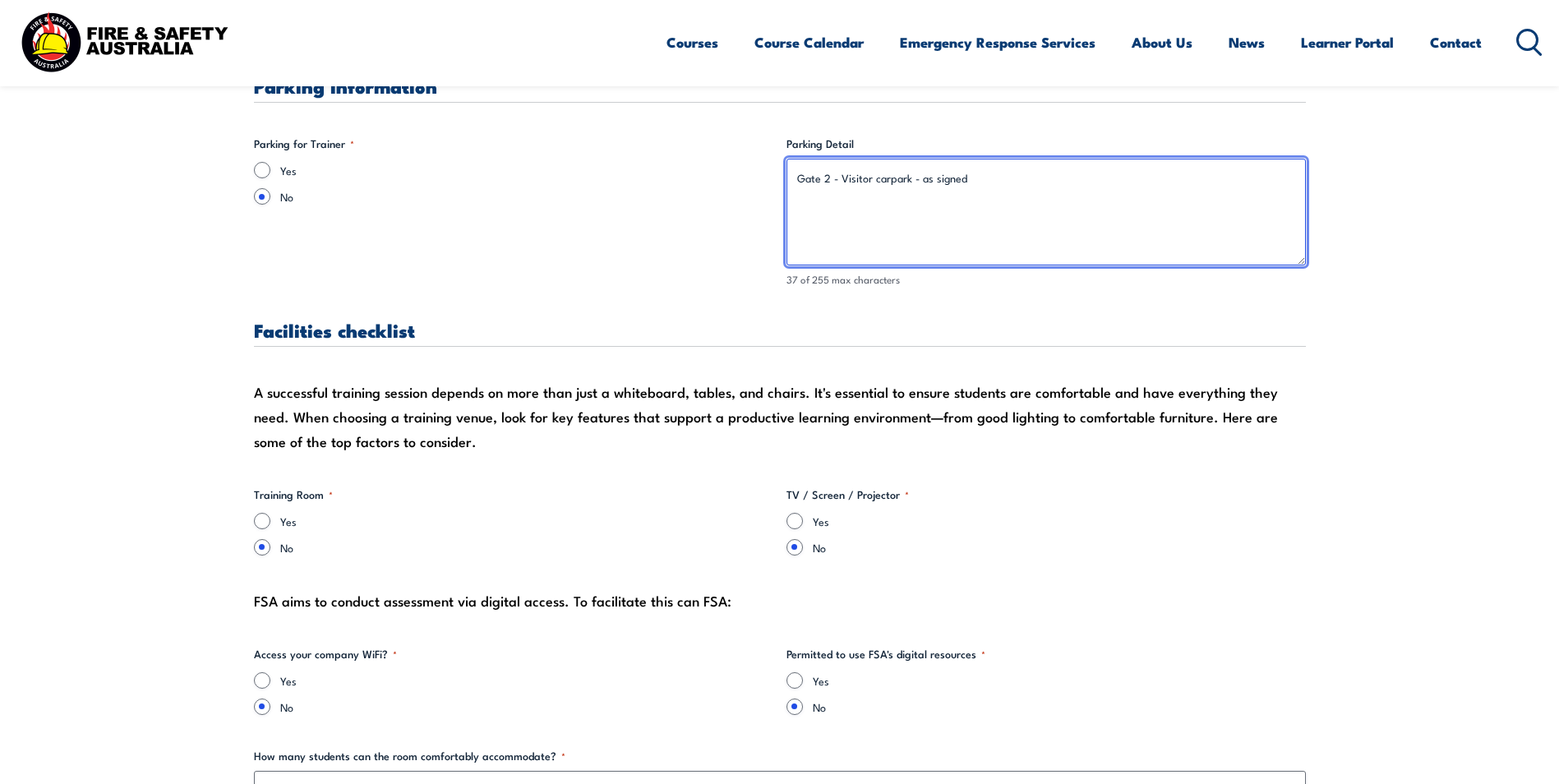
scroll to position [1479, 0]
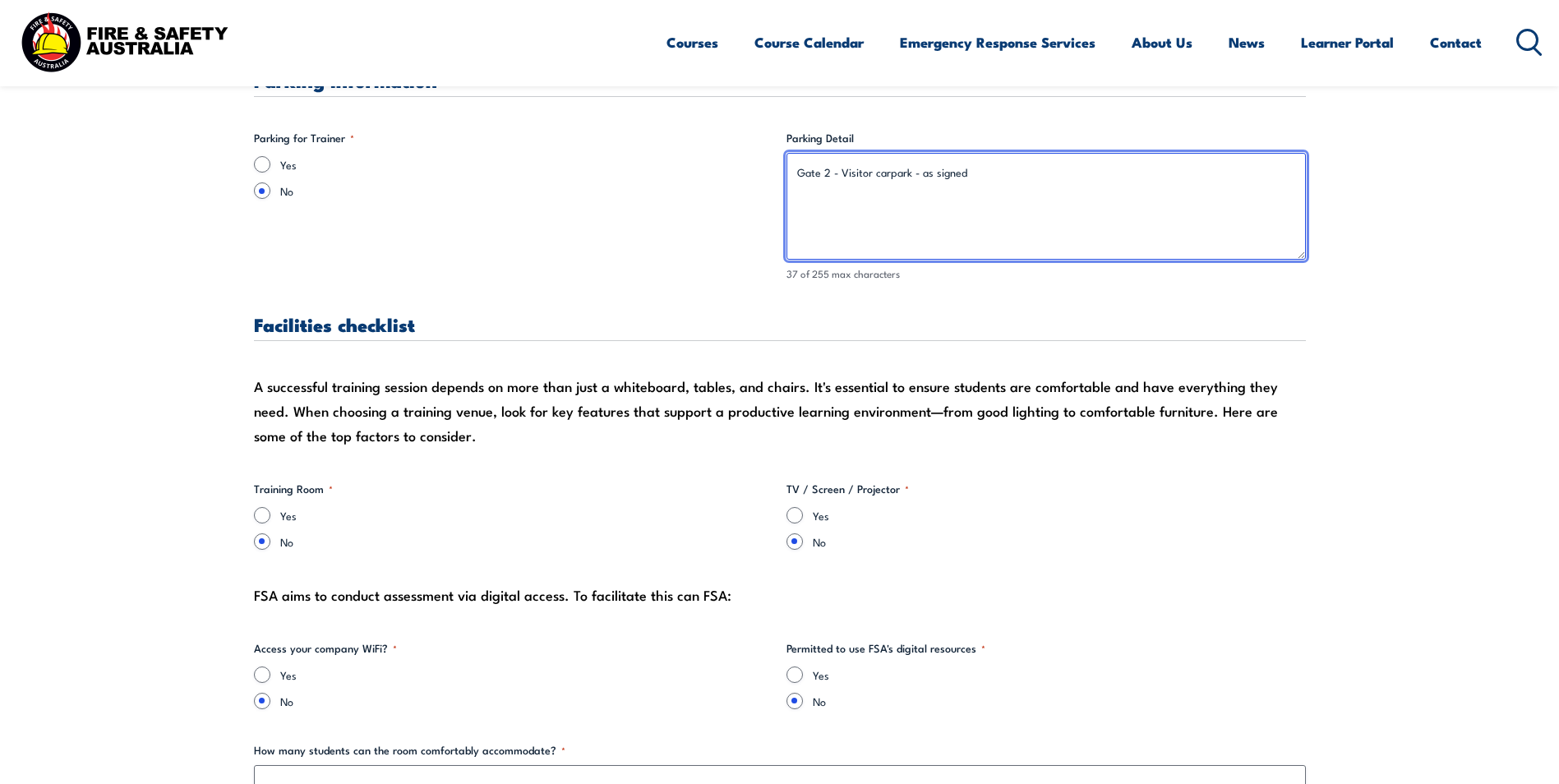
type textarea "Gate 2 - Visitor carpark - as signed"
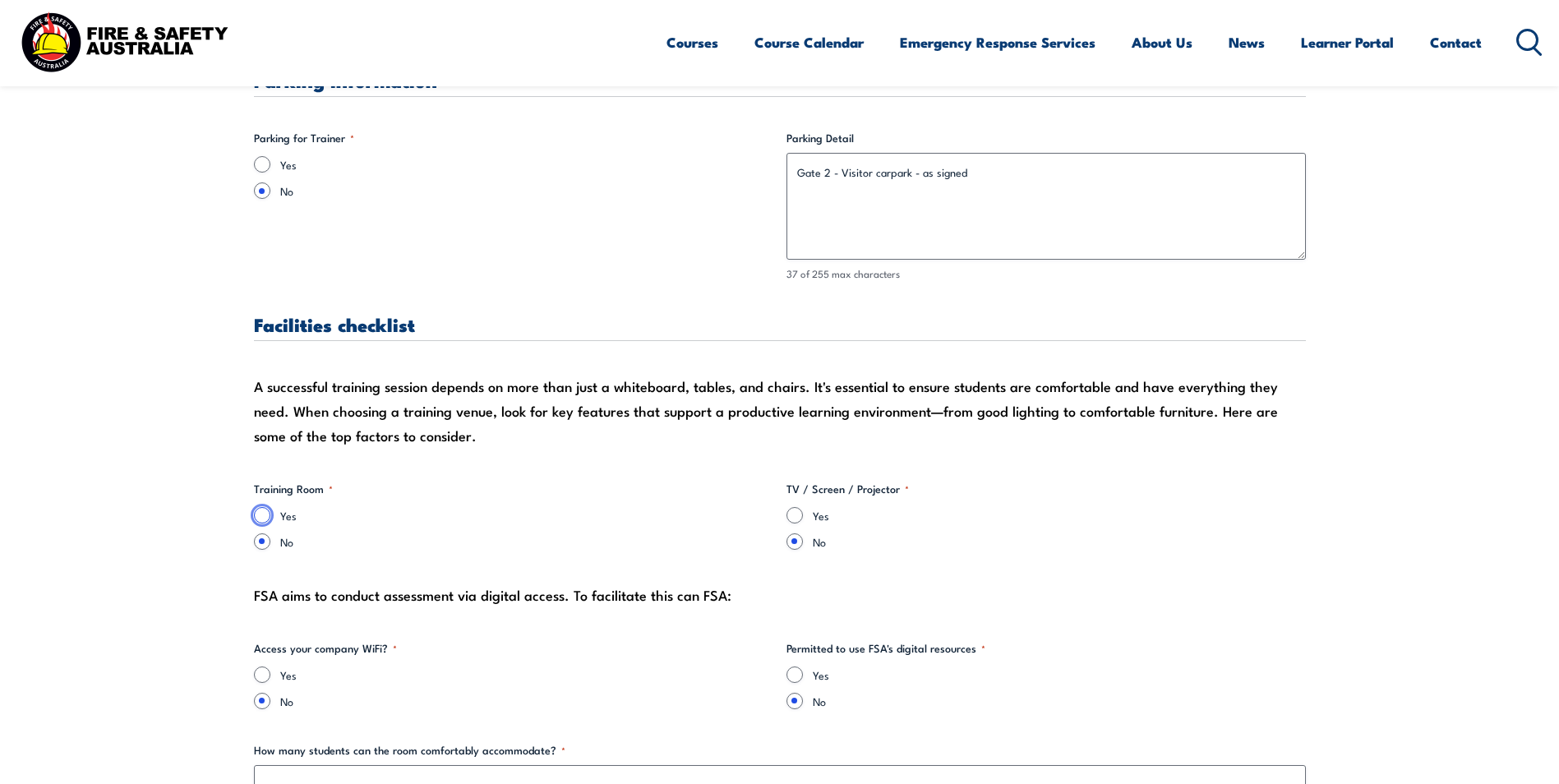
click at [265, 516] on input "Yes" at bounding box center [262, 515] width 17 height 17
radio input "true"
click at [801, 518] on input "Yes" at bounding box center [795, 515] width 17 height 17
radio input "true"
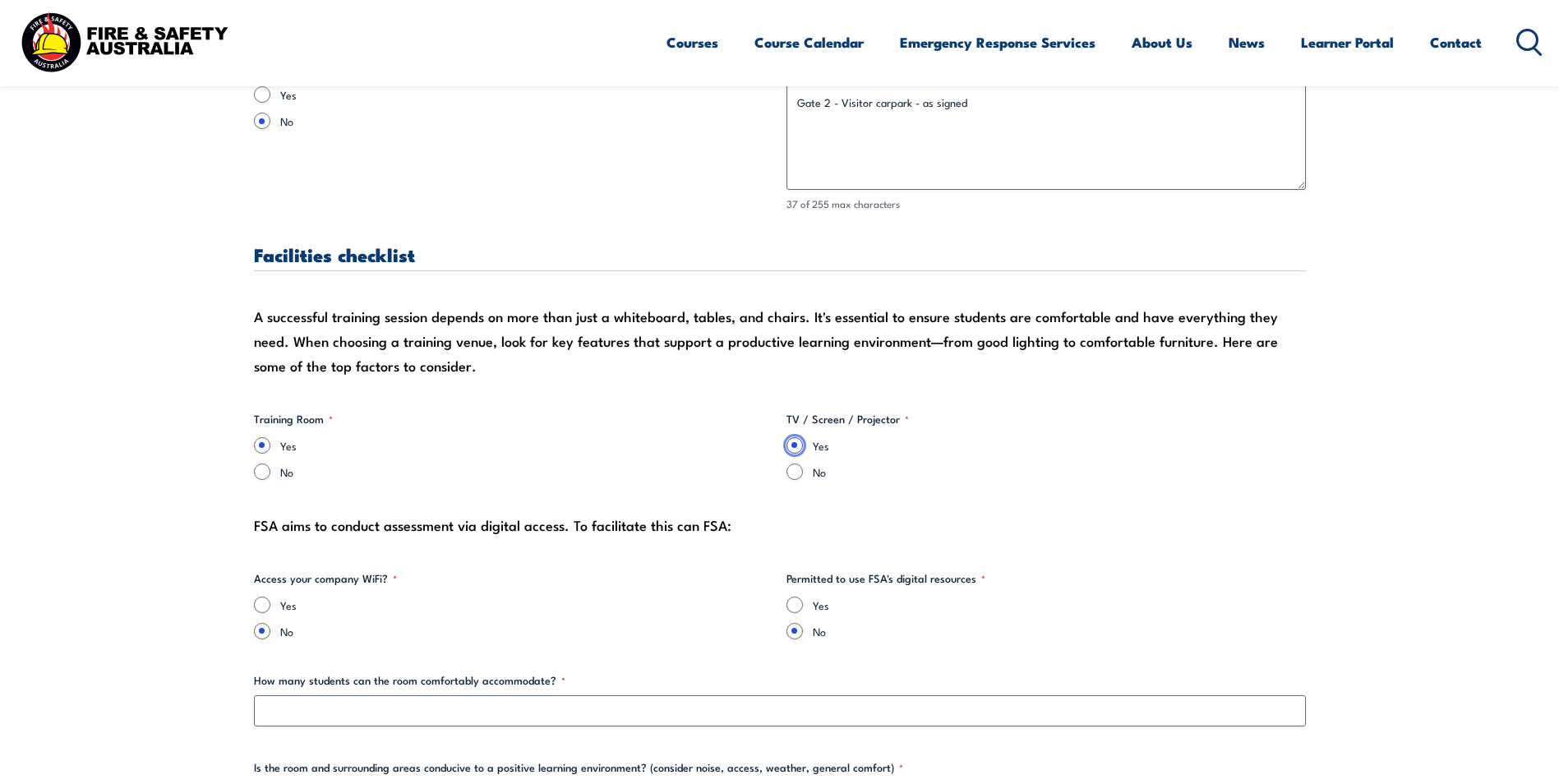
scroll to position [1643, 0]
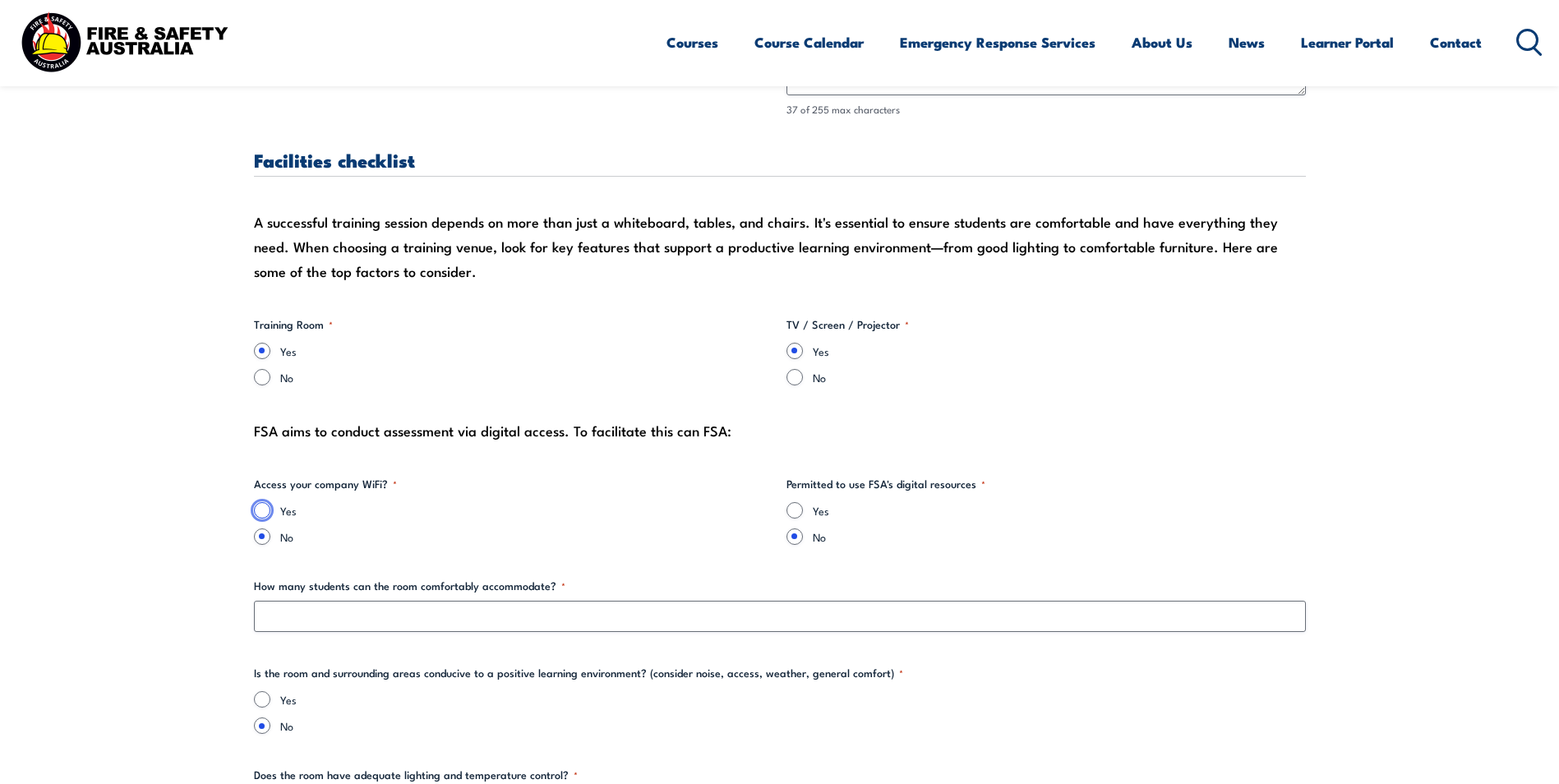
click at [257, 509] on input "Yes" at bounding box center [262, 510] width 17 height 17
radio input "true"
click at [798, 512] on input "Yes" at bounding box center [795, 510] width 17 height 17
radio input "true"
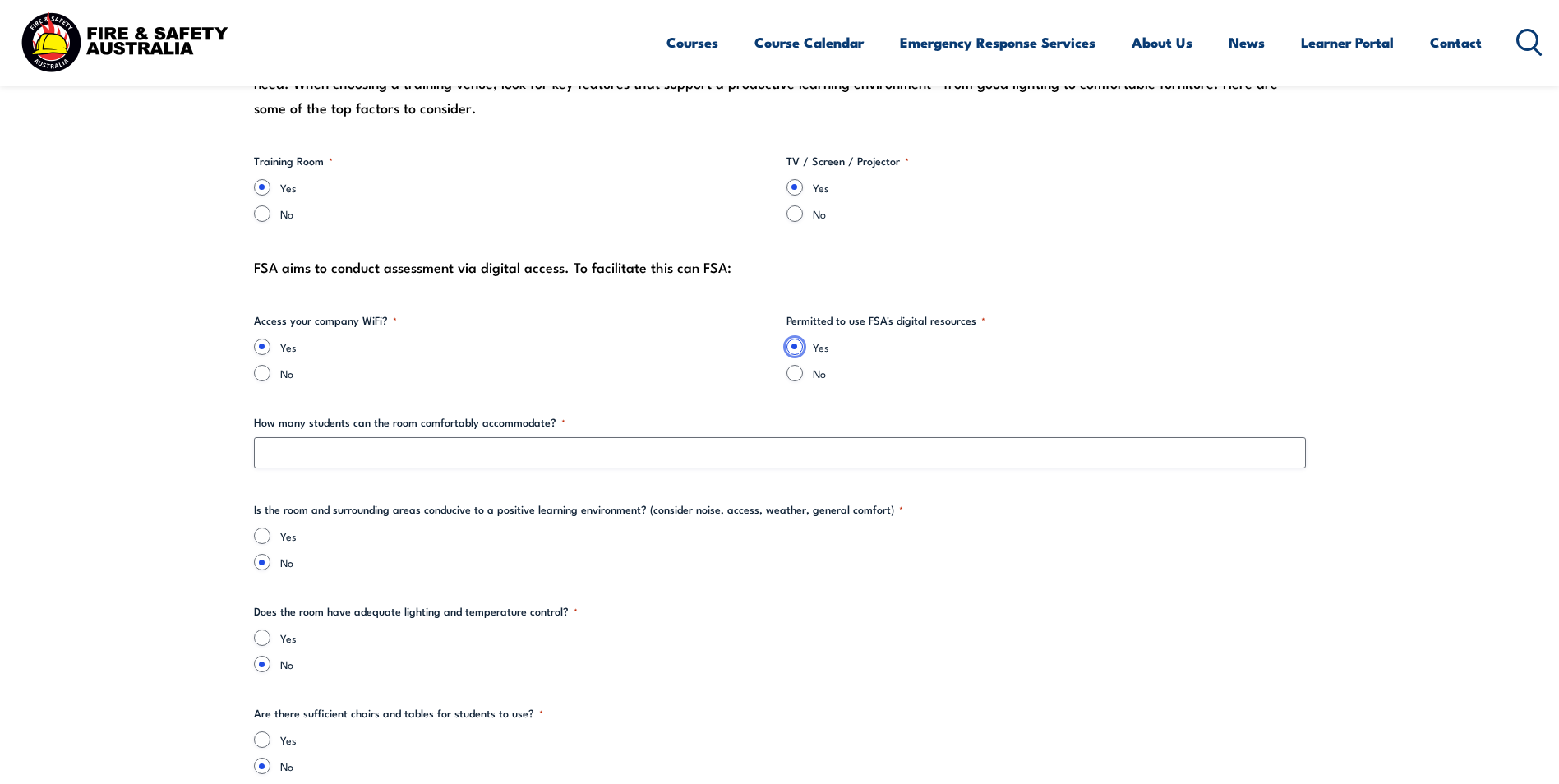
scroll to position [1807, 0]
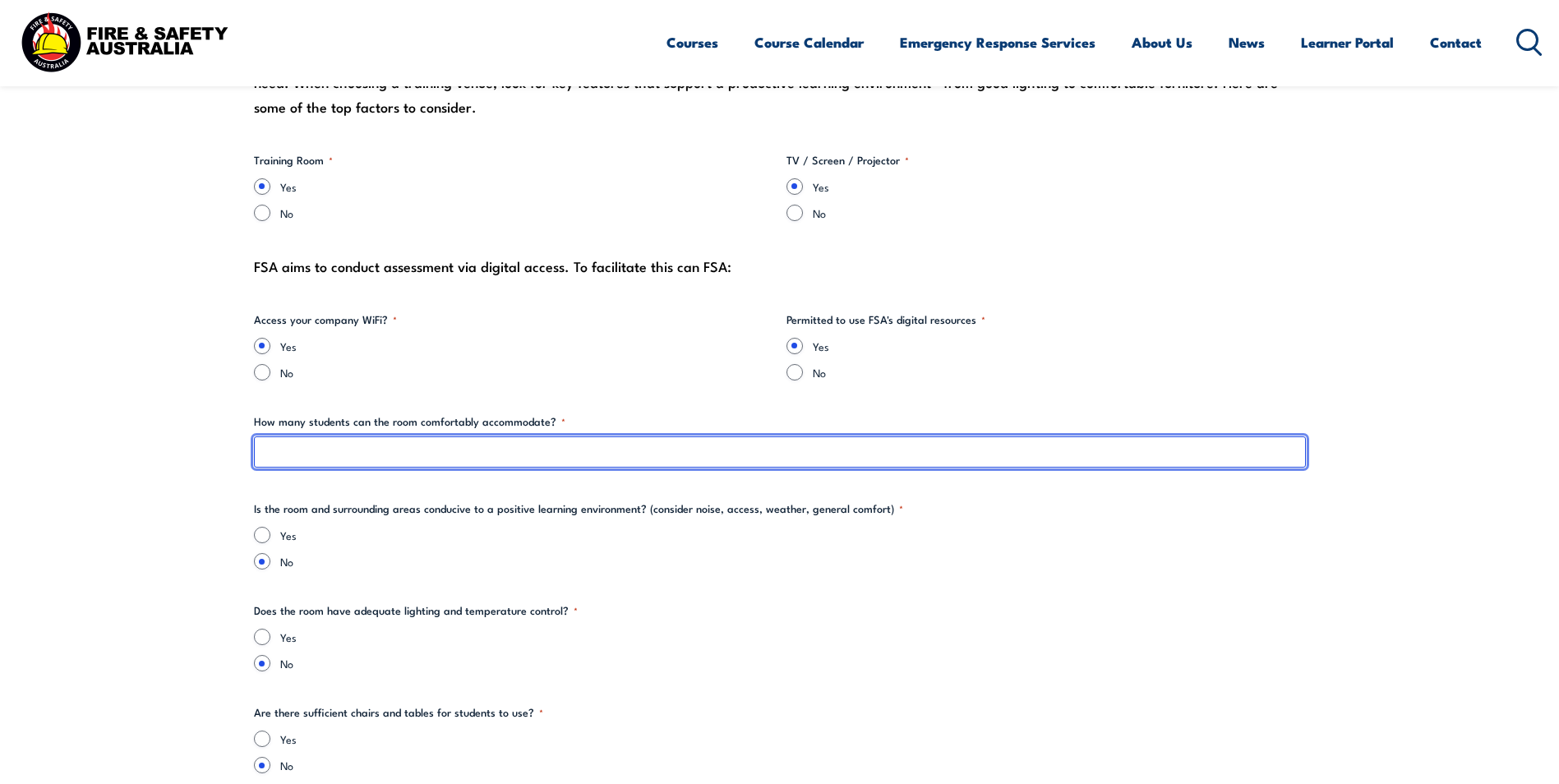
click at [350, 461] on input "How many students can the room comfortably accommodate? *" at bounding box center [780, 452] width 1053 height 31
type input "20 +"
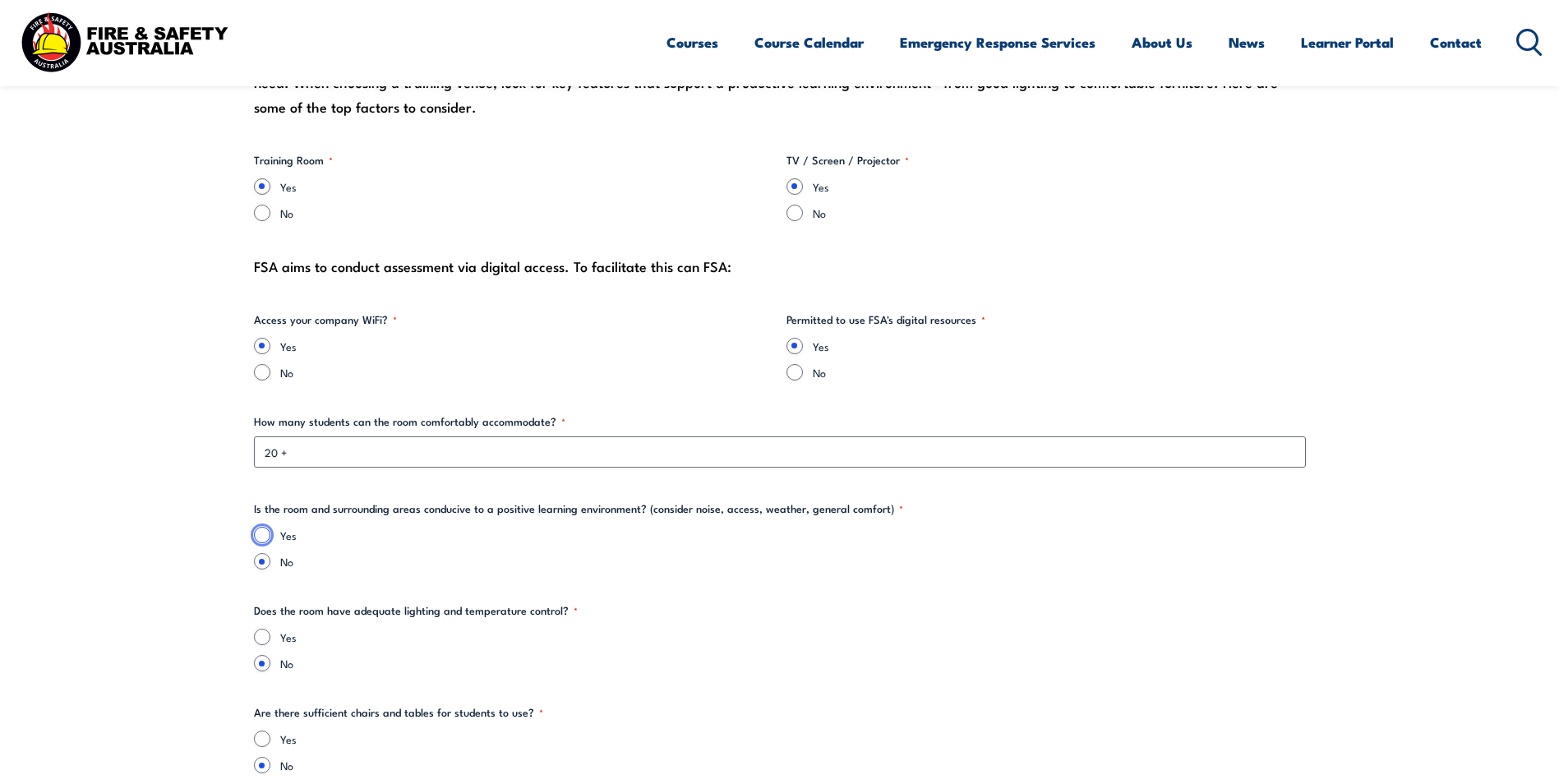
click at [260, 537] on input "Yes" at bounding box center [262, 535] width 17 height 17
radio input "true"
click at [265, 637] on input "Yes" at bounding box center [262, 637] width 17 height 17
radio input "true"
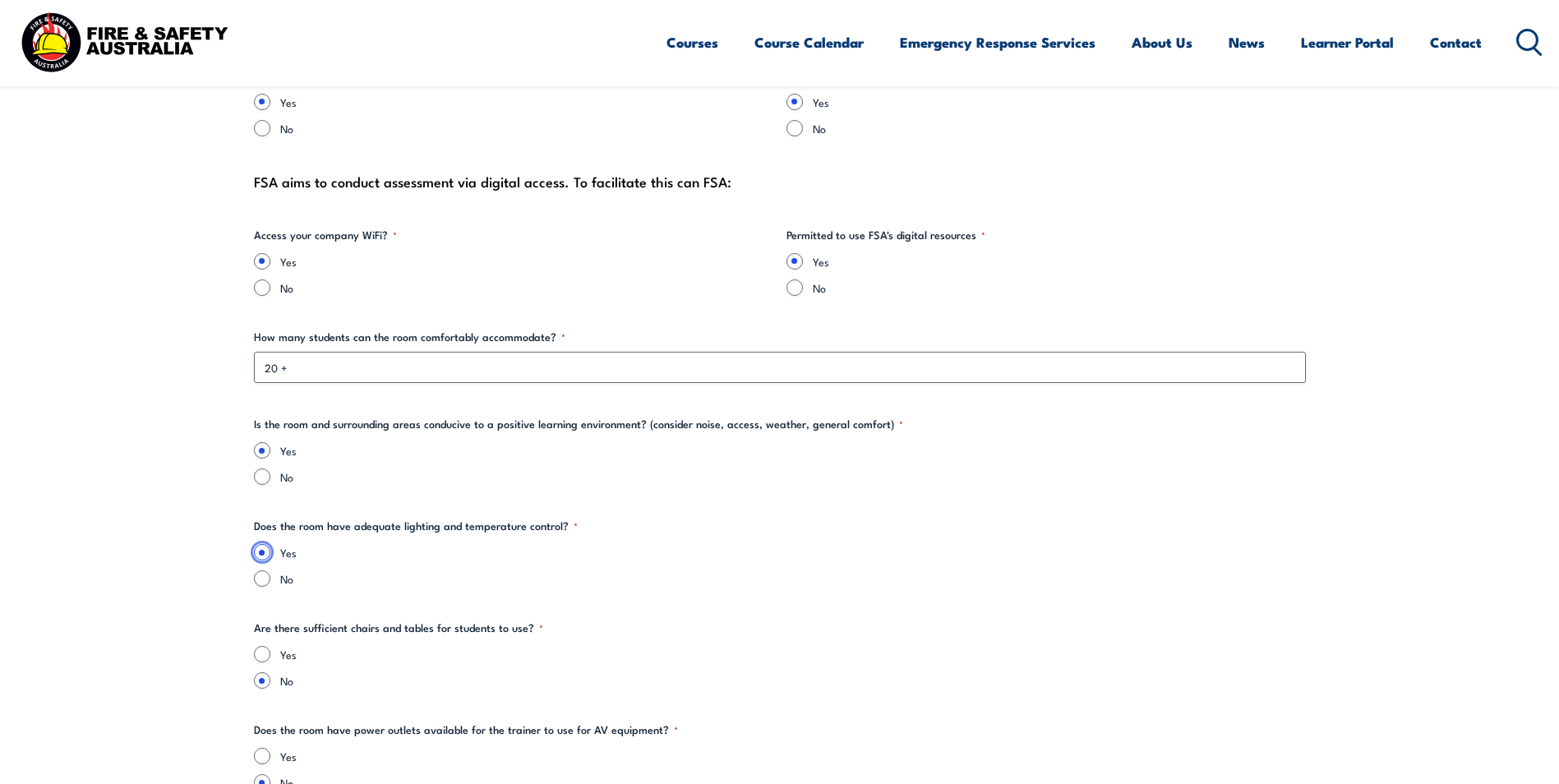
scroll to position [1972, 0]
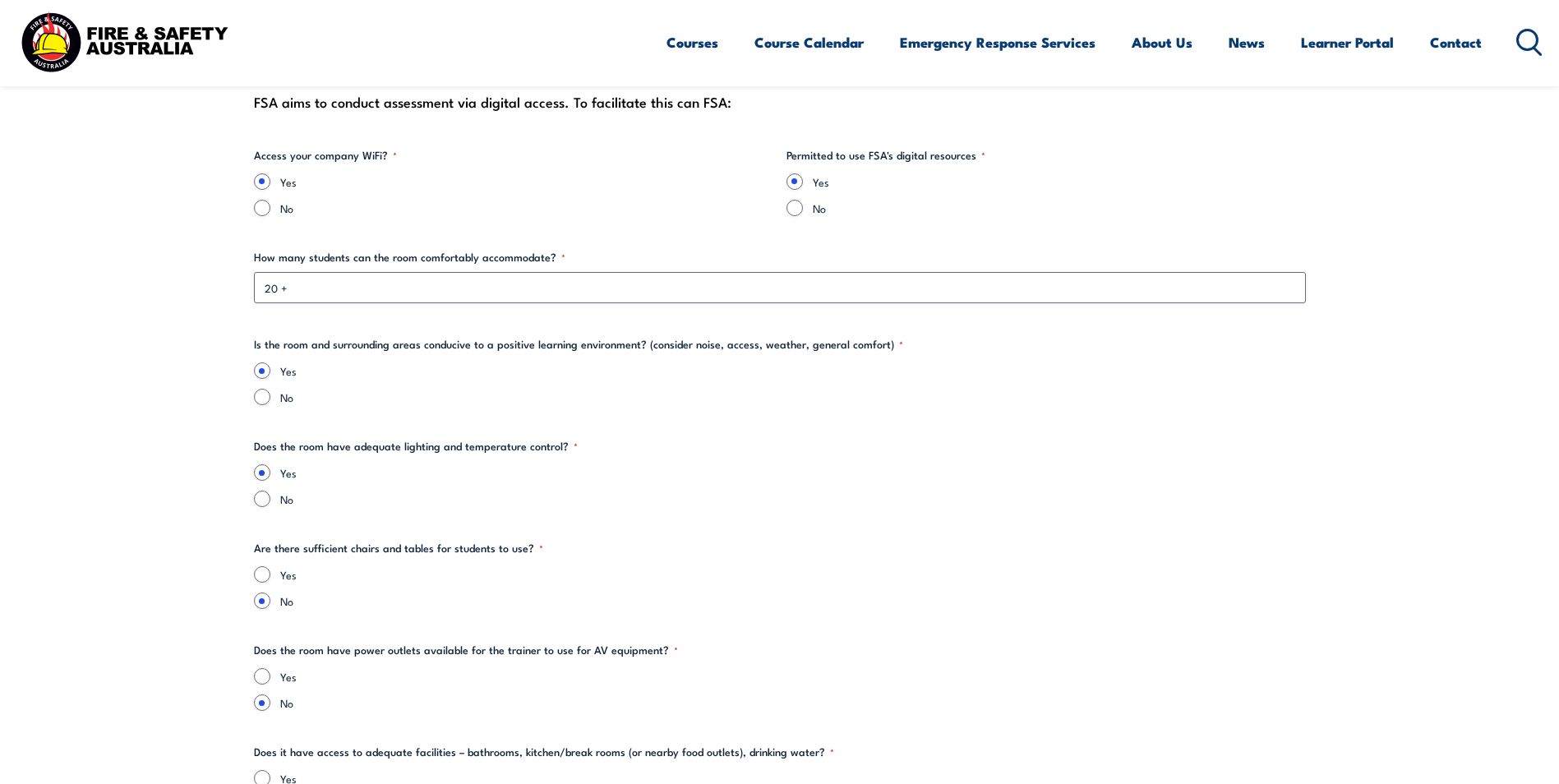
click at [279, 581] on div "Yes" at bounding box center [780, 574] width 1053 height 17
click at [283, 566] on label "Yes" at bounding box center [794, 574] width 1026 height 17
click at [271, 566] on input "Yes" at bounding box center [262, 574] width 17 height 17
radio input "true"
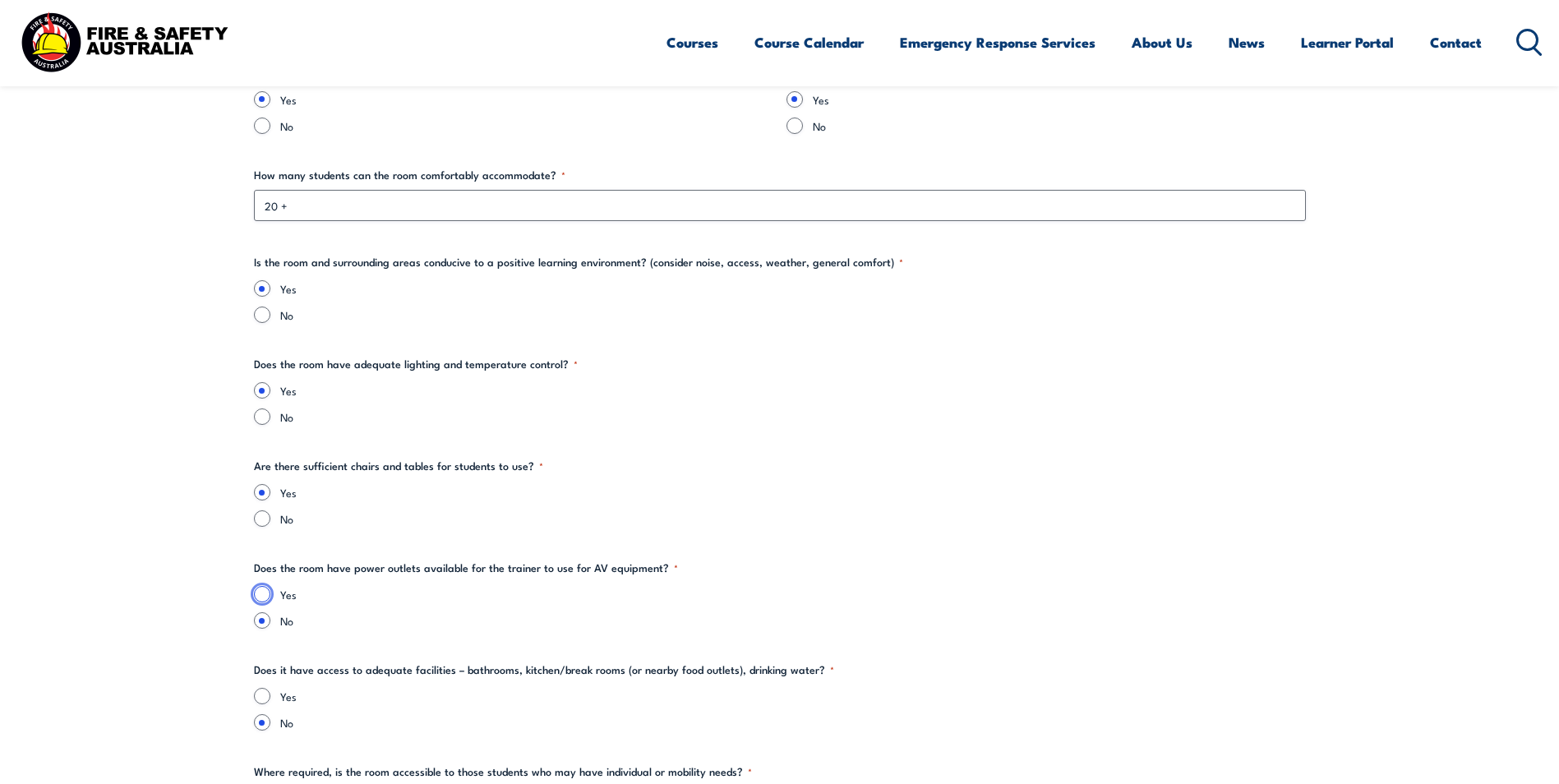
click at [261, 592] on input "Yes" at bounding box center [262, 594] width 17 height 17
radio input "true"
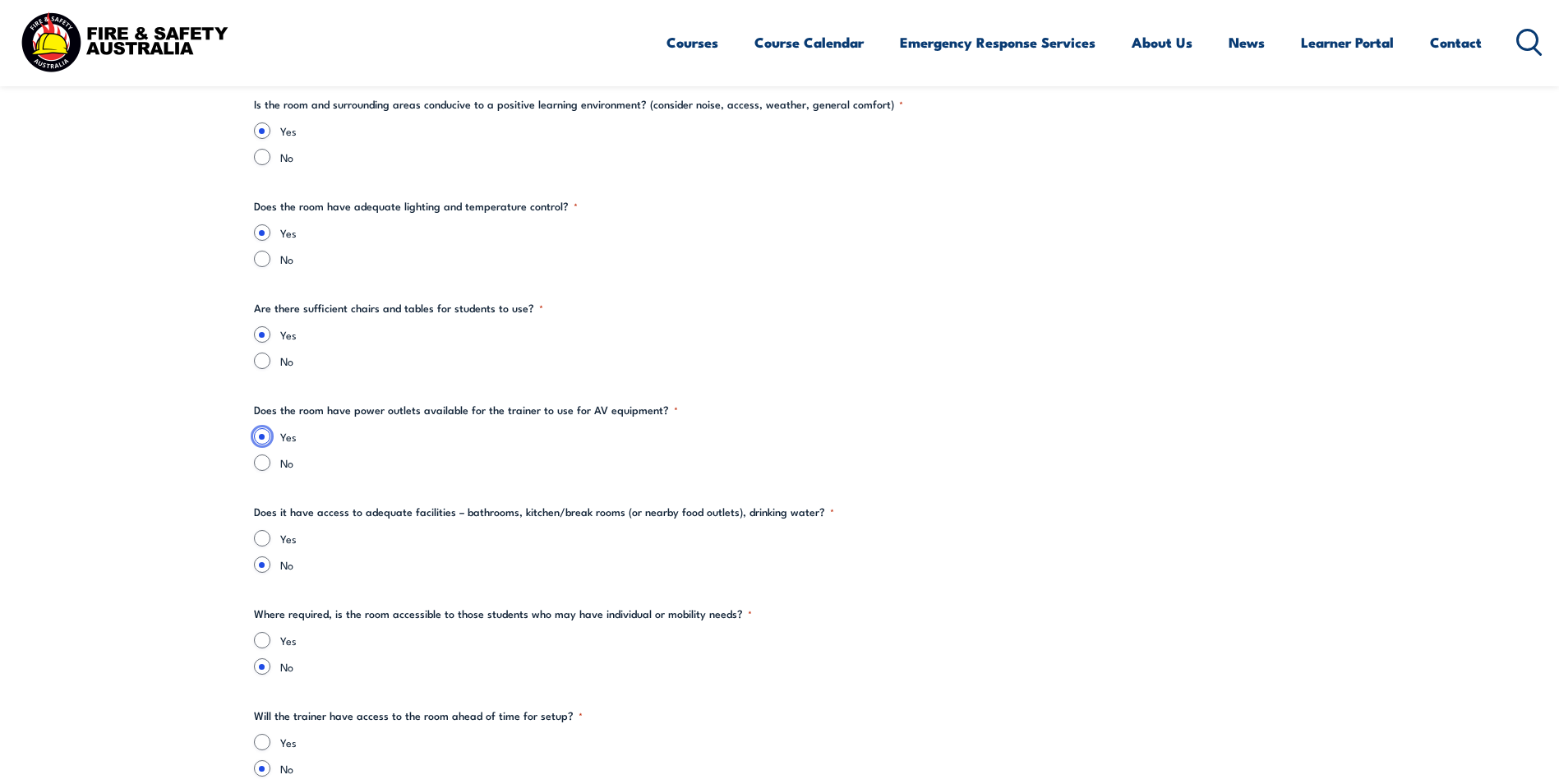
scroll to position [2218, 0]
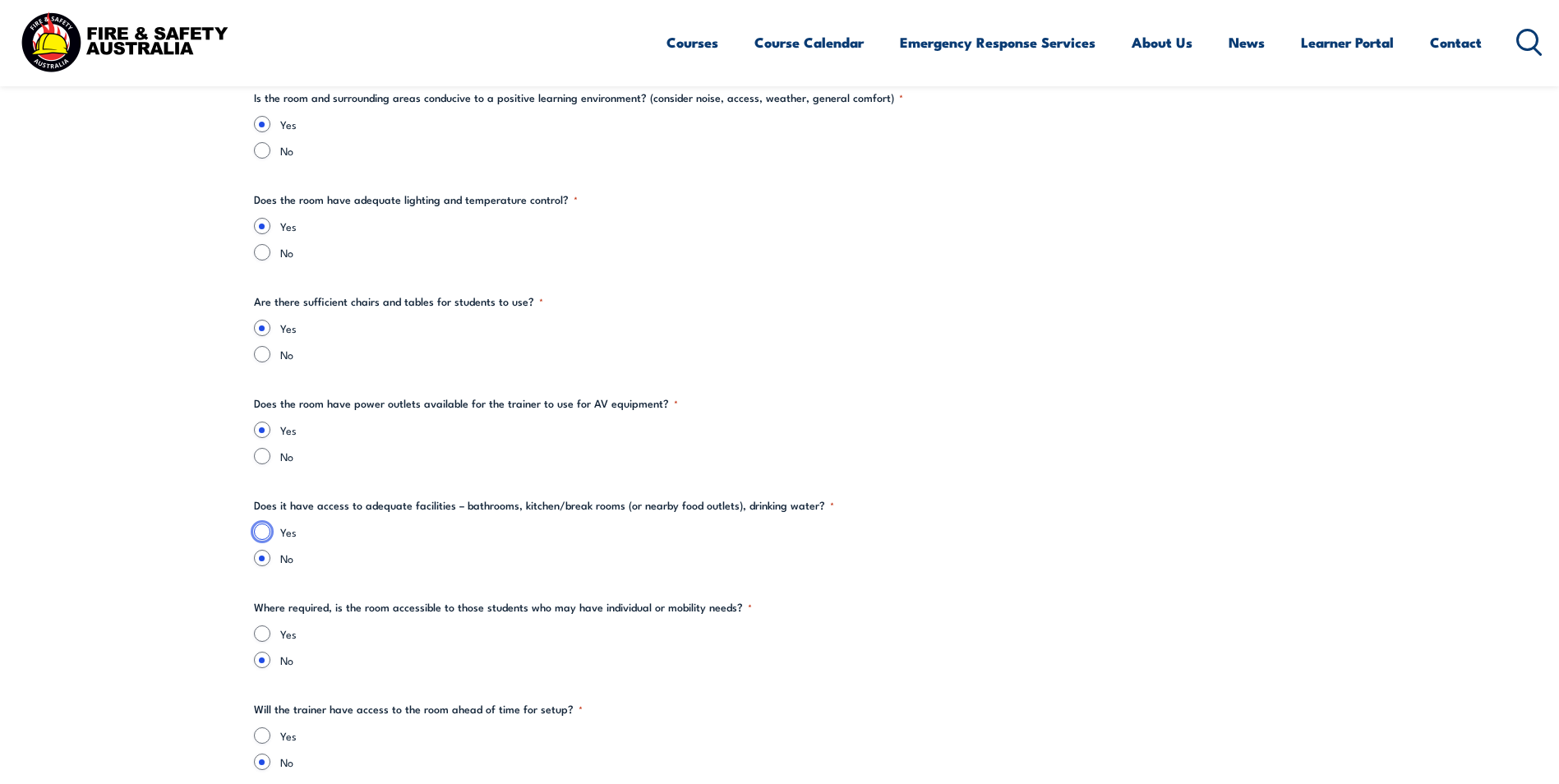
click at [260, 525] on input "Yes" at bounding box center [262, 532] width 17 height 17
radio input "true"
click at [258, 633] on input "Yes" at bounding box center [262, 633] width 17 height 17
radio input "true"
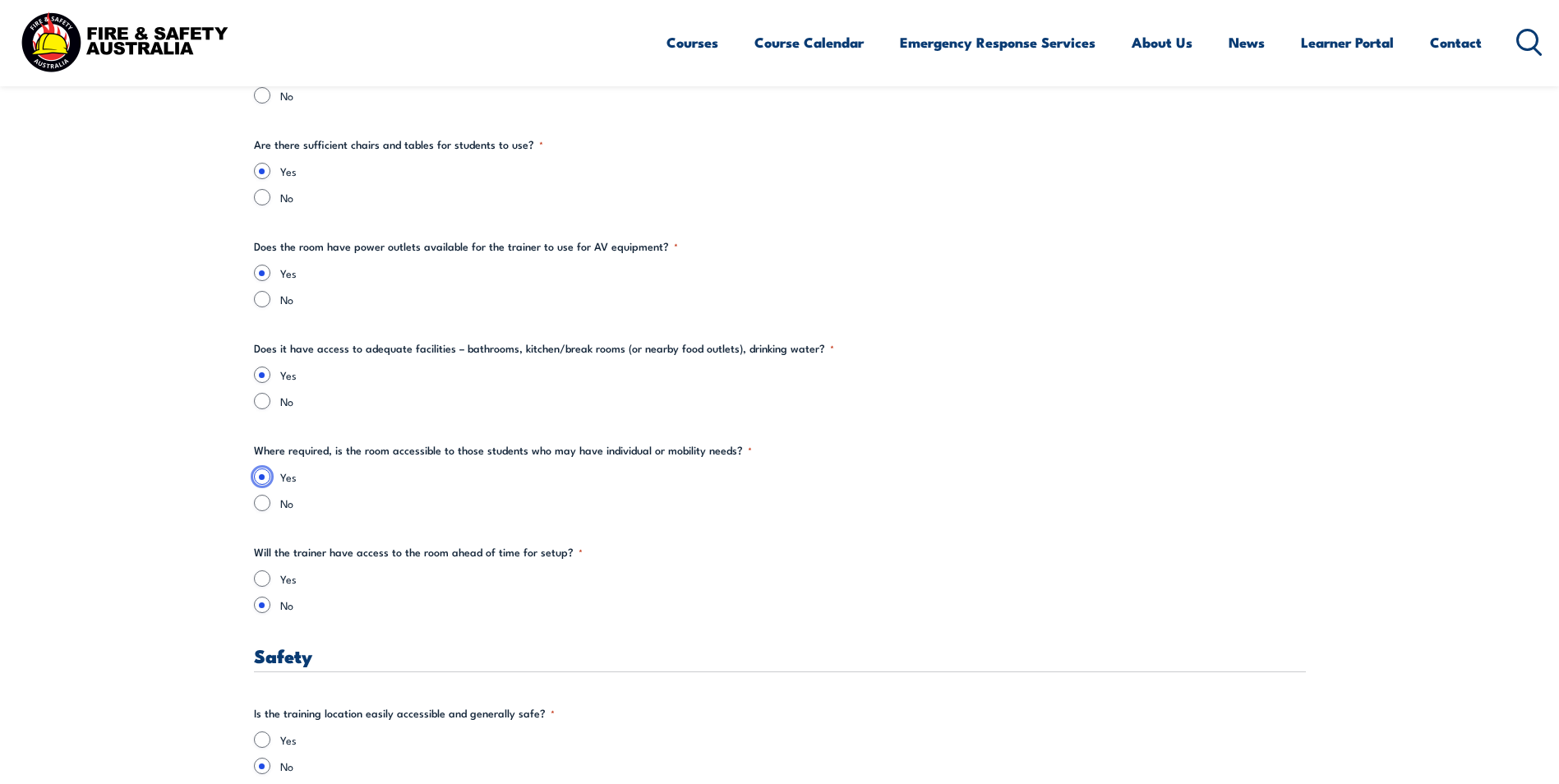
scroll to position [2383, 0]
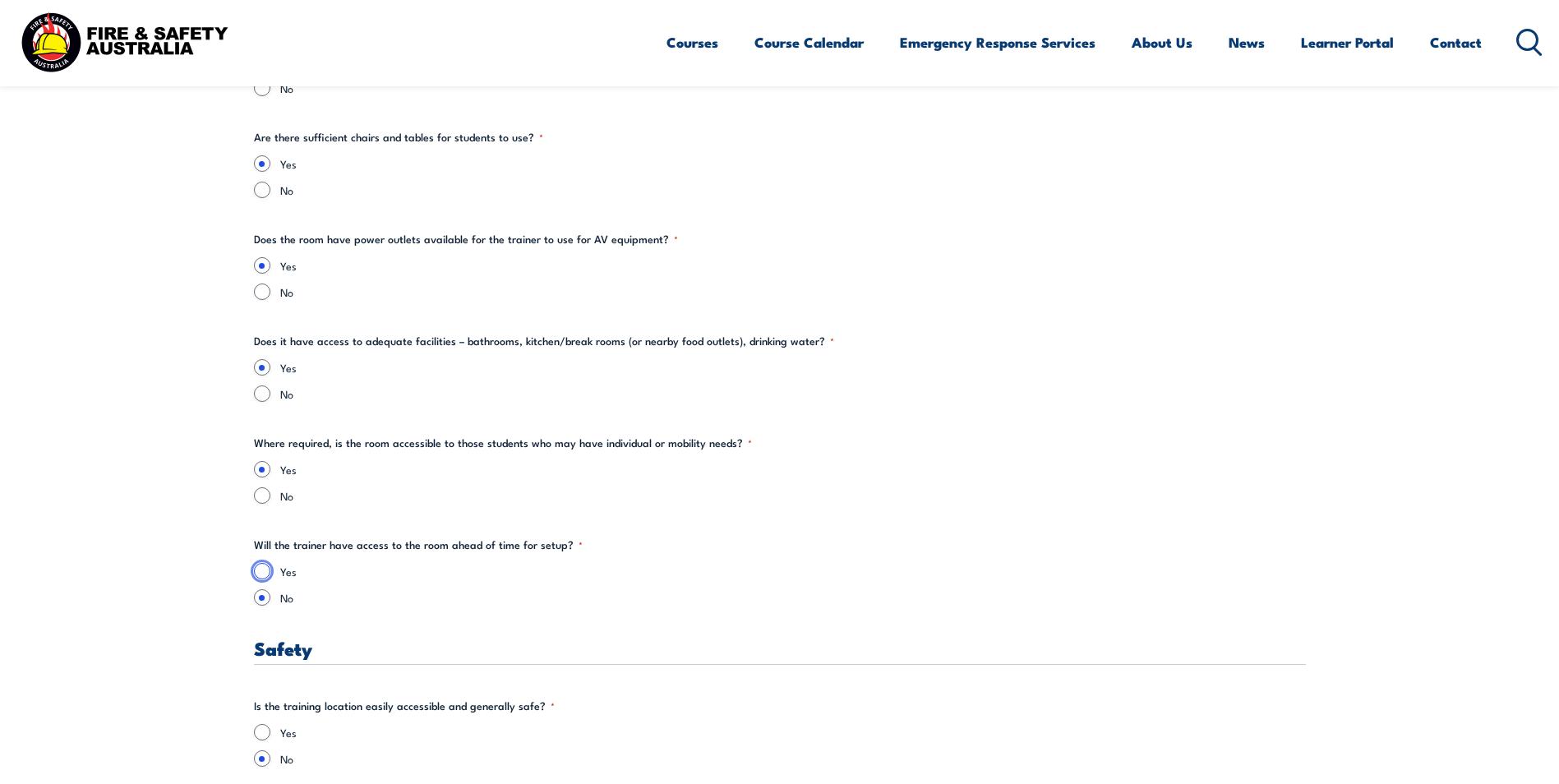
click at [266, 570] on input "Yes" at bounding box center [262, 571] width 17 height 17
radio input "true"
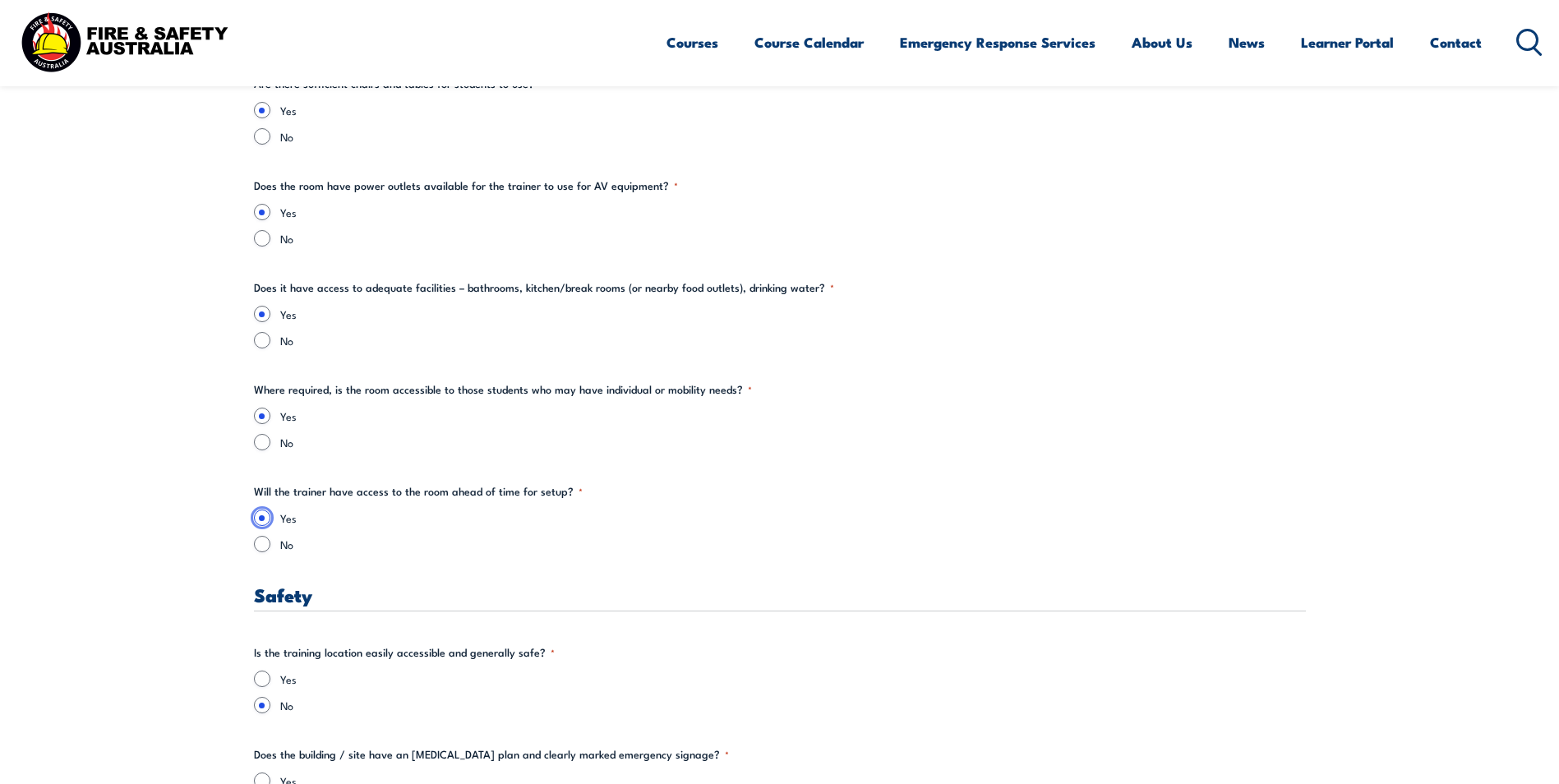
scroll to position [2546, 0]
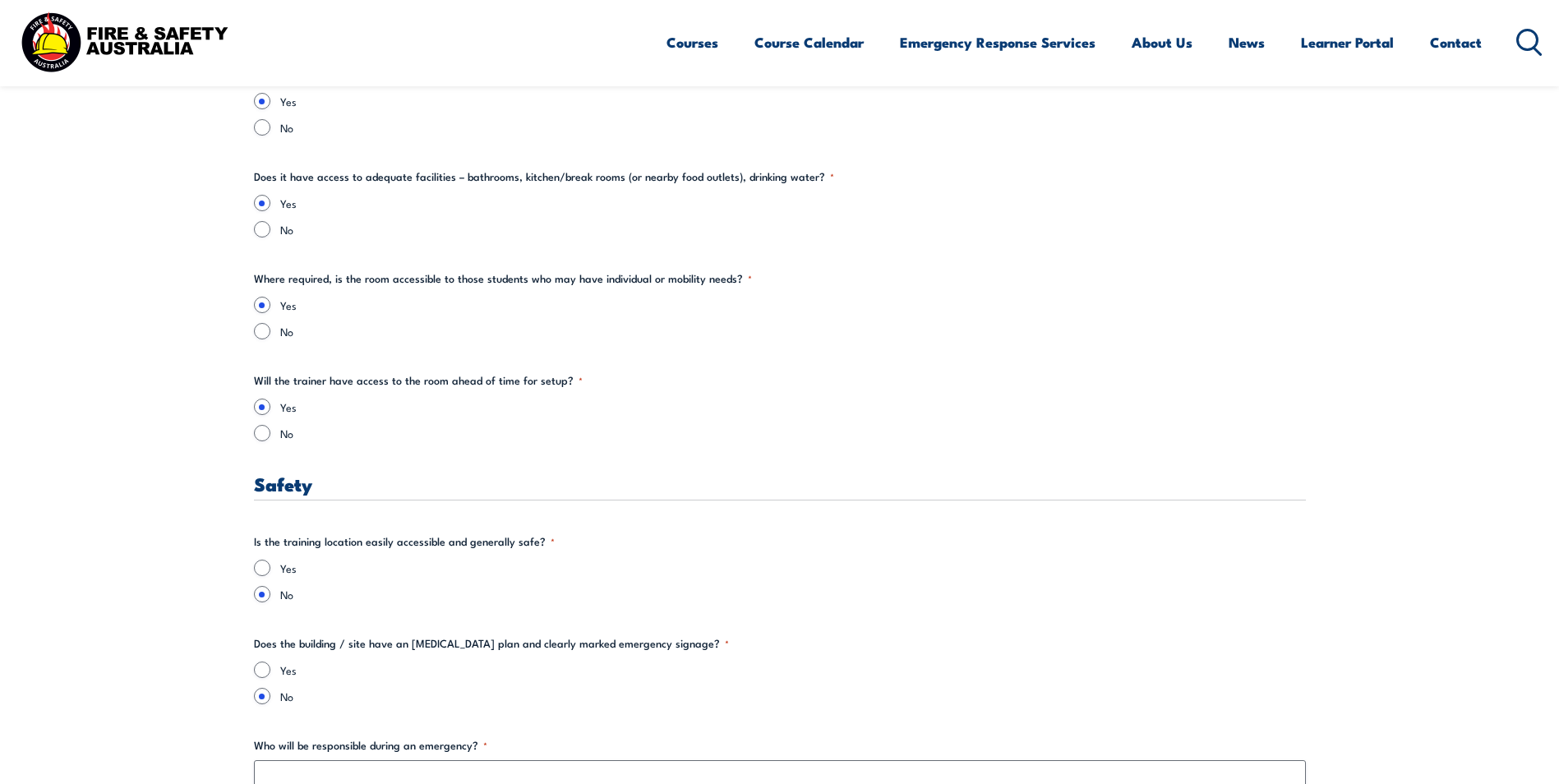
click at [259, 558] on fieldset "Is the training location easily accessible and generally safe? * Yes No" at bounding box center [780, 567] width 1053 height 69
click at [262, 677] on input "Yes" at bounding box center [262, 670] width 17 height 17
radio input "true"
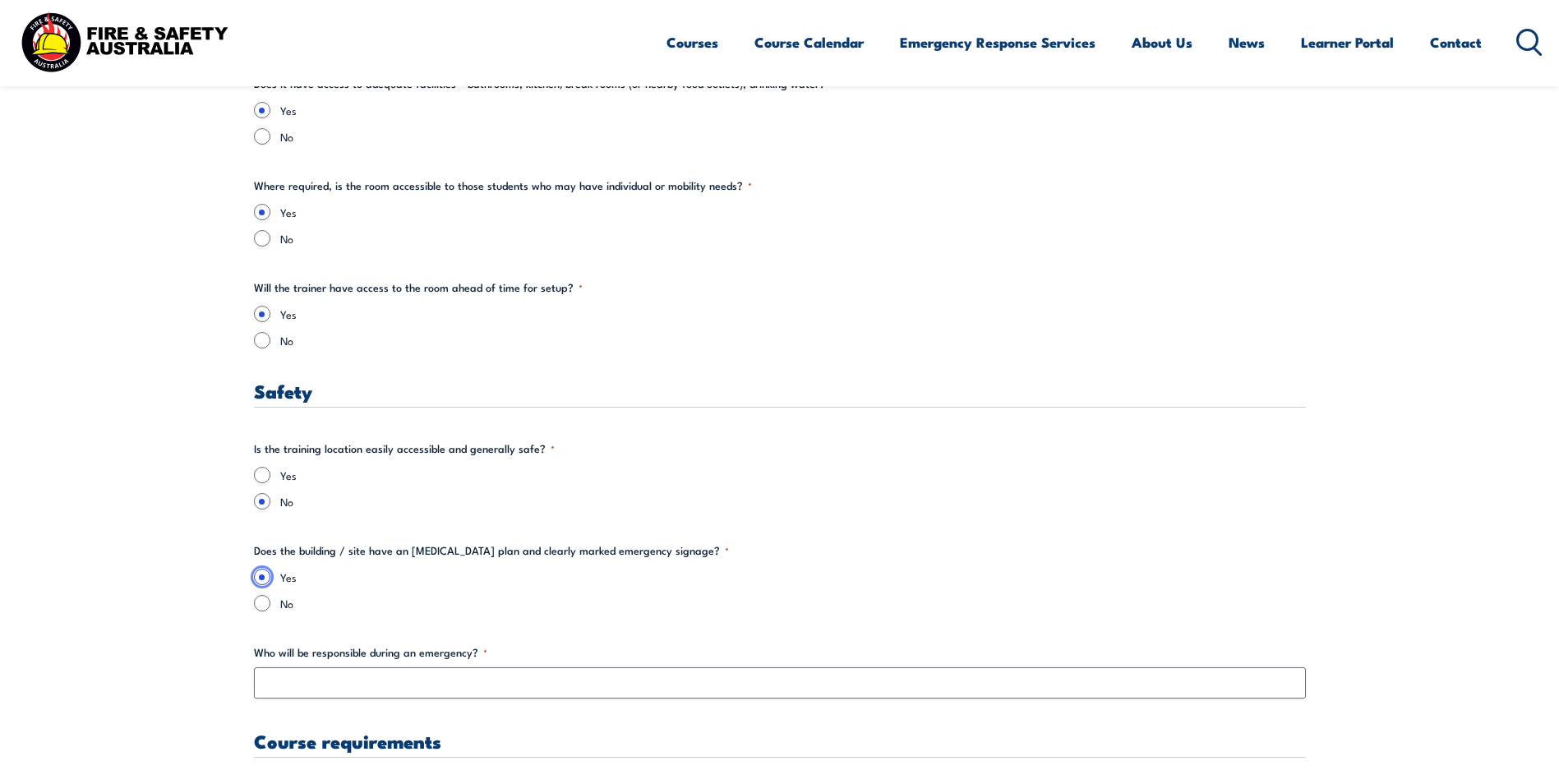
scroll to position [2711, 0]
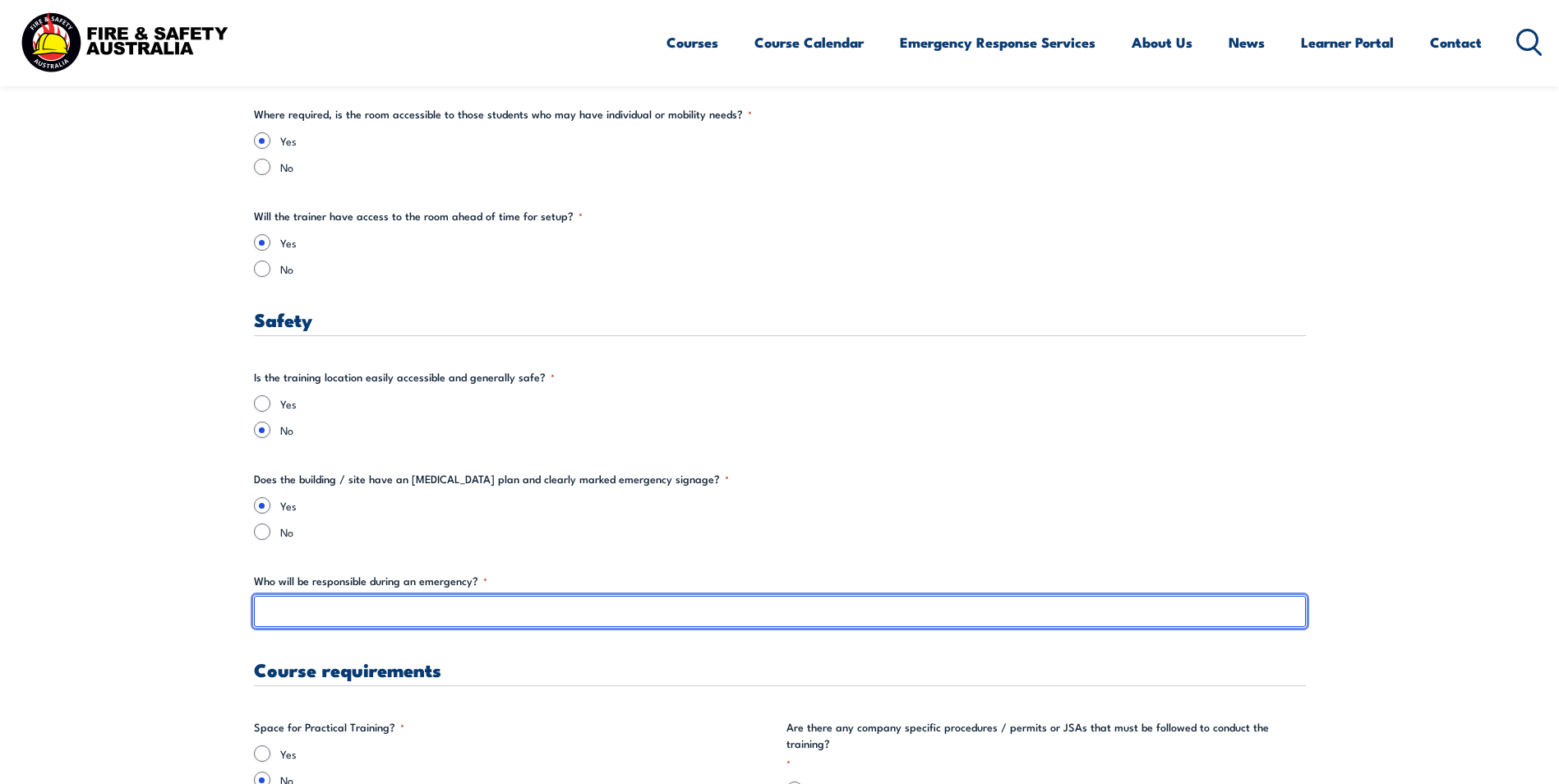
click at [333, 622] on input "Who will be responsible during an emergency? *" at bounding box center [780, 611] width 1053 height 31
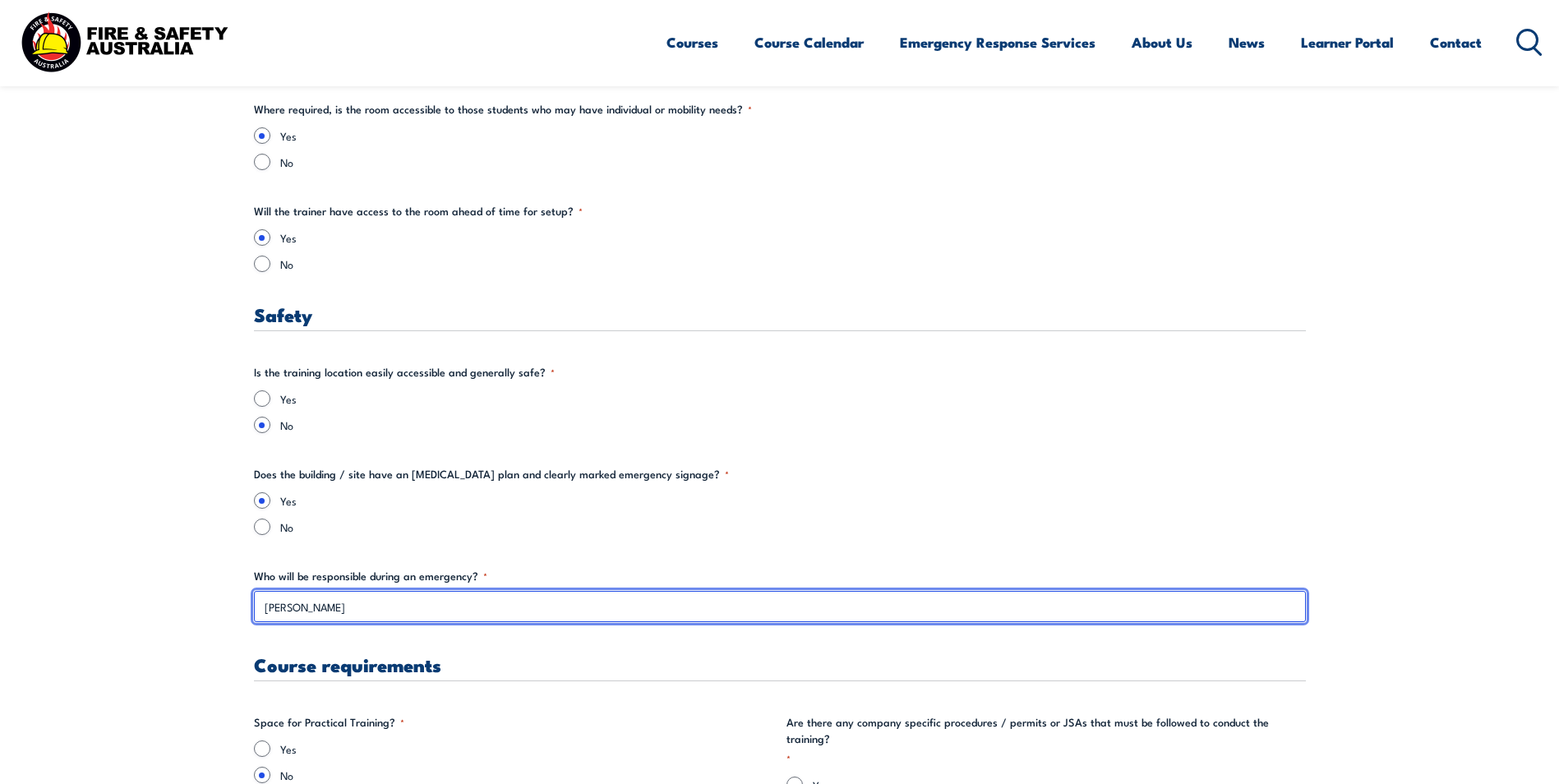
scroll to position [2793, 0]
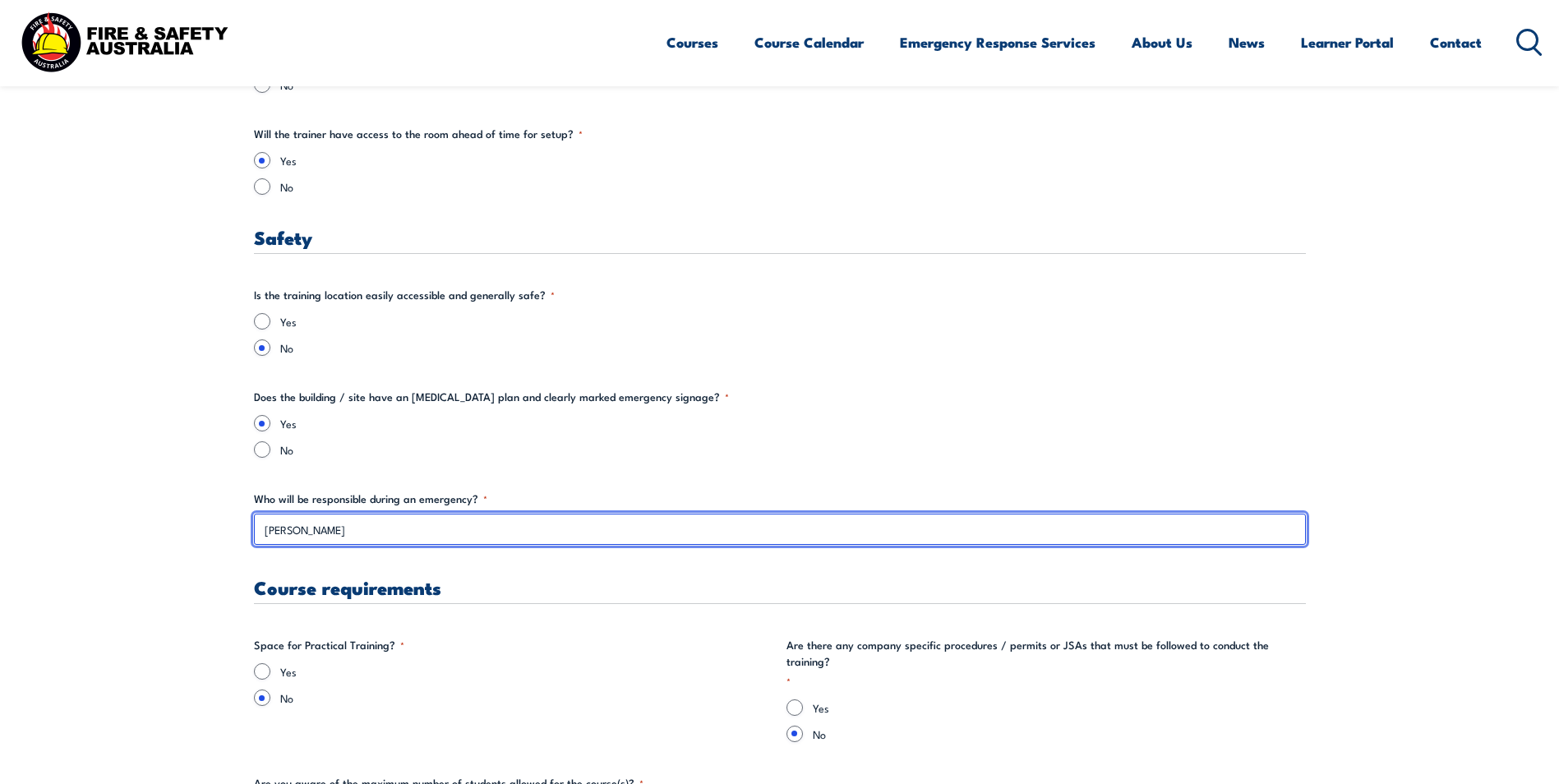
type input "[PERSON_NAME]"
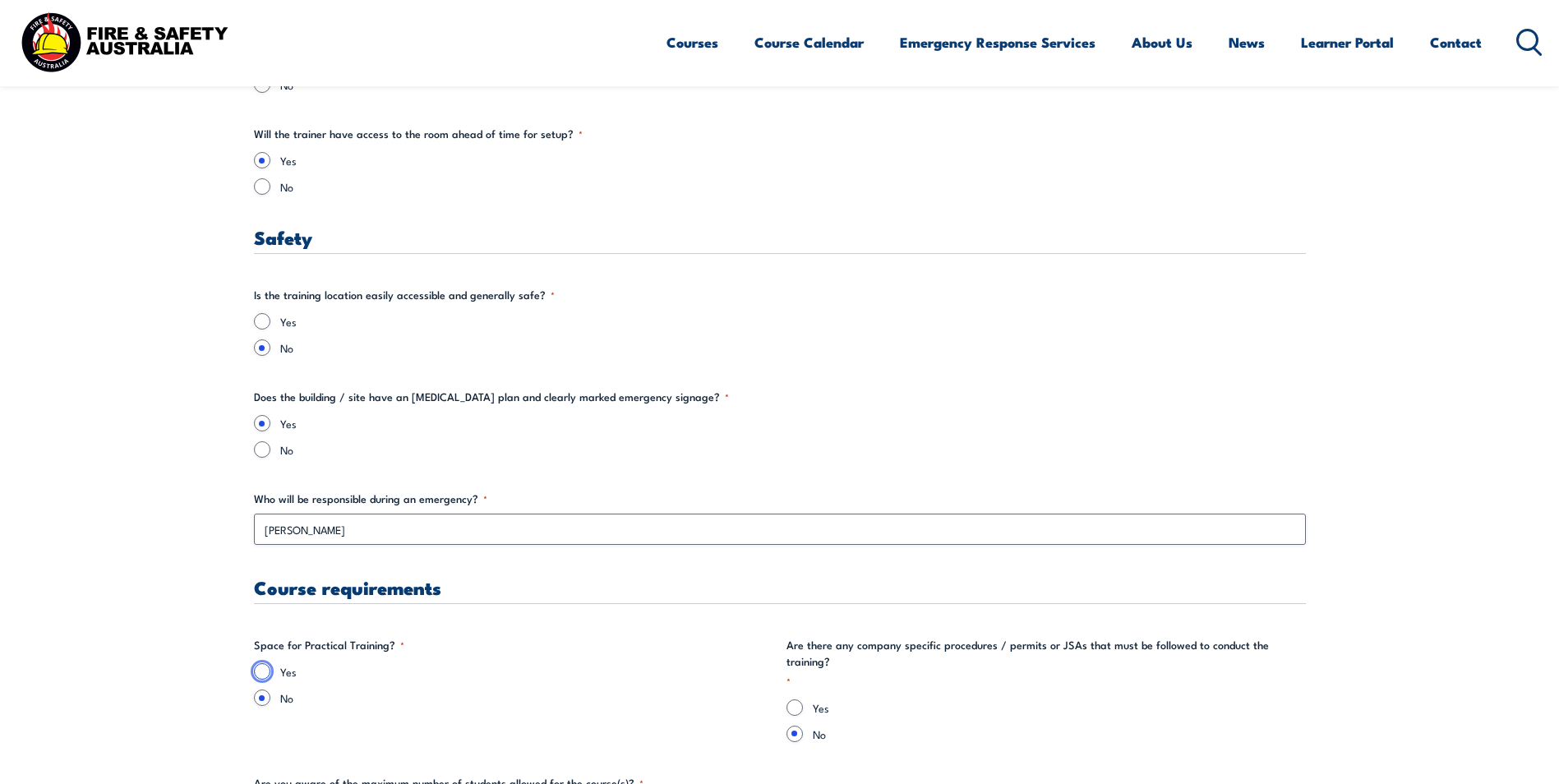
click at [268, 672] on input "Yes" at bounding box center [262, 672] width 17 height 17
radio input "true"
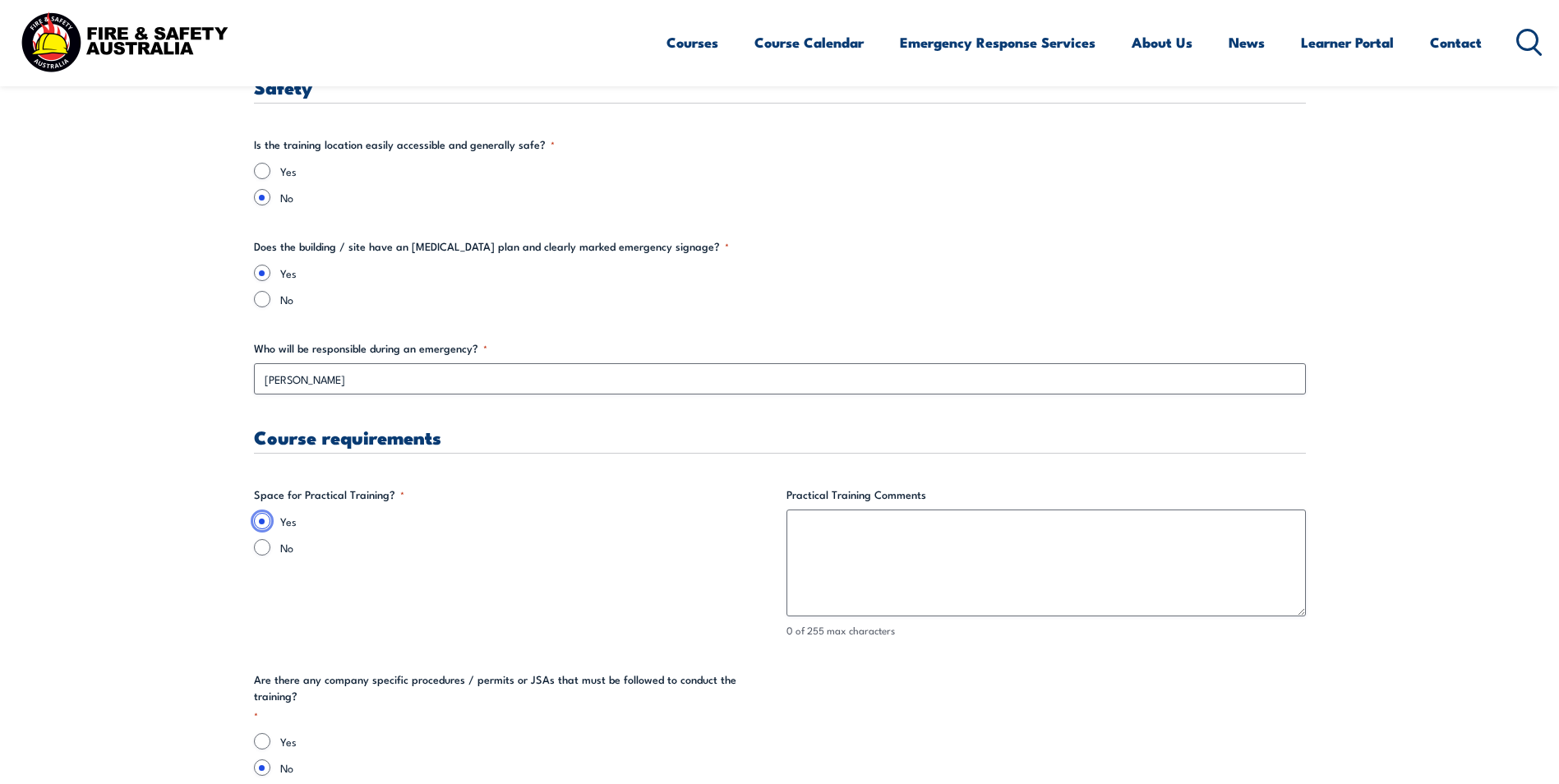
scroll to position [3039, 0]
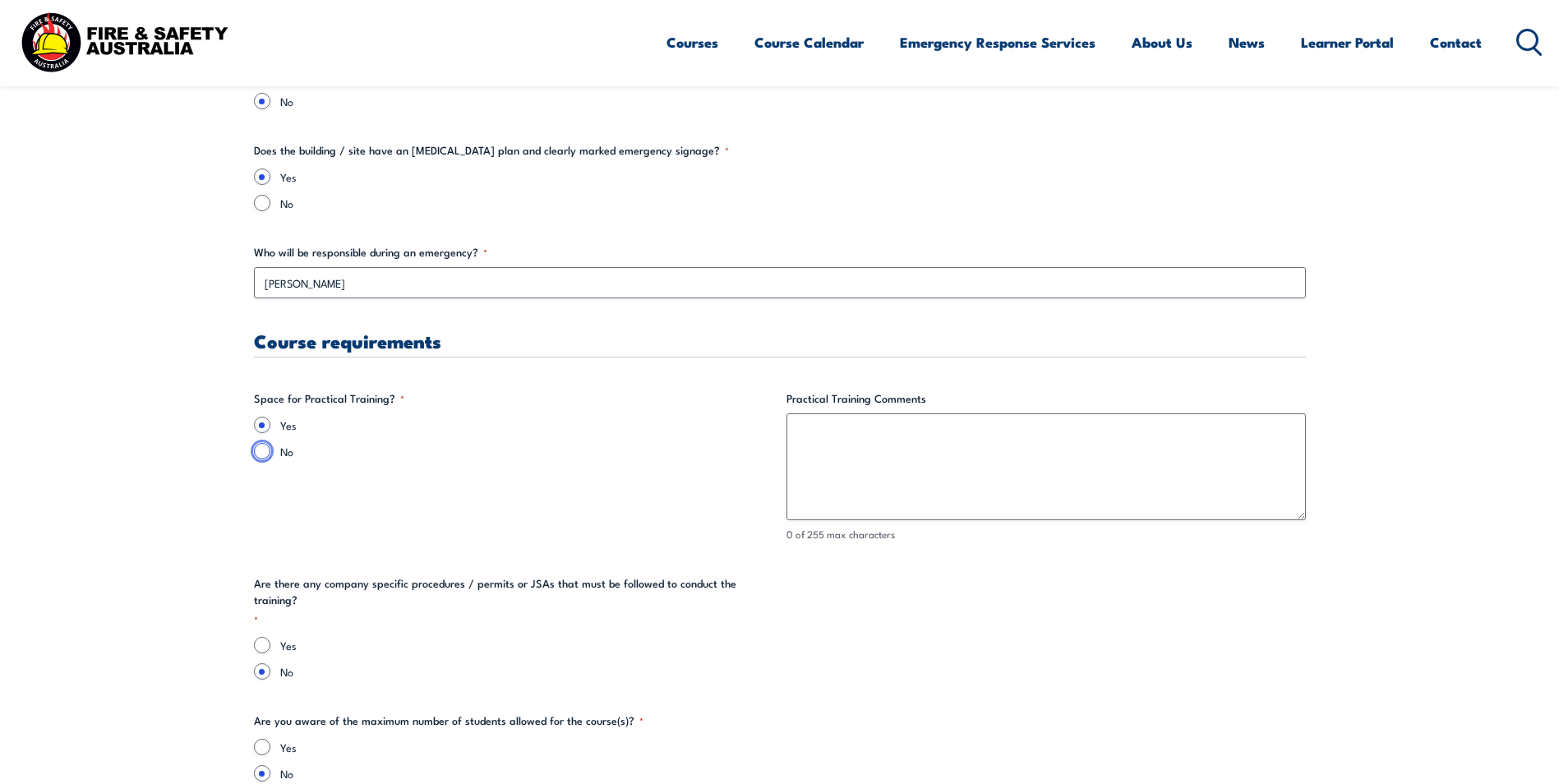
click at [258, 455] on input "No" at bounding box center [262, 451] width 17 height 17
radio input "true"
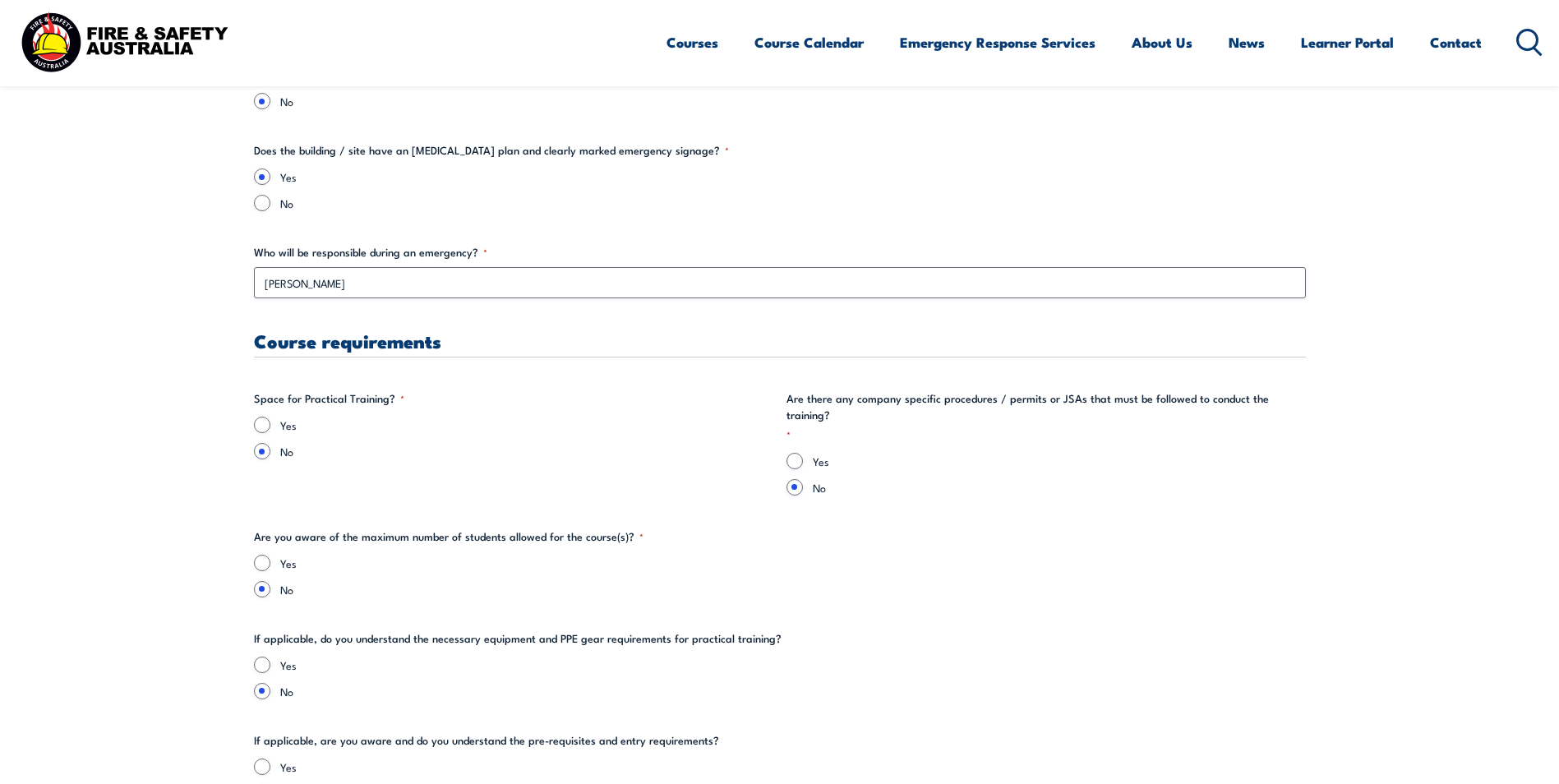
click at [271, 411] on fieldset "Space for Practical Training? * Yes No" at bounding box center [514, 442] width 520 height 104
click at [263, 420] on input "Yes" at bounding box center [262, 425] width 17 height 17
radio input "true"
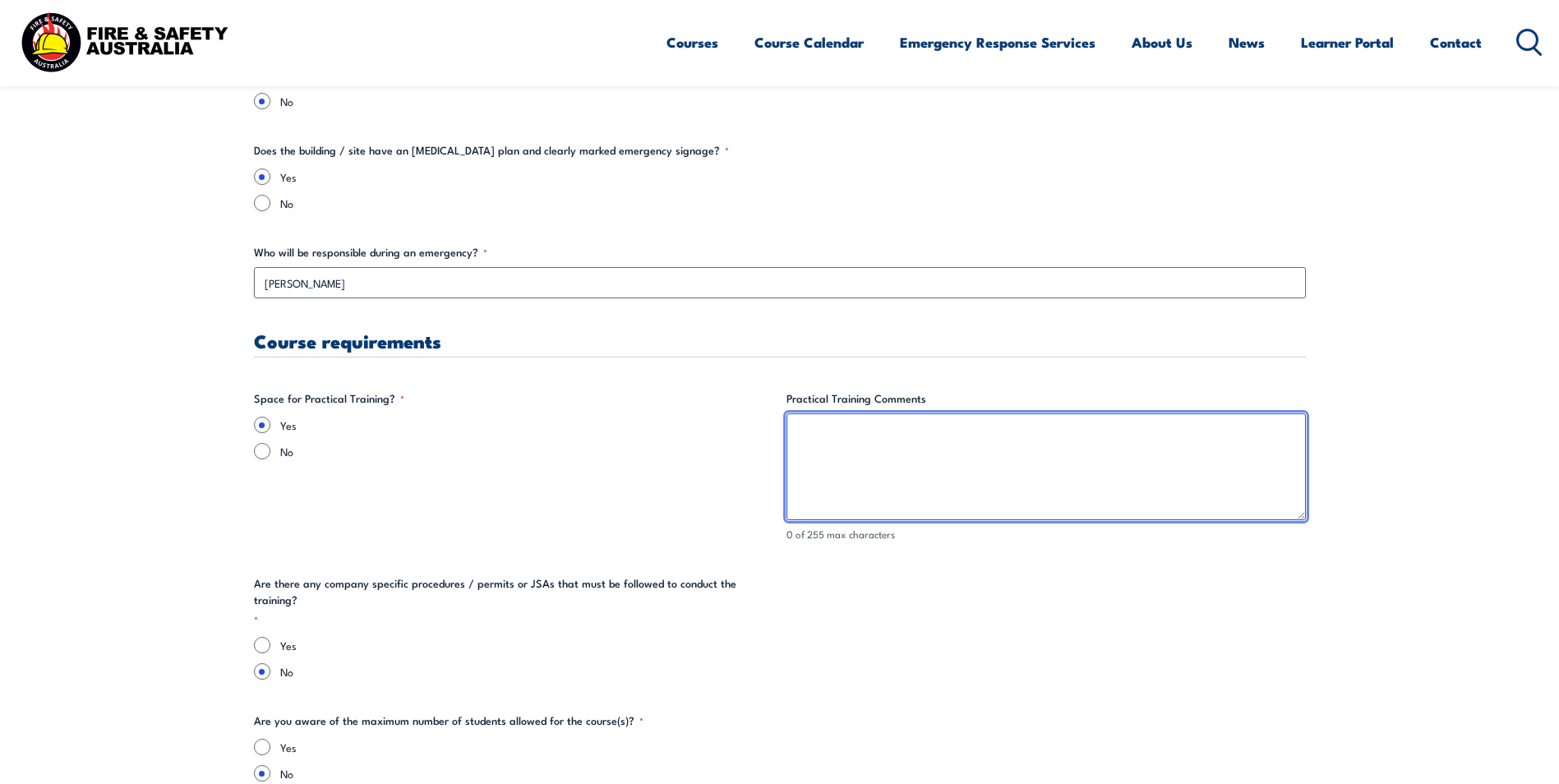
click at [869, 452] on textarea "Practical Training Comments" at bounding box center [1047, 466] width 520 height 107
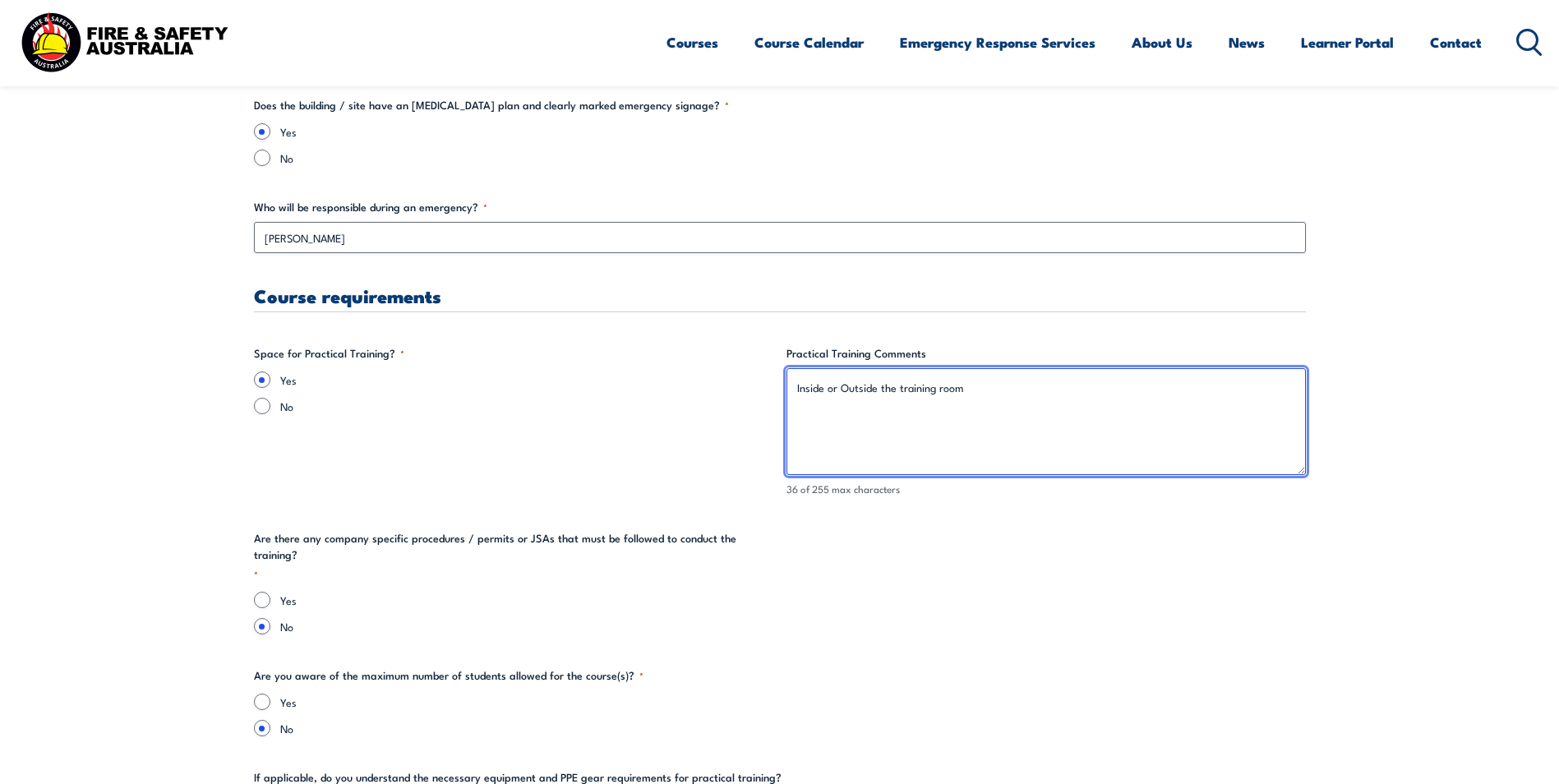
type textarea "Inside or Outside the training room"
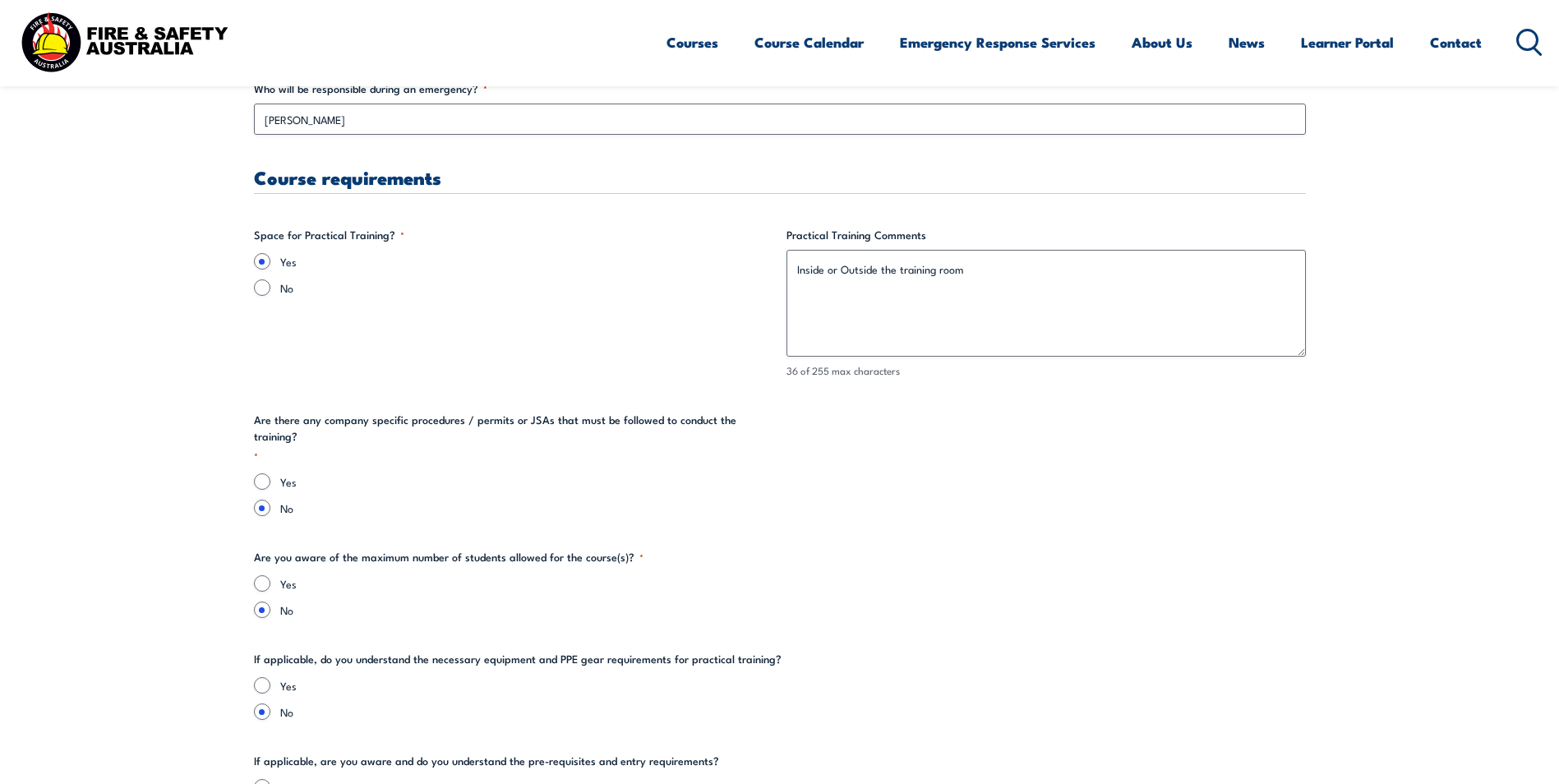
scroll to position [3204, 0]
click at [270, 472] on input "Yes" at bounding box center [262, 480] width 17 height 17
radio input "true"
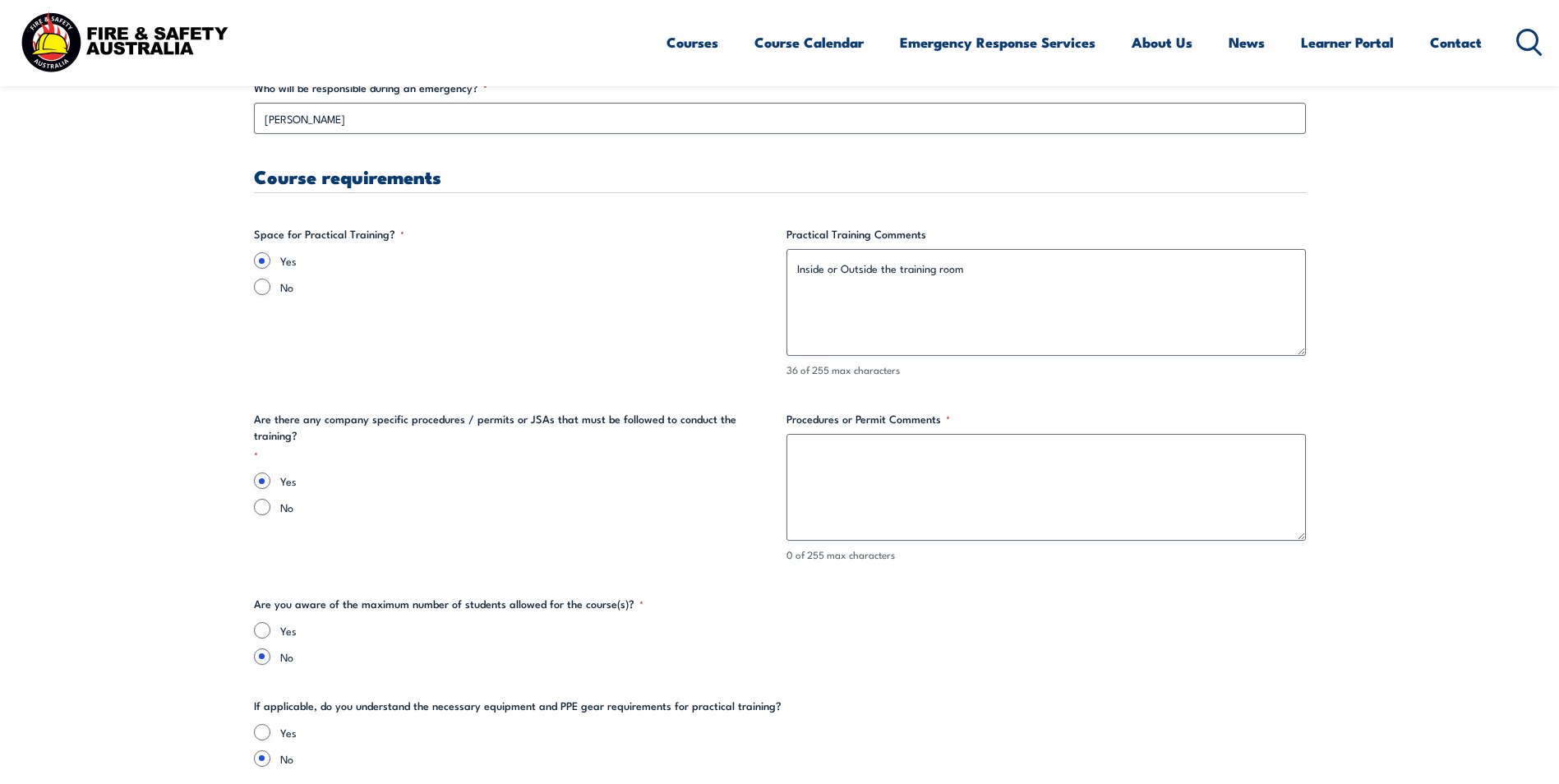
click at [270, 482] on div "Yes No" at bounding box center [514, 494] width 520 height 43
click at [257, 499] on input "No" at bounding box center [262, 507] width 17 height 17
radio input "true"
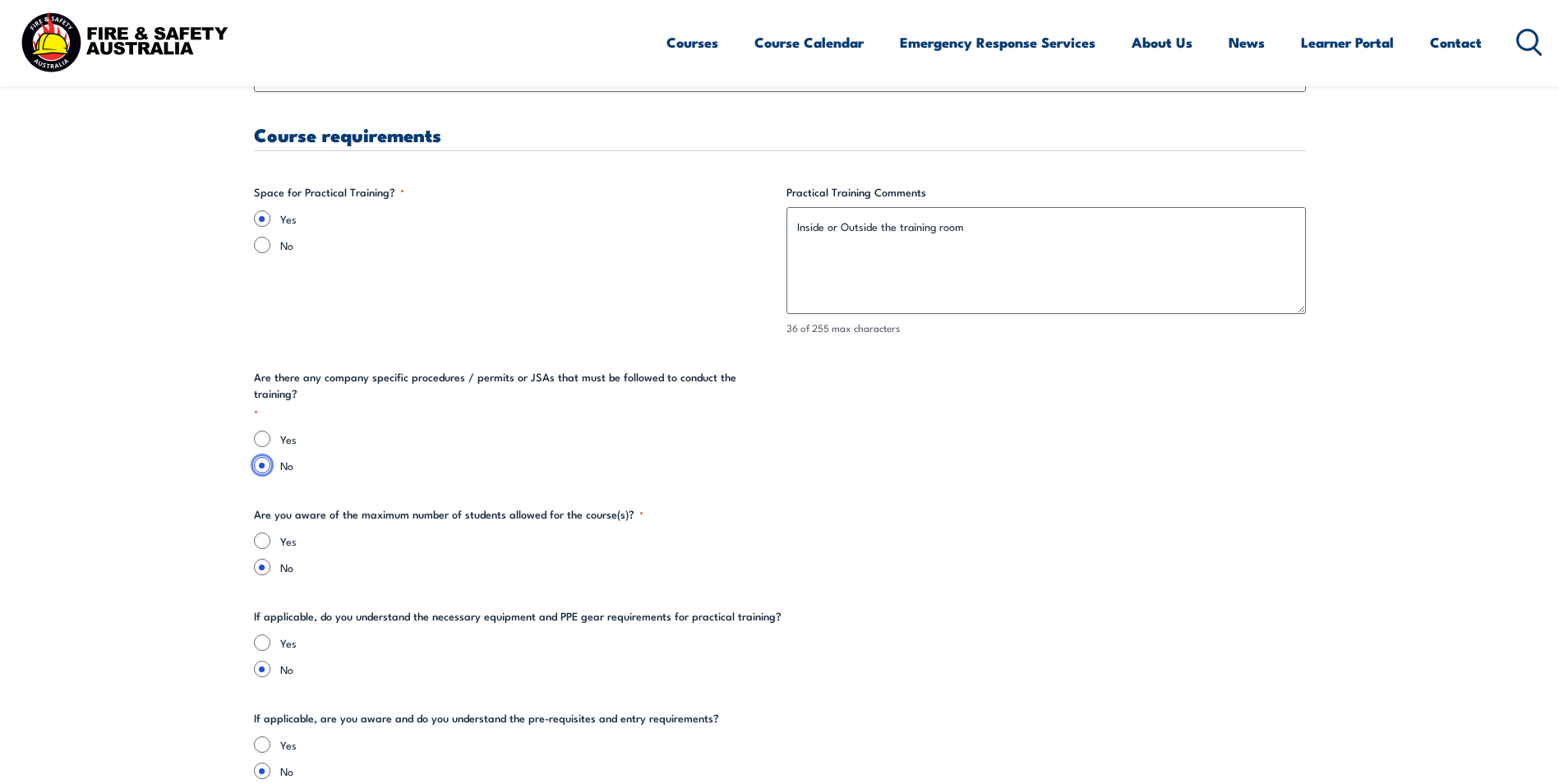
scroll to position [3286, 0]
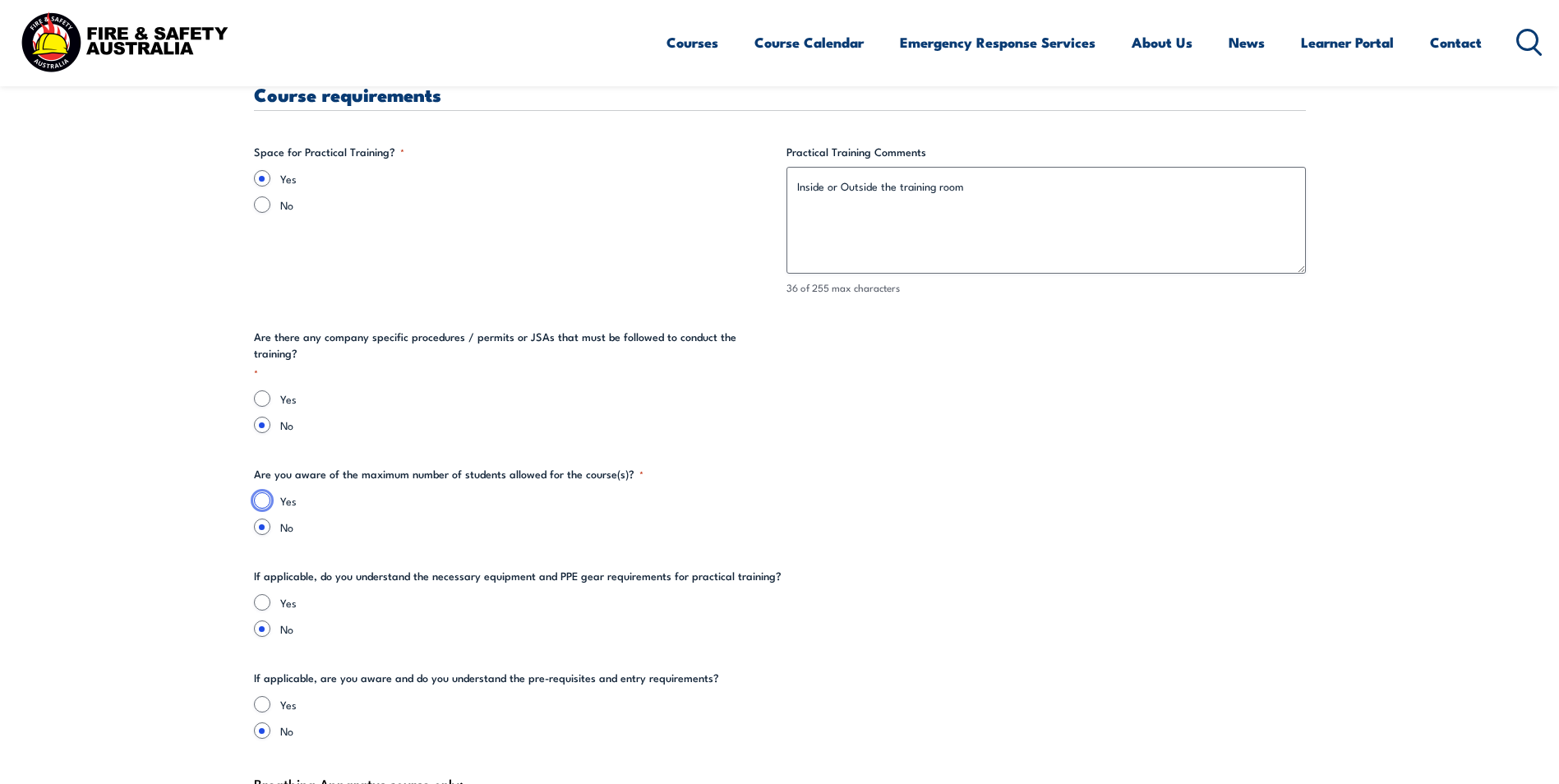
click at [266, 492] on input "Yes" at bounding box center [262, 500] width 17 height 17
radio input "true"
click at [279, 594] on div "Yes" at bounding box center [780, 602] width 1053 height 17
click at [261, 594] on input "Yes" at bounding box center [262, 602] width 17 height 17
radio input "true"
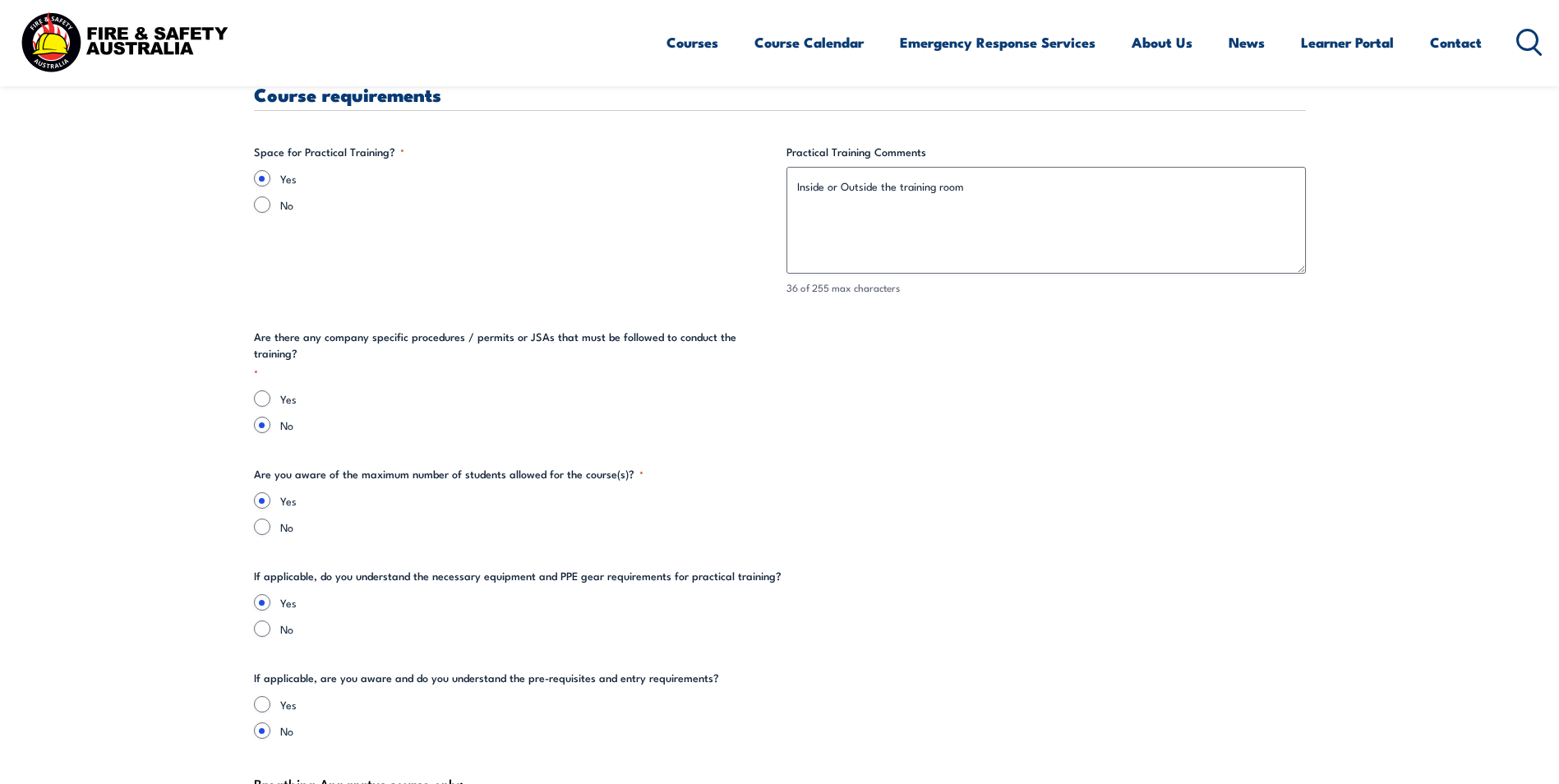
click at [276, 696] on div "Yes" at bounding box center [780, 704] width 1053 height 17
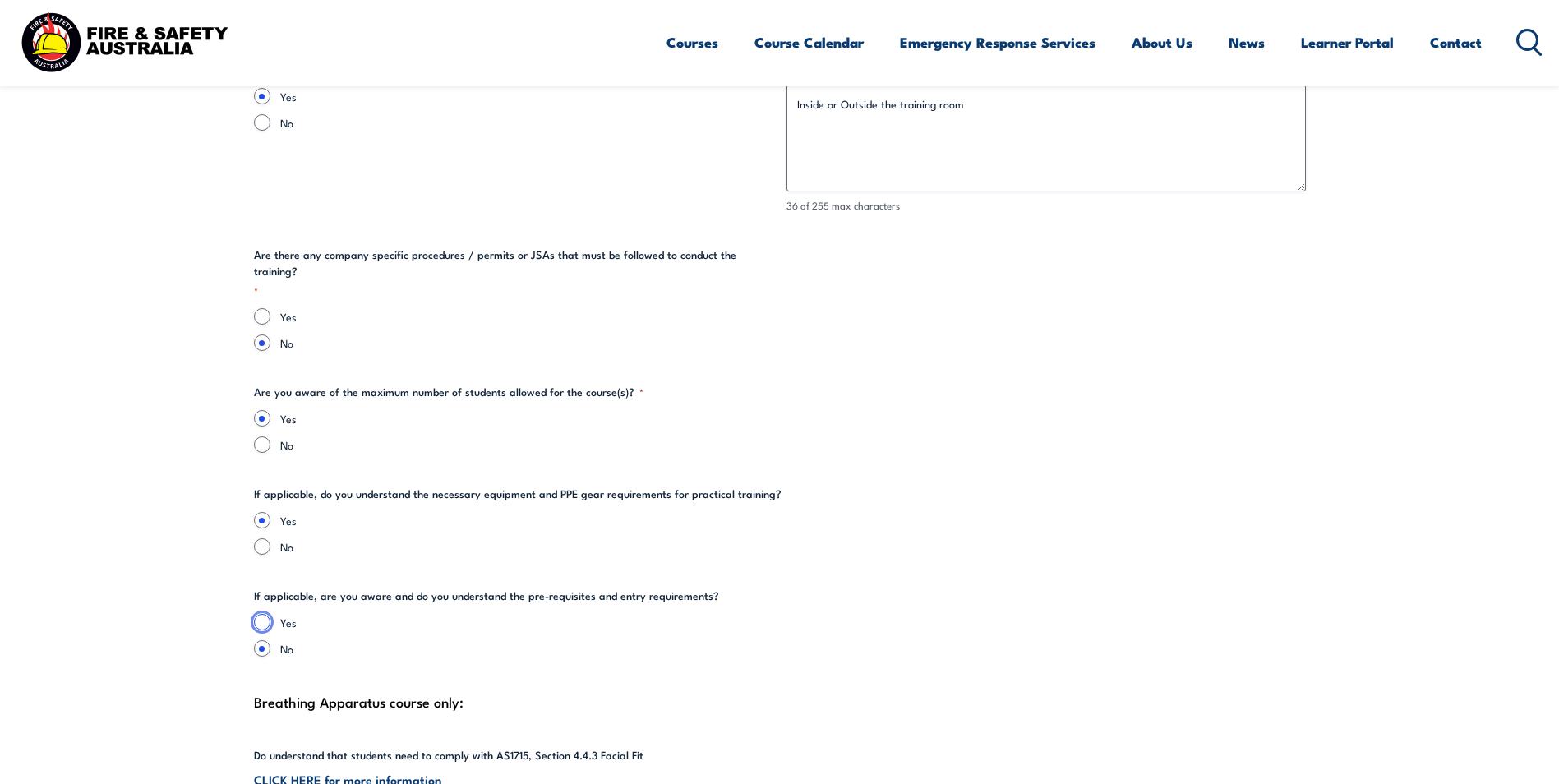
click at [259, 614] on input "Yes" at bounding box center [262, 622] width 17 height 17
radio input "true"
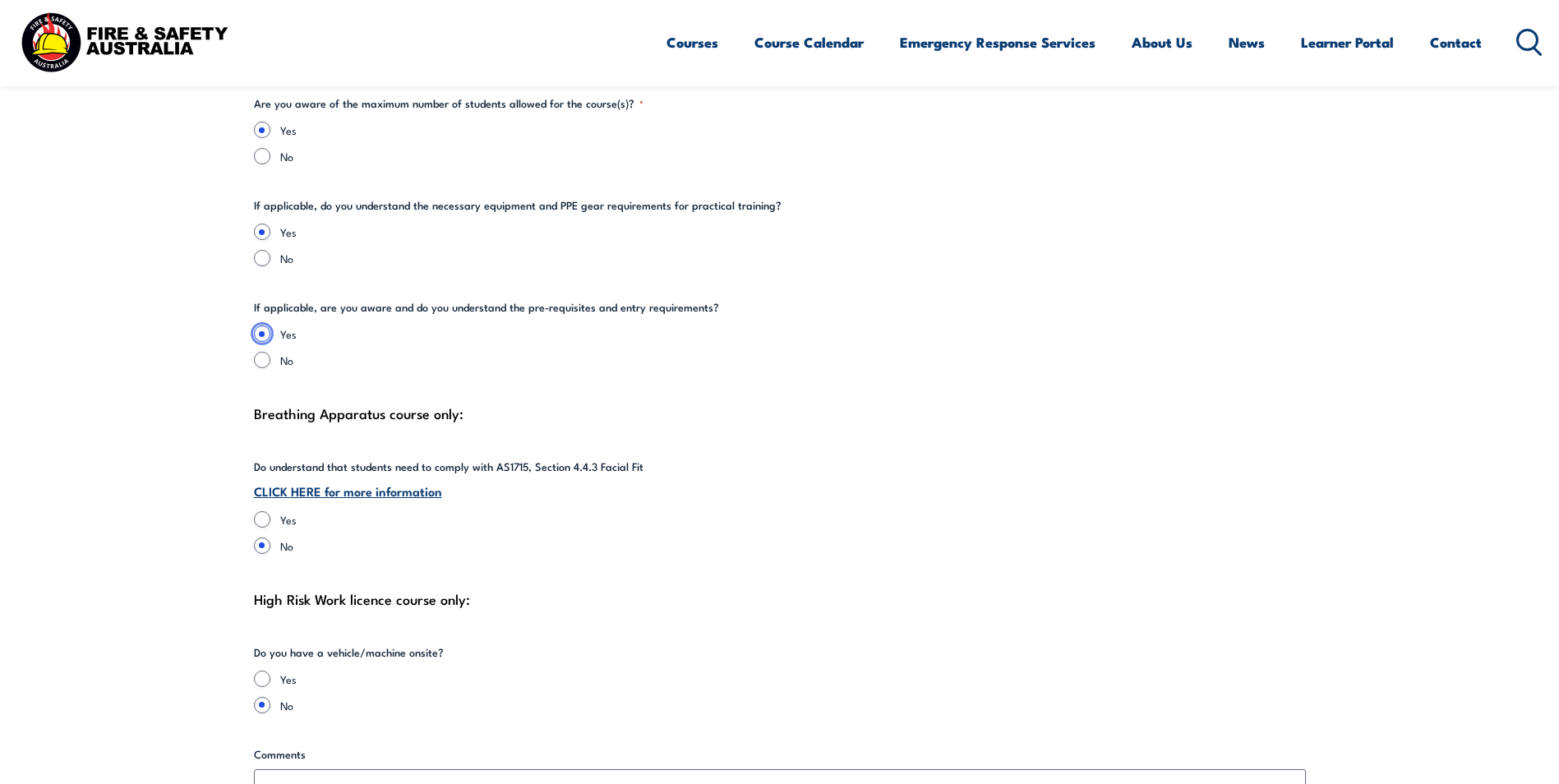
scroll to position [3697, 0]
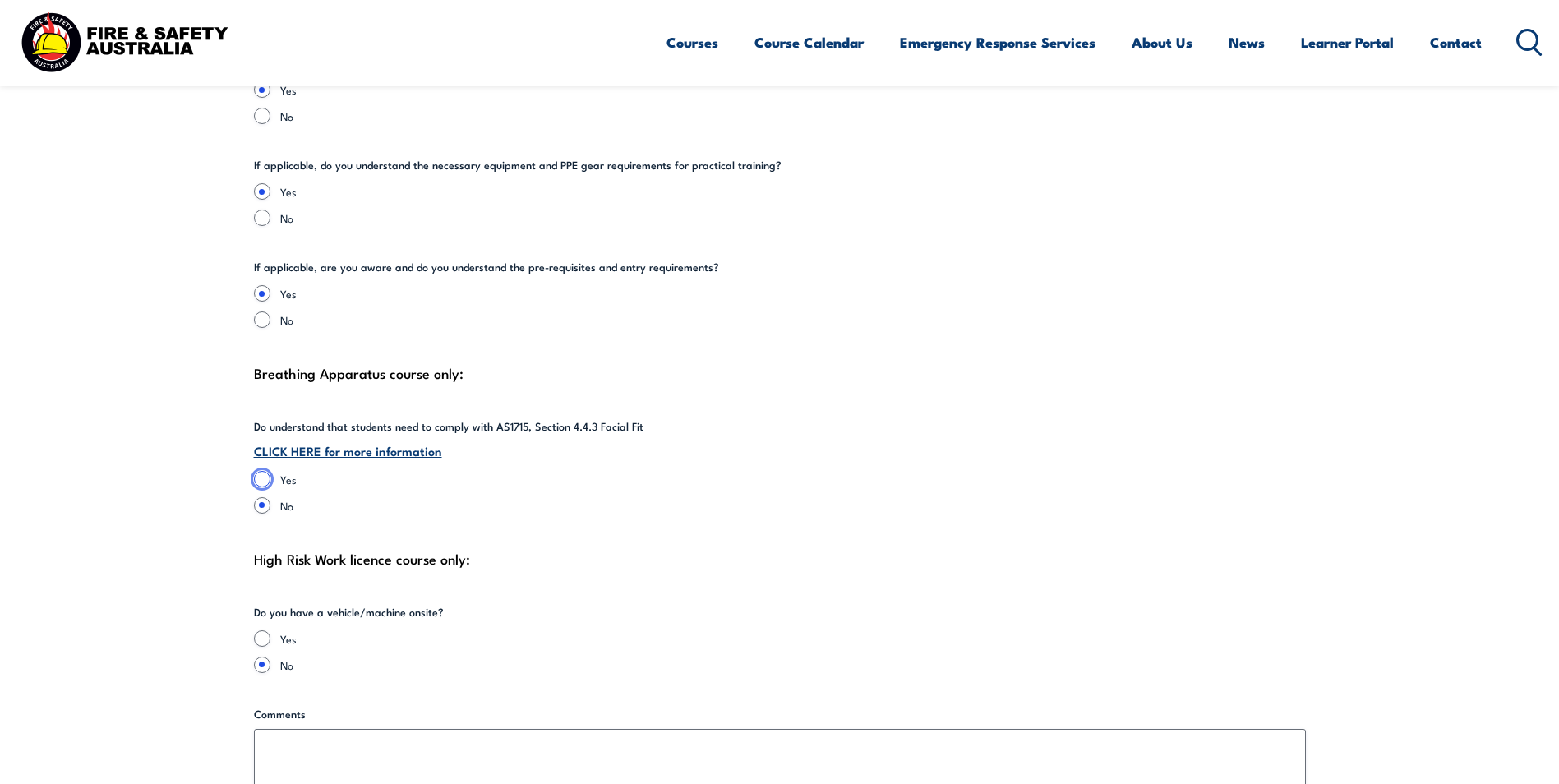
click at [259, 471] on input "Yes" at bounding box center [262, 479] width 17 height 17
radio input "true"
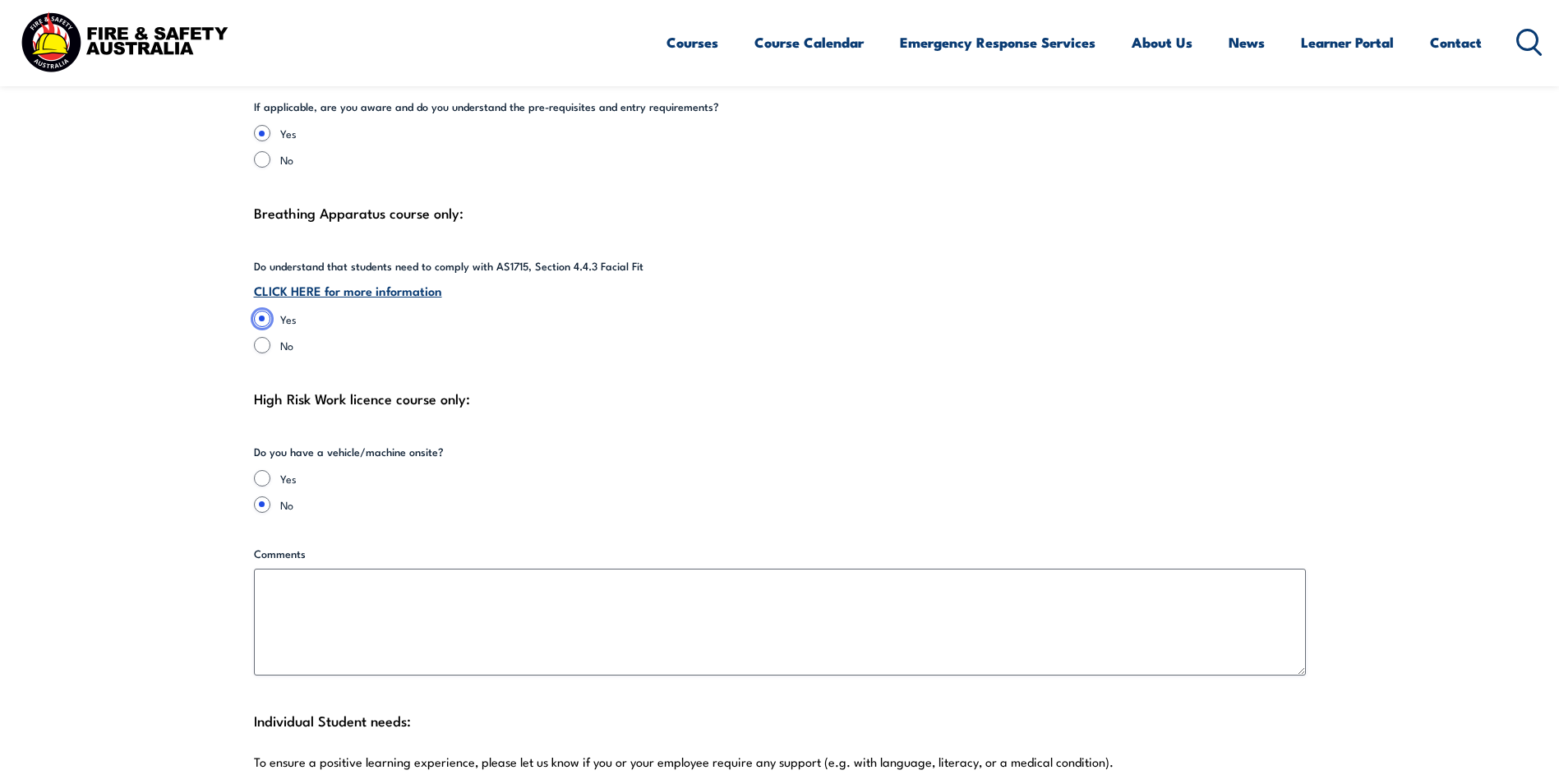
scroll to position [3861, 0]
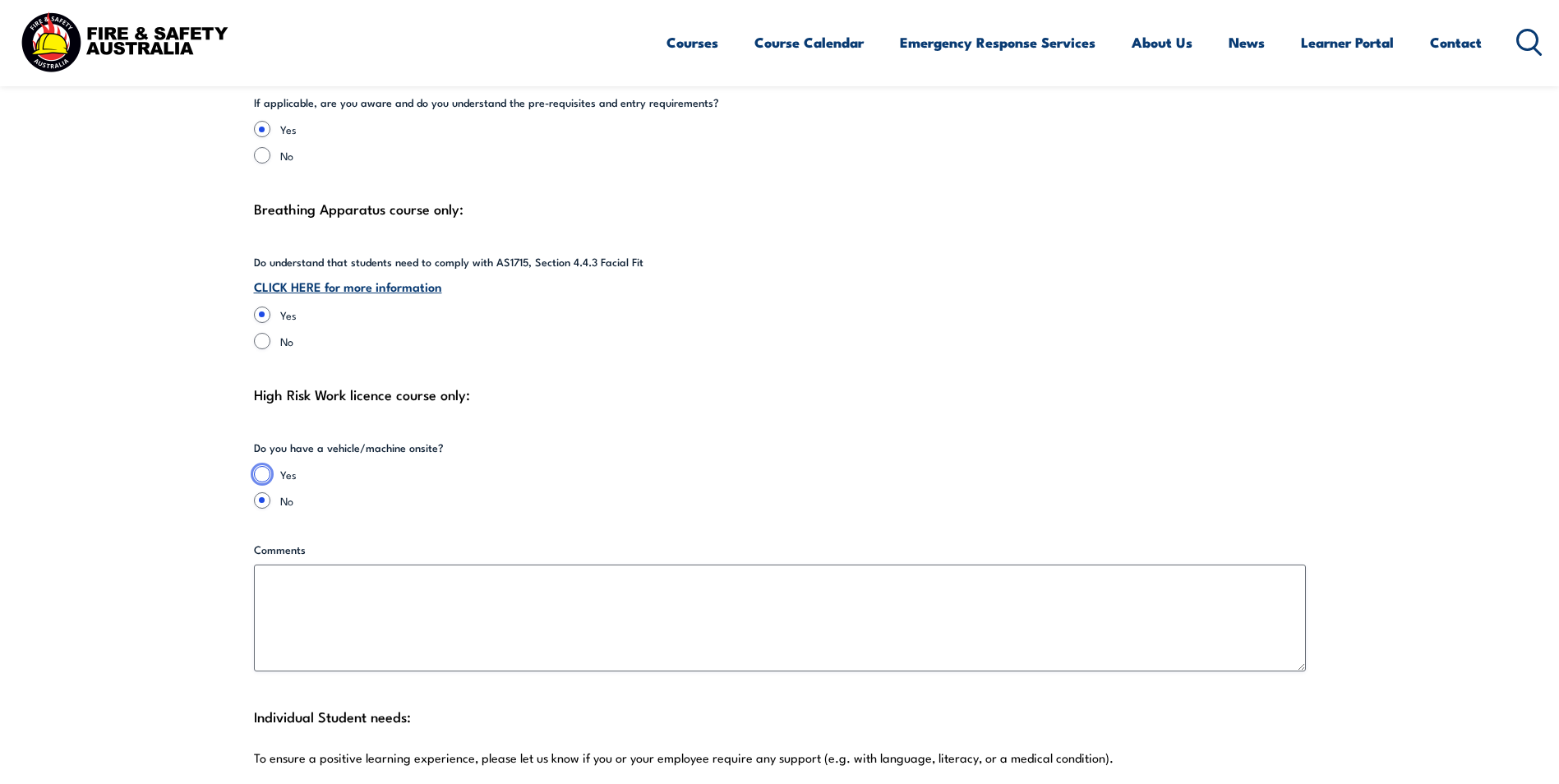
click at [262, 466] on input "Yes" at bounding box center [262, 474] width 17 height 17
radio input "true"
click at [261, 492] on input "No" at bounding box center [262, 500] width 17 height 17
radio input "true"
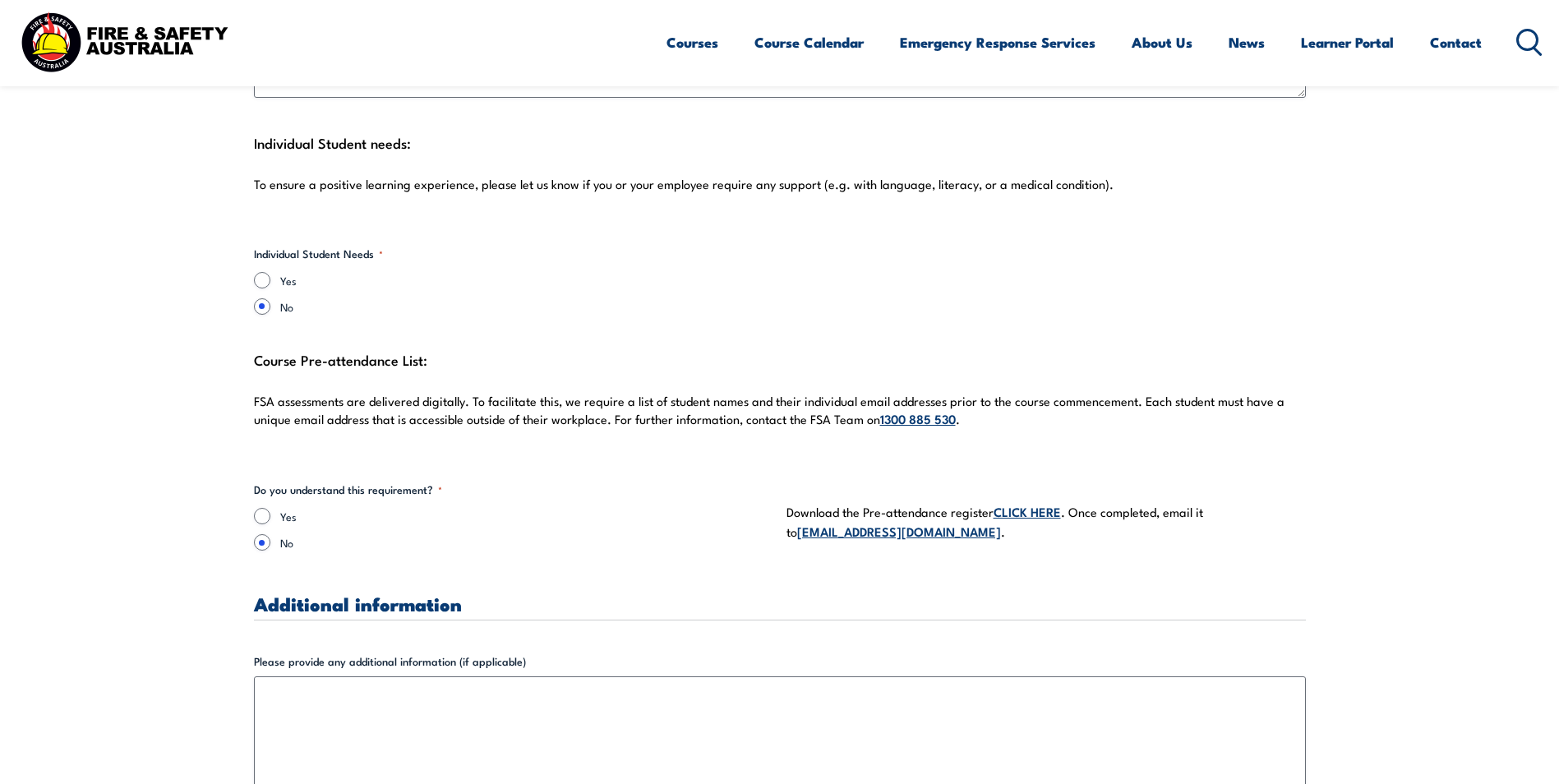
scroll to position [4436, 0]
click at [260, 506] on input "Yes" at bounding box center [262, 514] width 17 height 17
radio input "true"
click at [1034, 500] on link "CLICK HERE" at bounding box center [1027, 509] width 67 height 18
click at [1024, 500] on link "CLICK HERE" at bounding box center [1027, 509] width 67 height 18
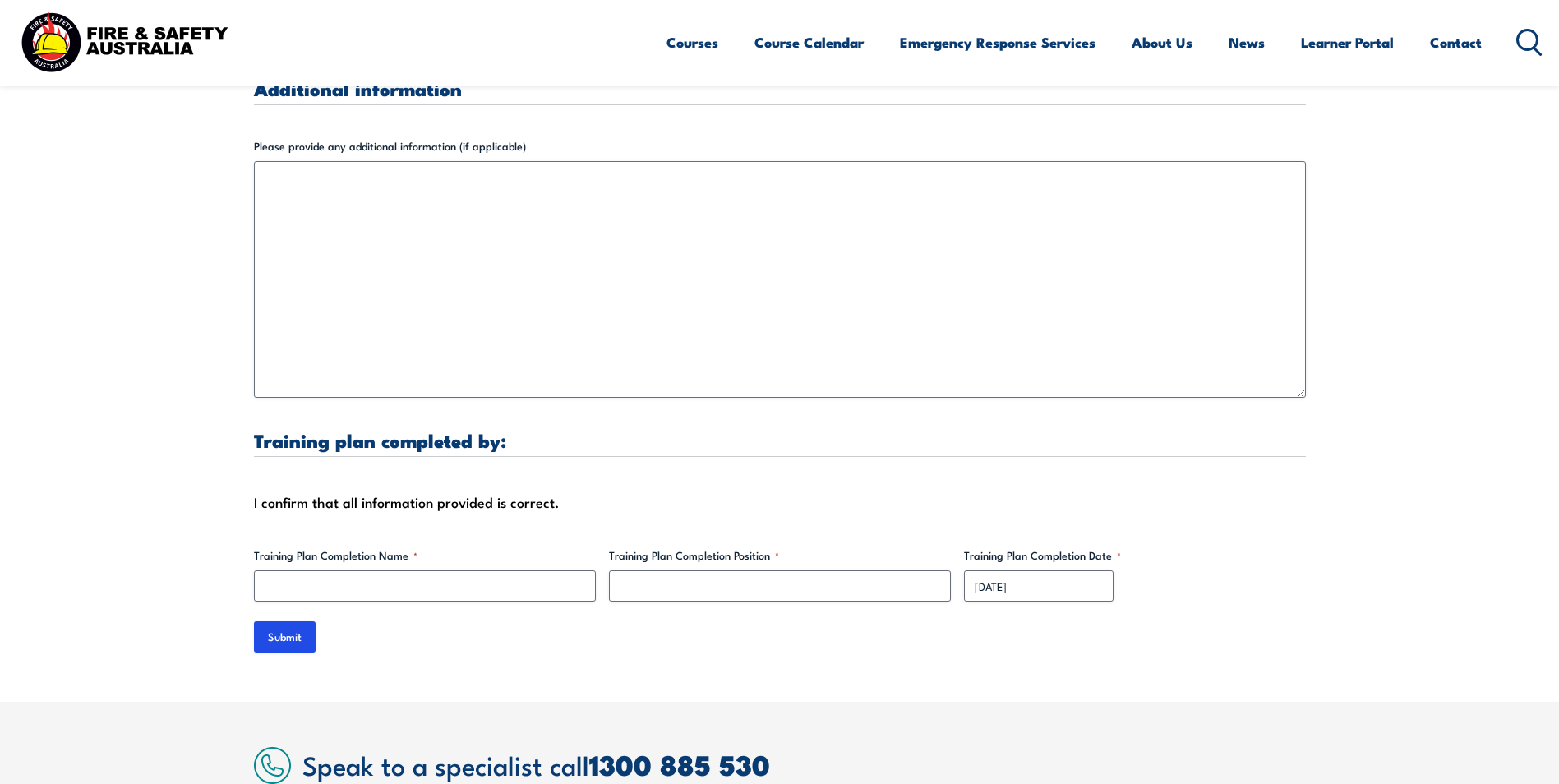
scroll to position [5012, 0]
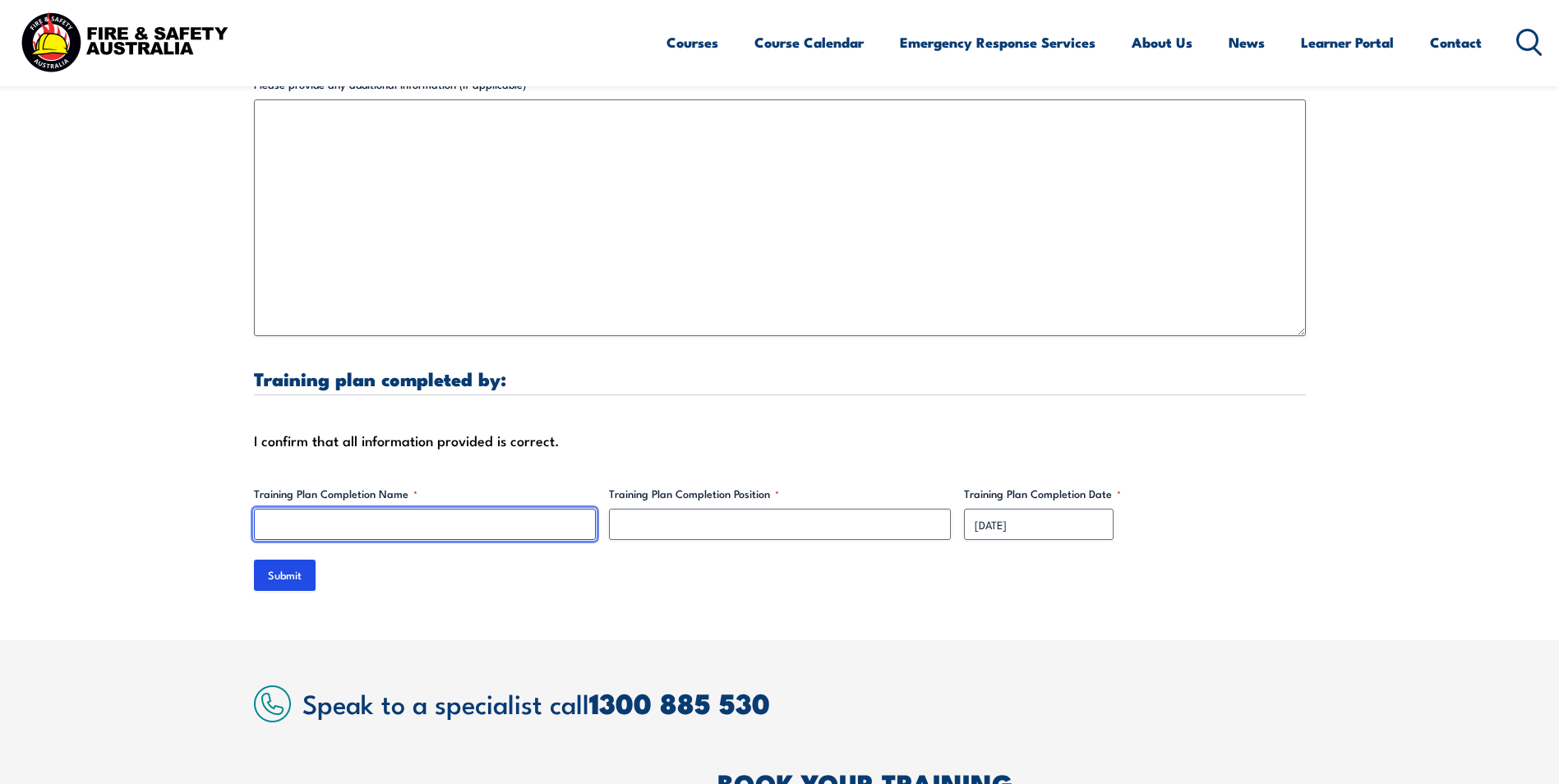
click at [427, 512] on input "Training Plan Completion Name *" at bounding box center [425, 524] width 342 height 31
type input "[PERSON_NAME]"
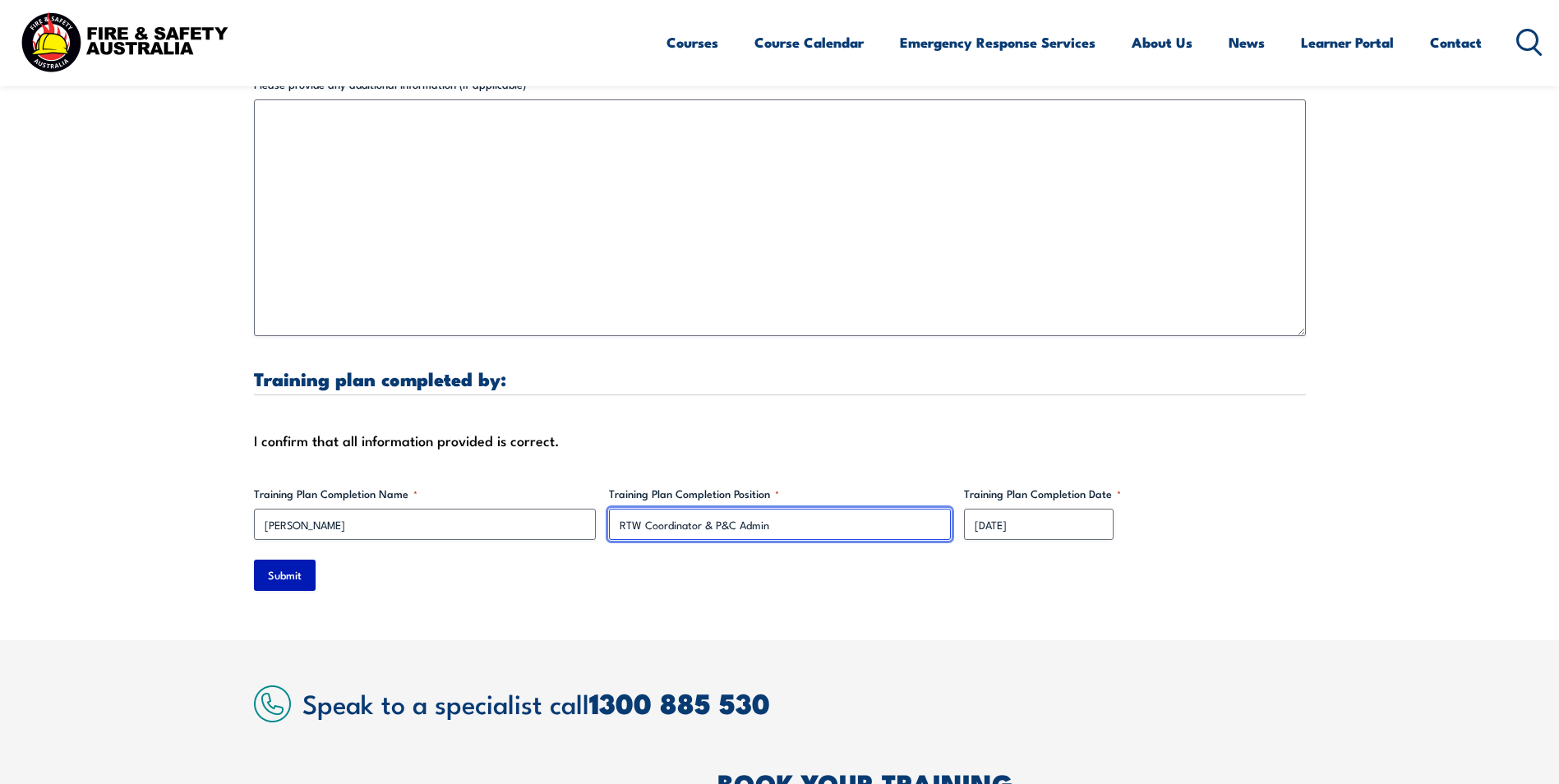
type input "RTW Coordinator & P&C Admin"
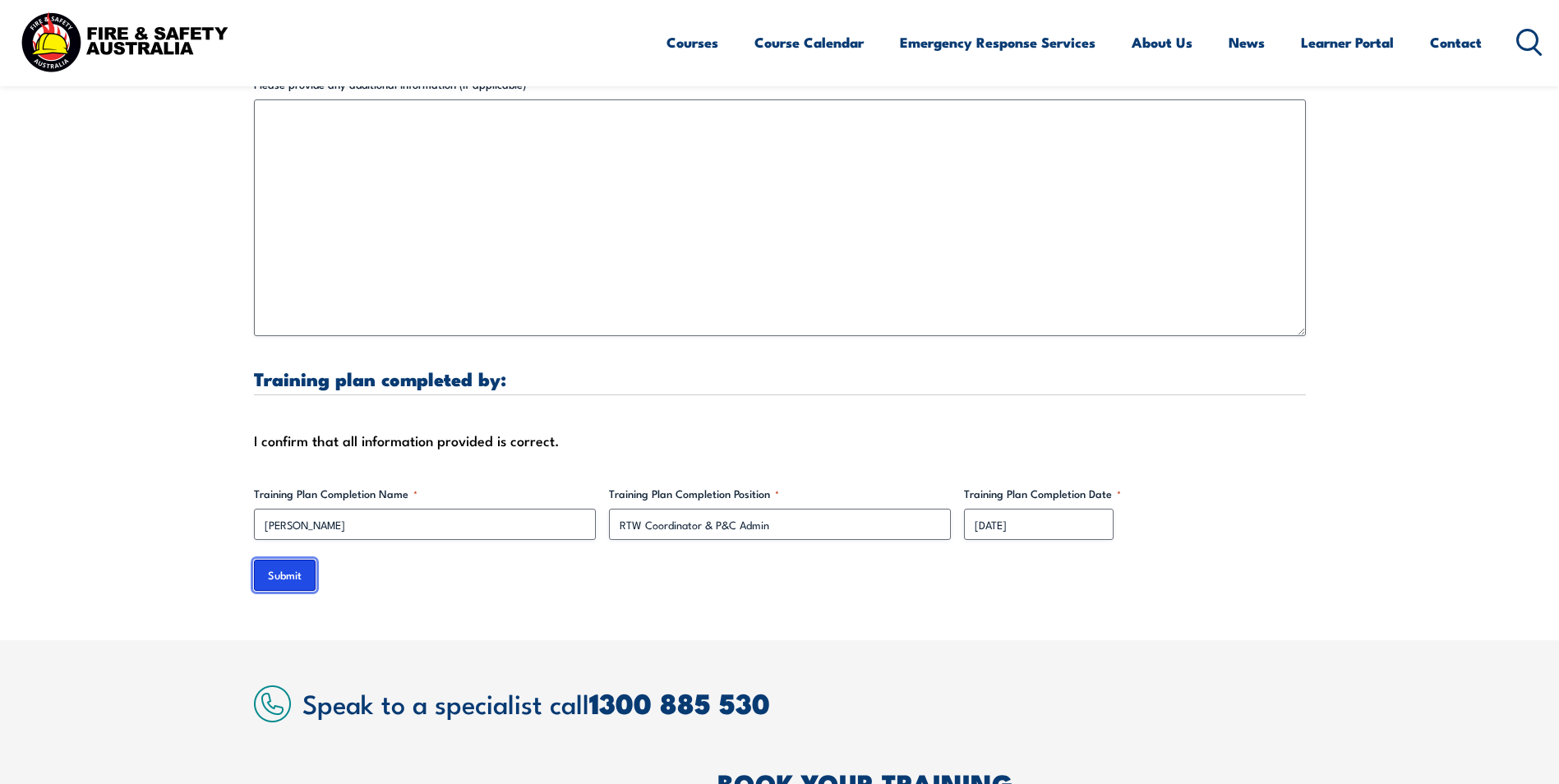
click at [290, 559] on input "Submit" at bounding box center [285, 575] width 62 height 31
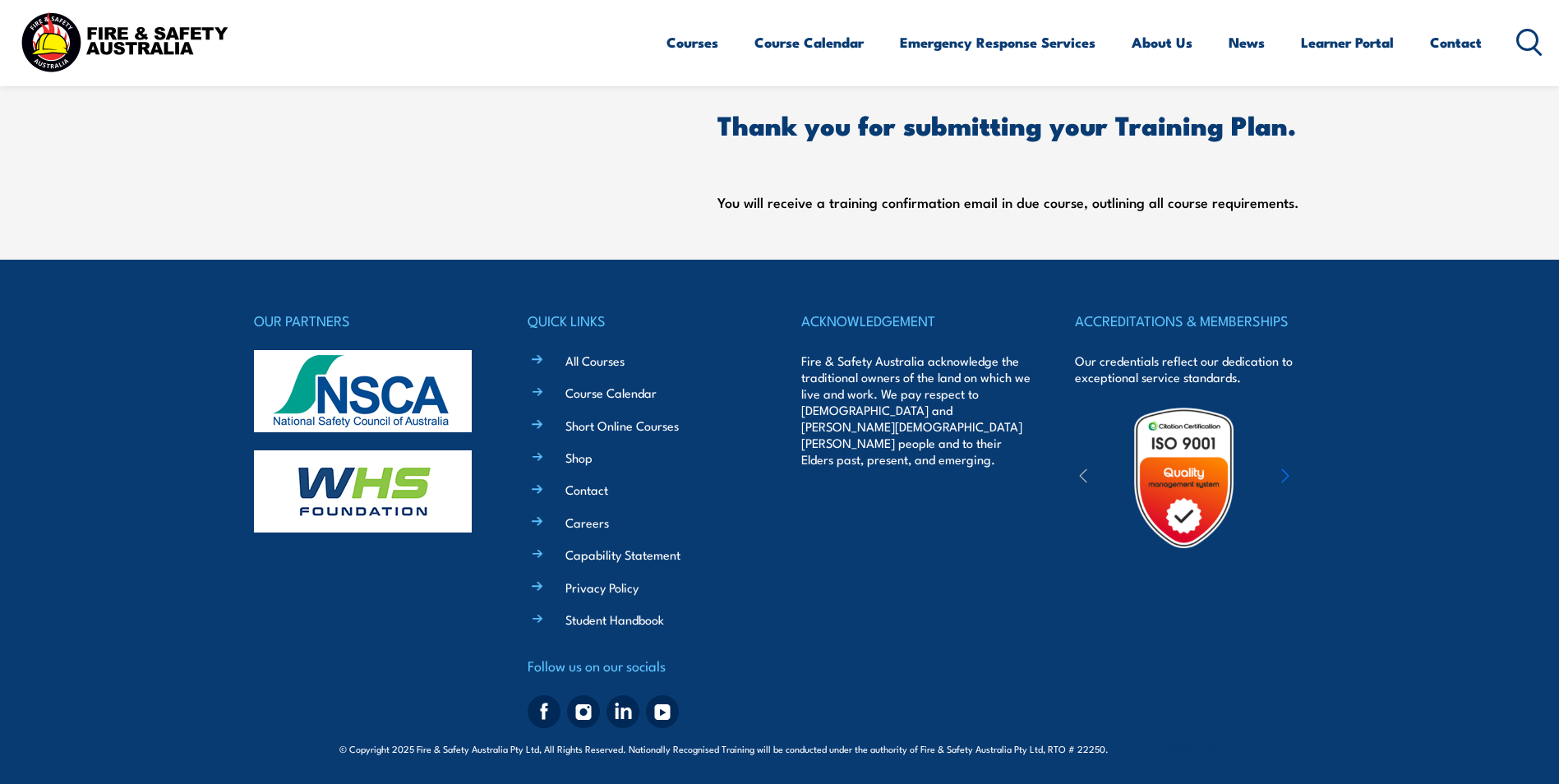
scroll to position [0, 0]
